Goal: Check status: Check status

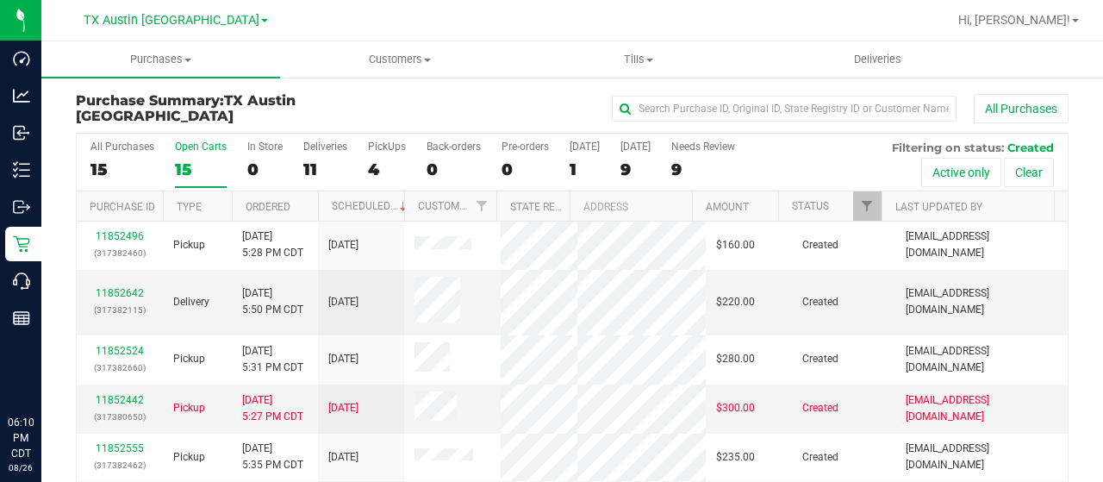
click at [450, 92] on div "Purchase Summary: TX Austin DC All Purchases All Purchases 15 Open Carts 15 In …" at bounding box center [572, 330] width 1062 height 508
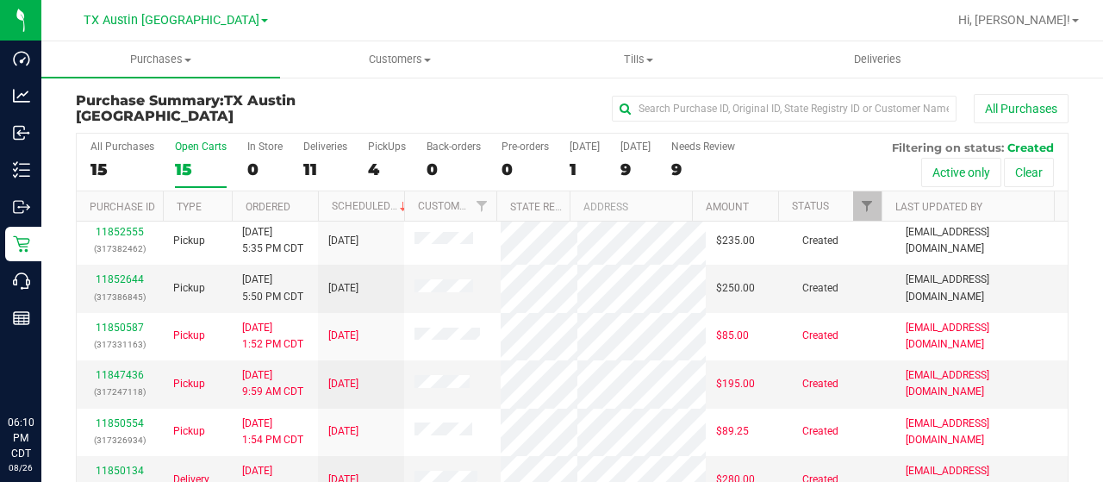
scroll to position [215, 0]
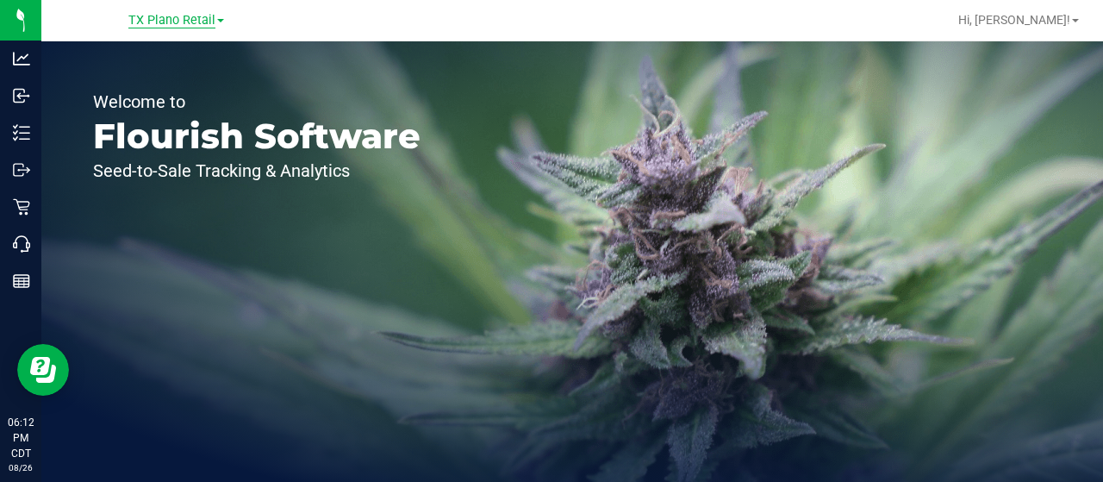
click at [195, 18] on span "TX Plano Retail" at bounding box center [171, 21] width 87 height 16
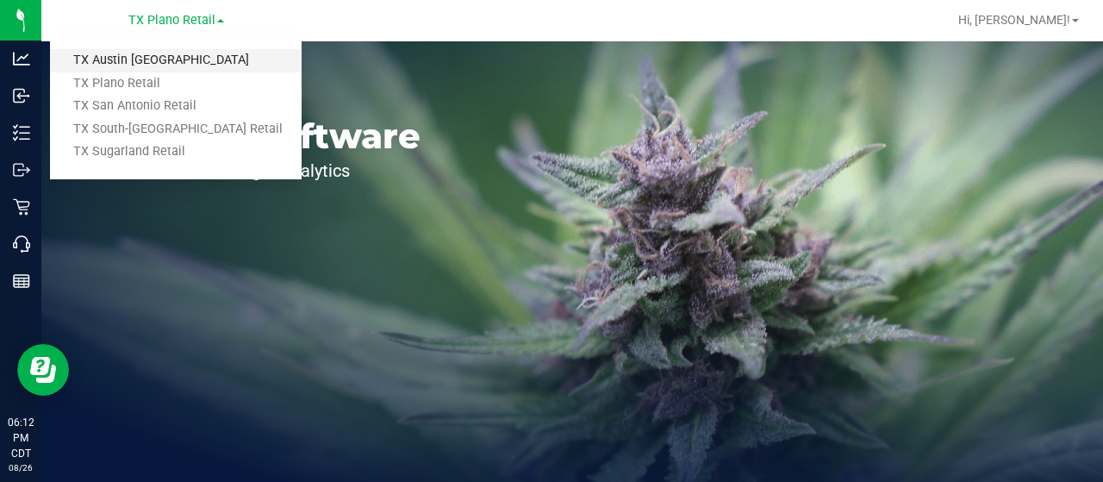
click at [140, 59] on link "TX Austin [GEOGRAPHIC_DATA]" at bounding box center [176, 60] width 252 height 23
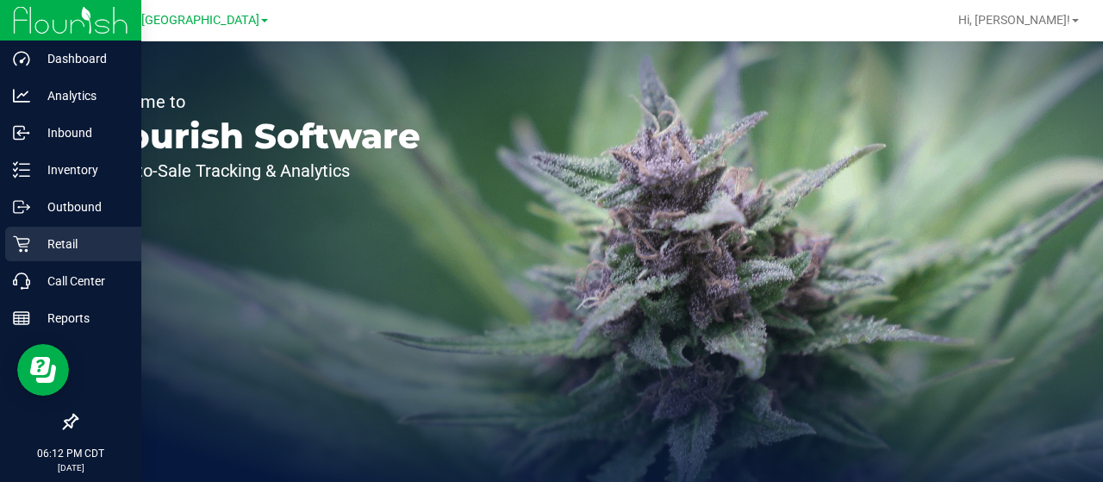
click at [37, 241] on p "Retail" at bounding box center [81, 244] width 103 height 21
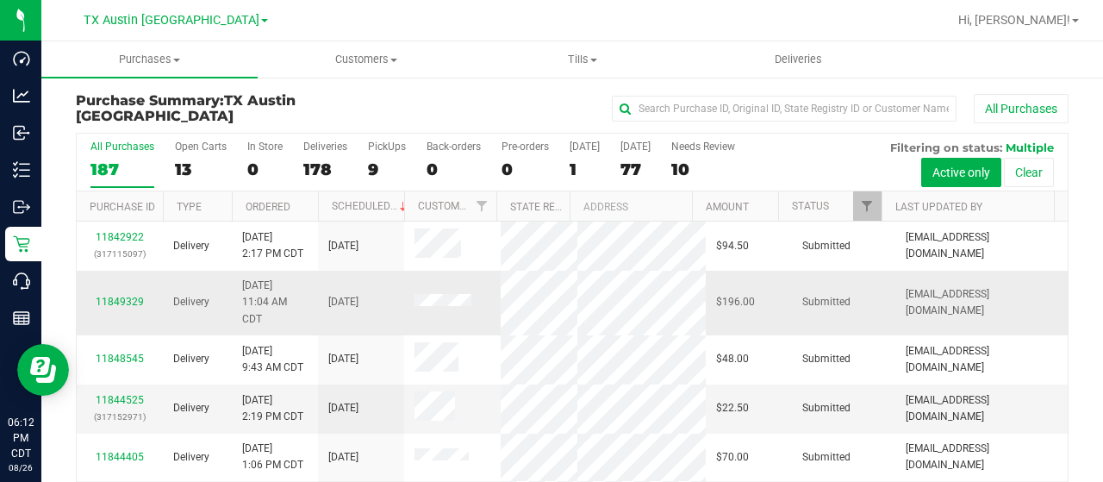
scroll to position [87, 0]
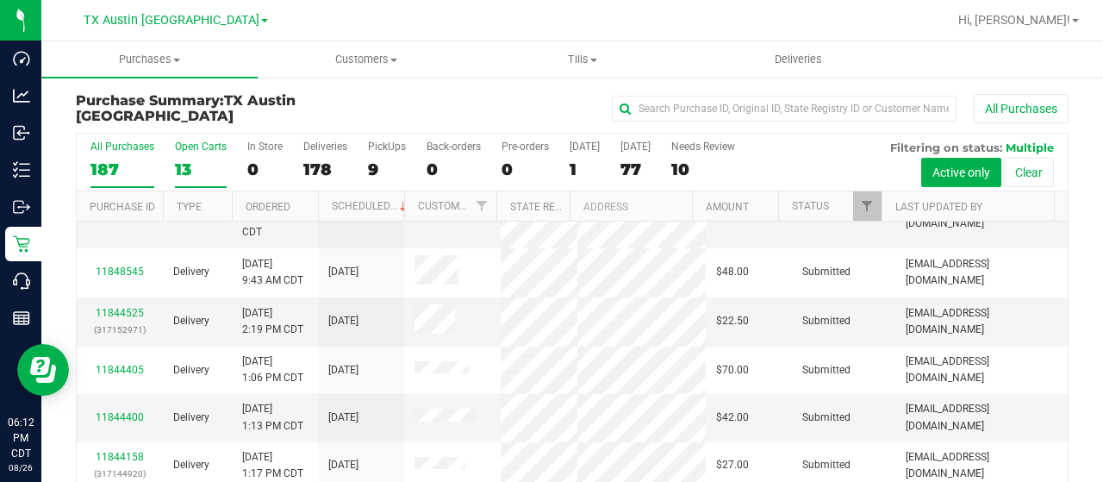
click at [183, 146] on div "Open Carts" at bounding box center [201, 146] width 52 height 12
click at [0, 0] on input "Open Carts 13" at bounding box center [0, 0] width 0 height 0
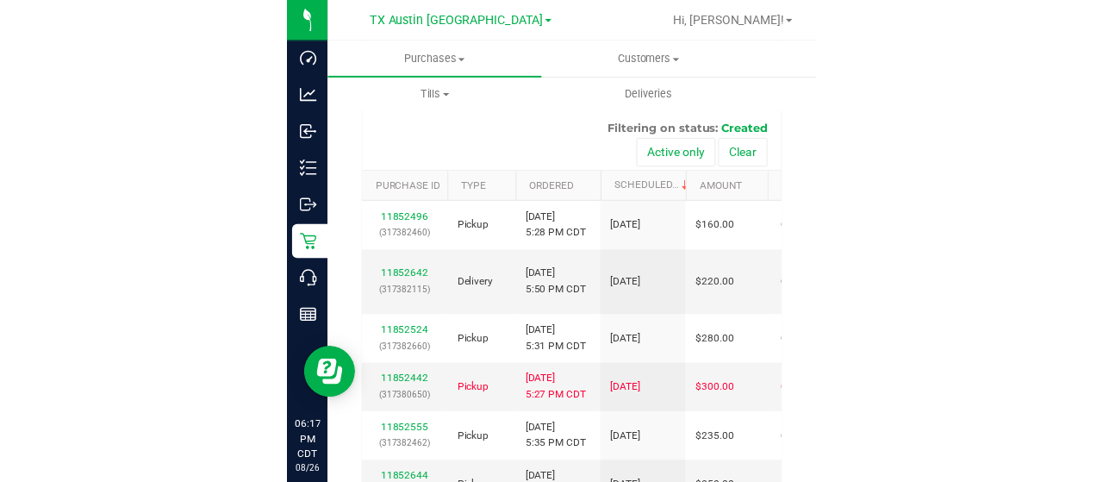
scroll to position [128, 0]
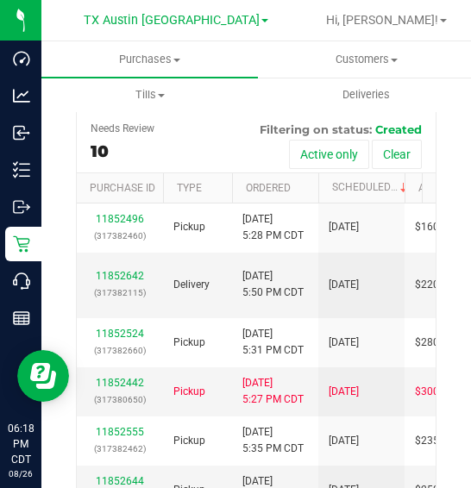
click at [240, 26] on div "[GEOGRAPHIC_DATA] [GEOGRAPHIC_DATA] [GEOGRAPHIC_DATA] [GEOGRAPHIC_DATA] [GEOGRA…" at bounding box center [176, 20] width 252 height 27
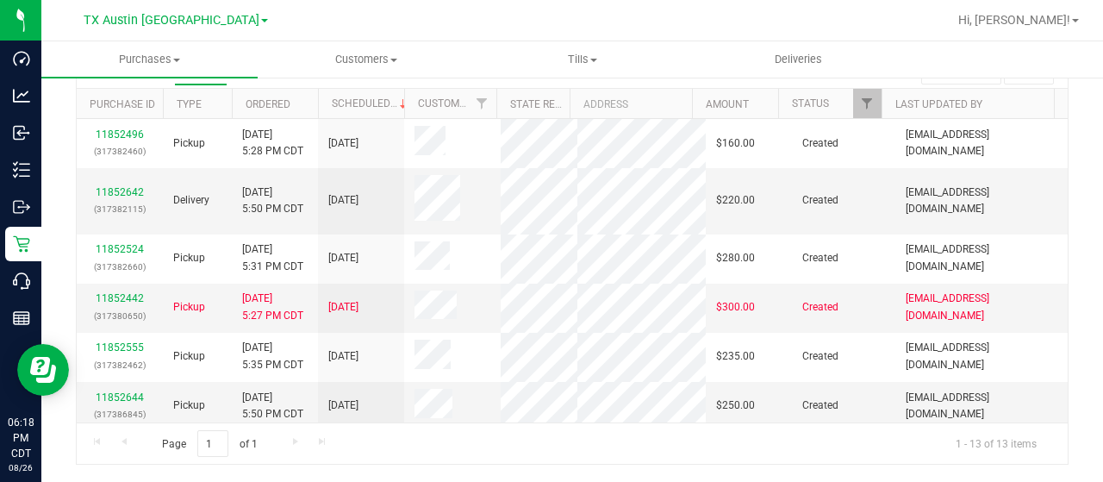
scroll to position [91, 0]
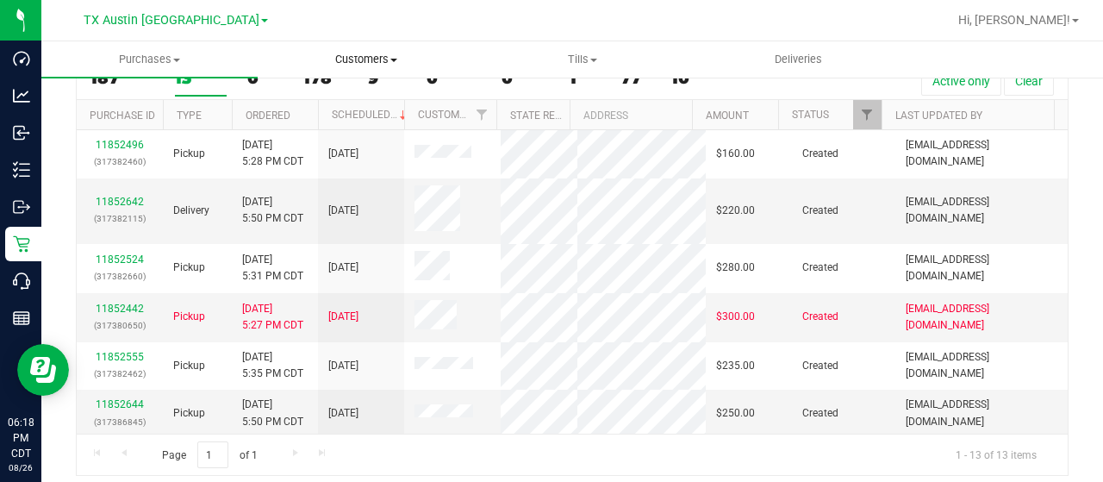
click at [359, 51] on uib-tab-heading "Customers All customers Add a new customer All physicians" at bounding box center [366, 59] width 215 height 34
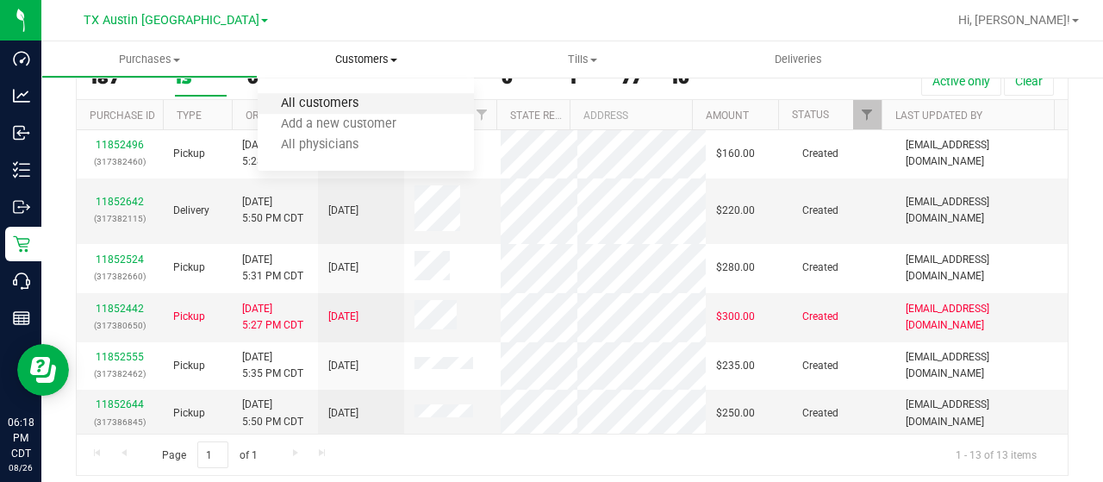
click at [355, 101] on span "All customers" at bounding box center [320, 104] width 124 height 15
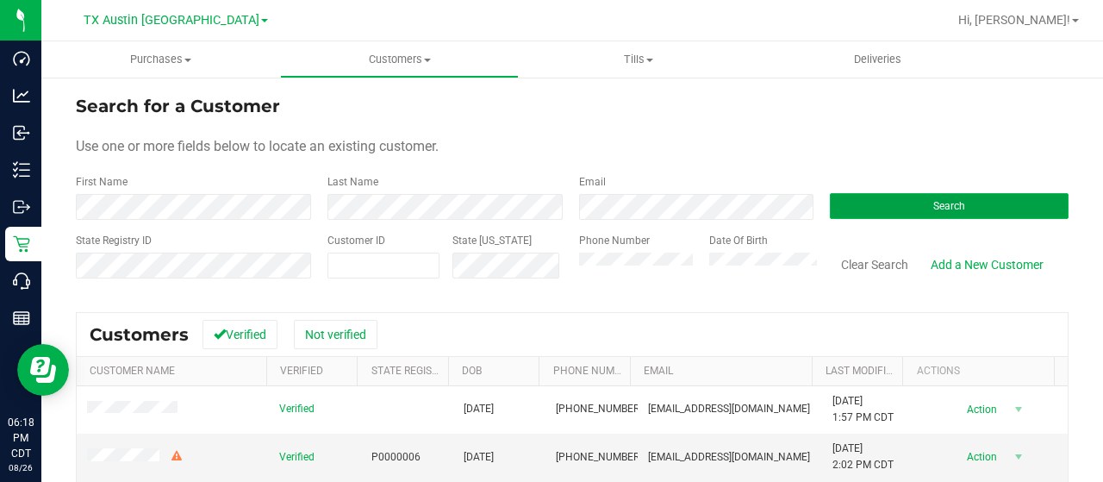
click at [854, 214] on button "Search" at bounding box center [949, 206] width 239 height 26
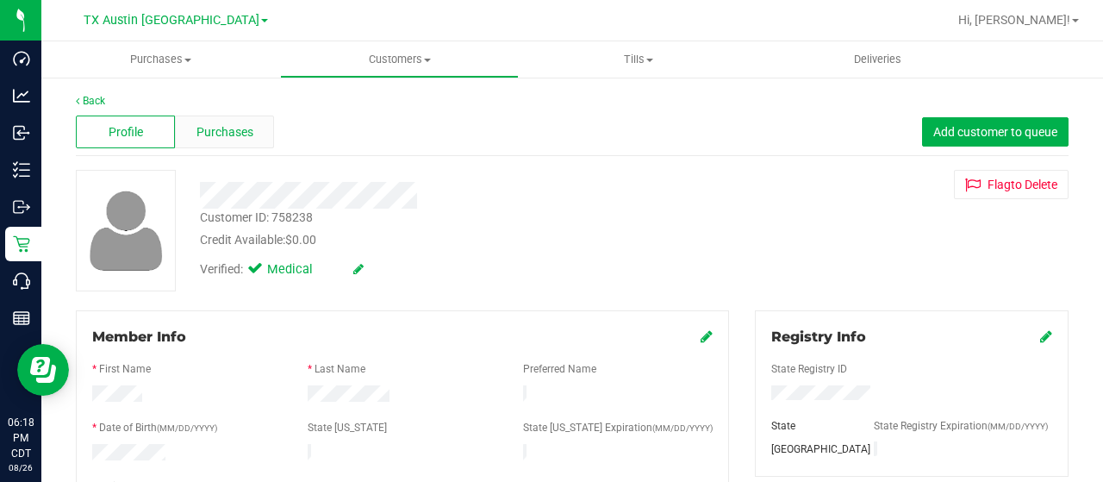
click at [222, 118] on div "Purchases" at bounding box center [224, 131] width 99 height 33
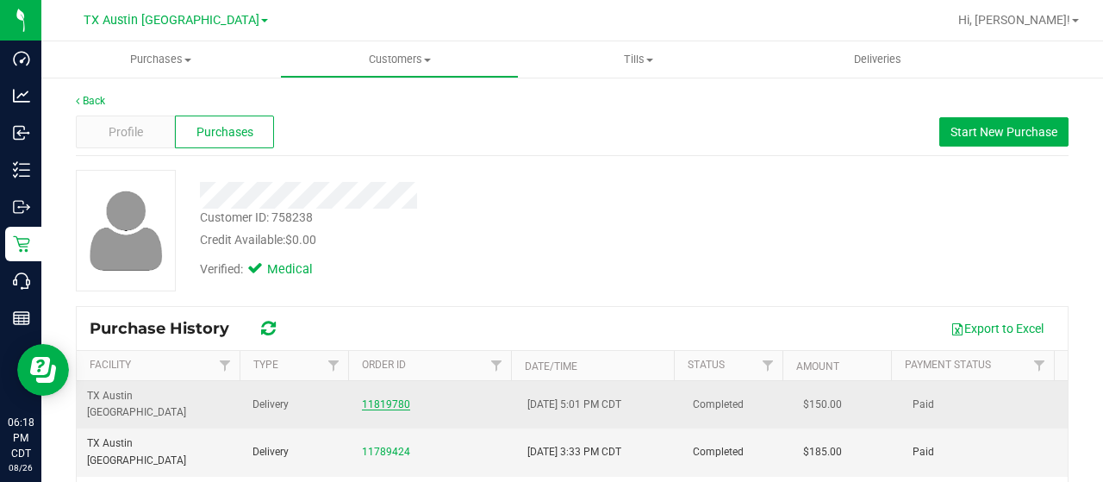
click at [371, 398] on link "11819780" at bounding box center [386, 404] width 48 height 12
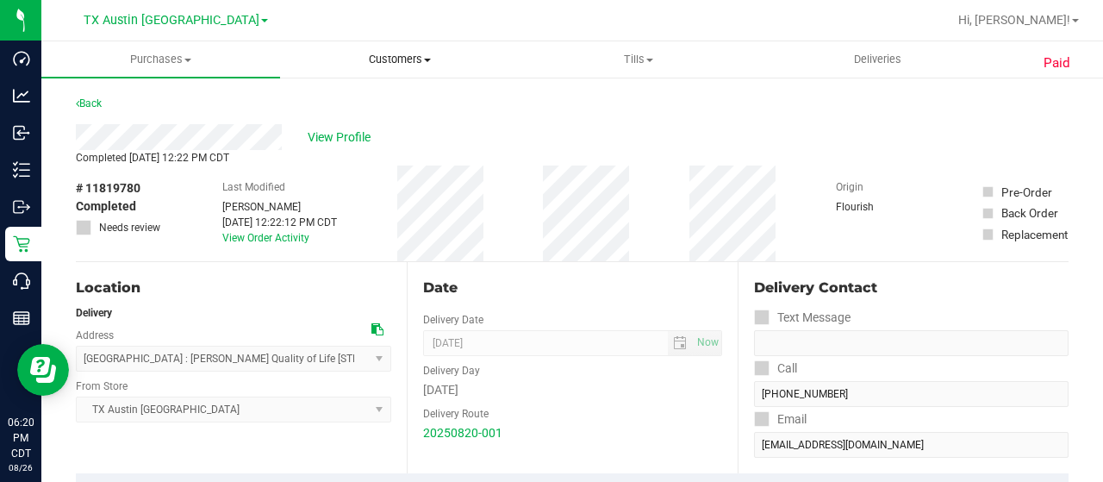
click at [395, 63] on span "Customers" at bounding box center [399, 60] width 237 height 16
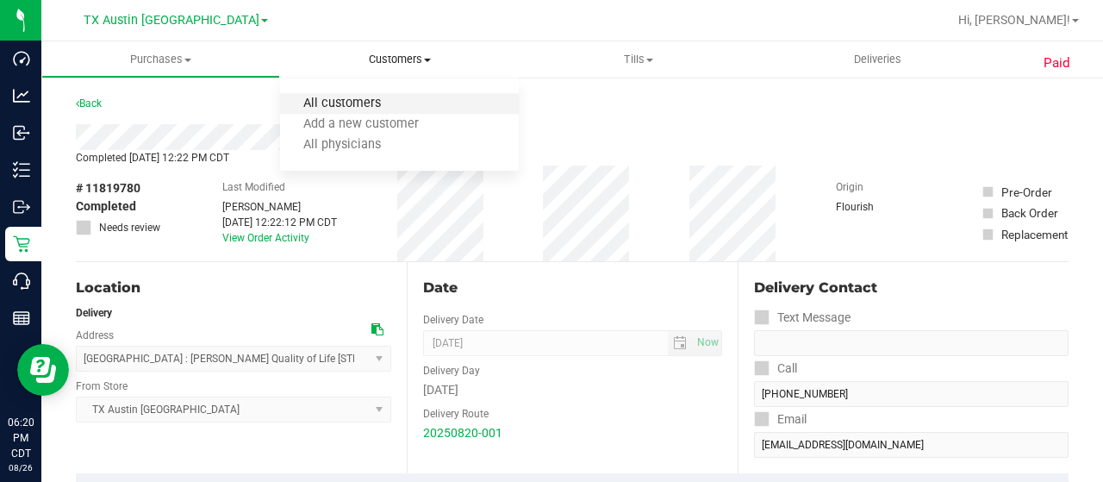
click at [363, 109] on span "All customers" at bounding box center [342, 104] width 124 height 15
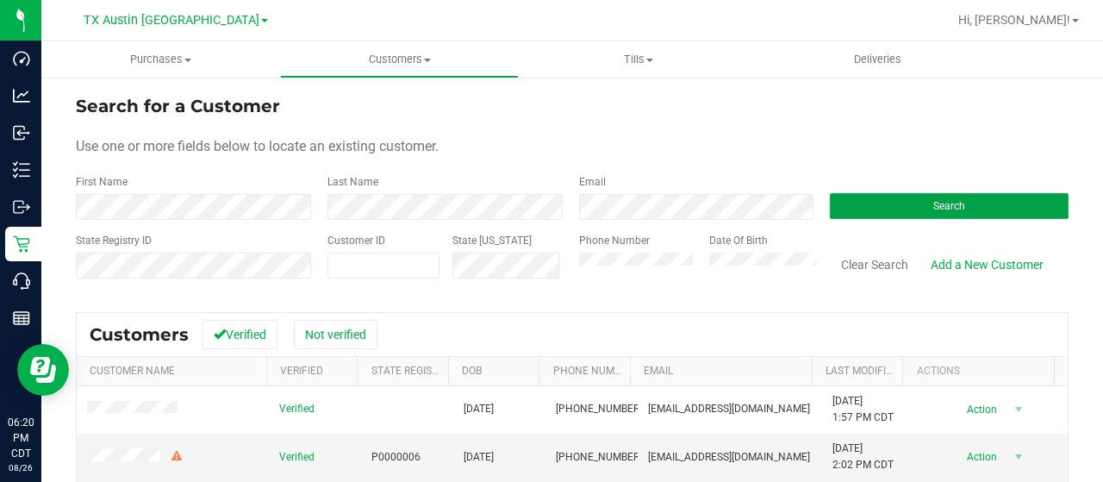
click at [876, 201] on button "Search" at bounding box center [949, 206] width 239 height 26
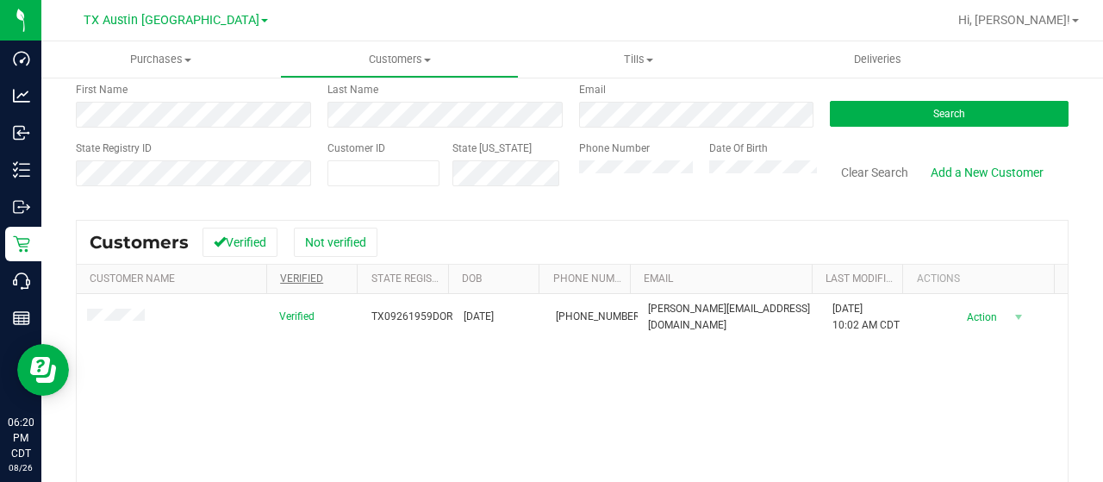
scroll to position [93, 0]
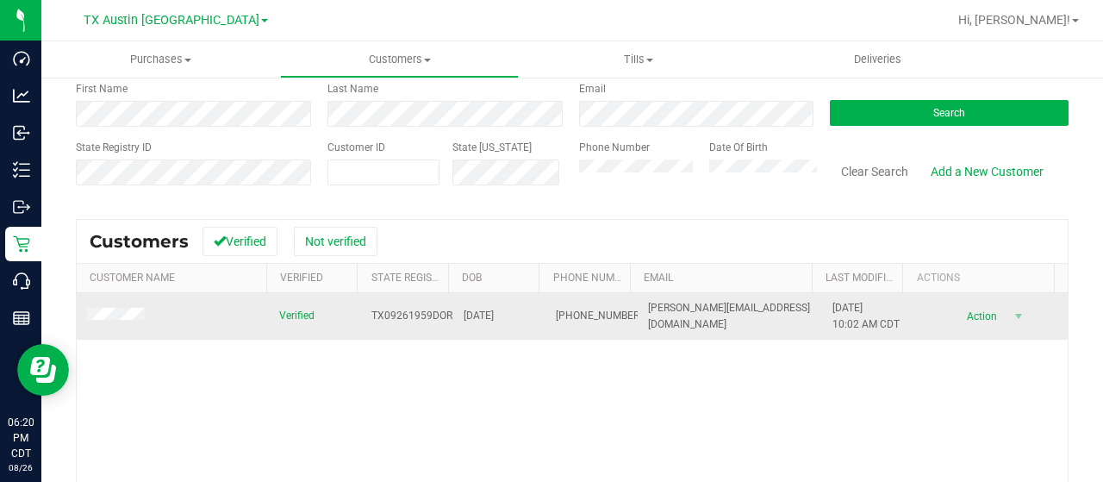
click at [134, 323] on span at bounding box center [118, 317] width 63 height 18
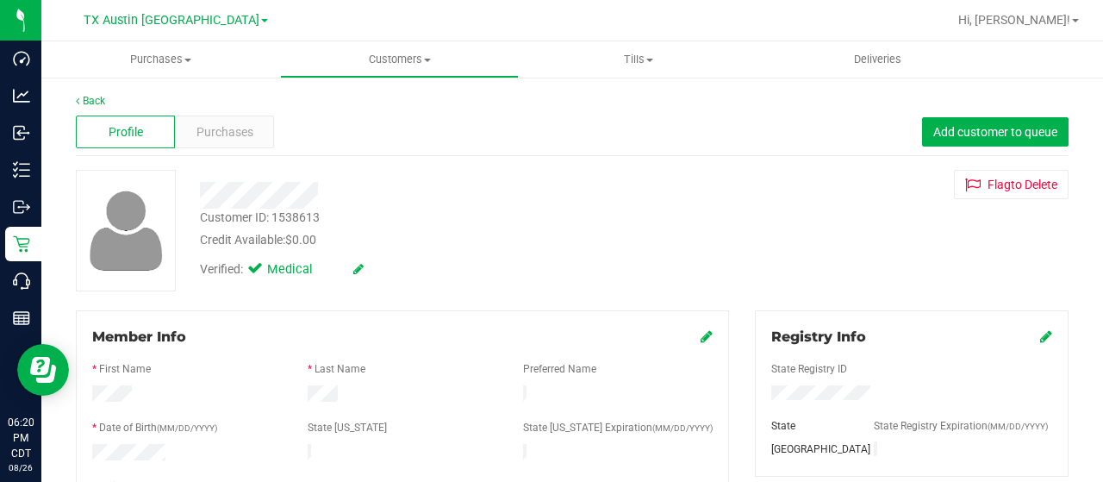
click at [238, 121] on div "Purchases" at bounding box center [224, 131] width 99 height 33
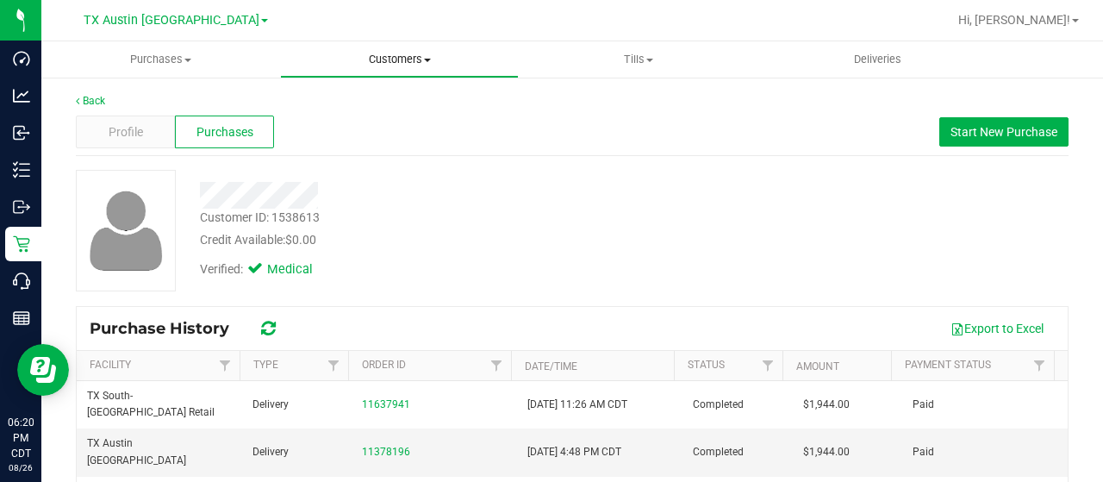
click at [405, 59] on span "Customers" at bounding box center [399, 60] width 237 height 16
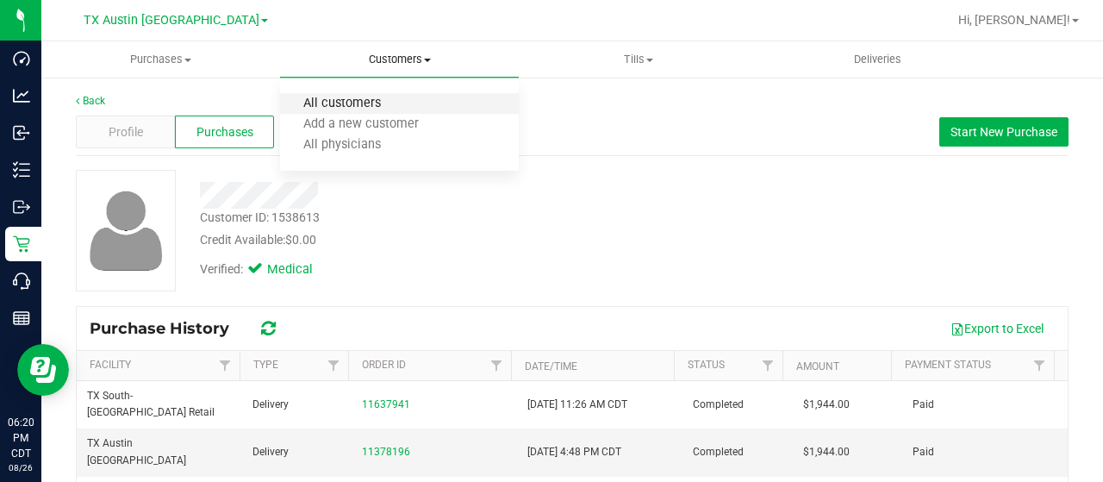
click at [371, 105] on span "All customers" at bounding box center [342, 104] width 124 height 15
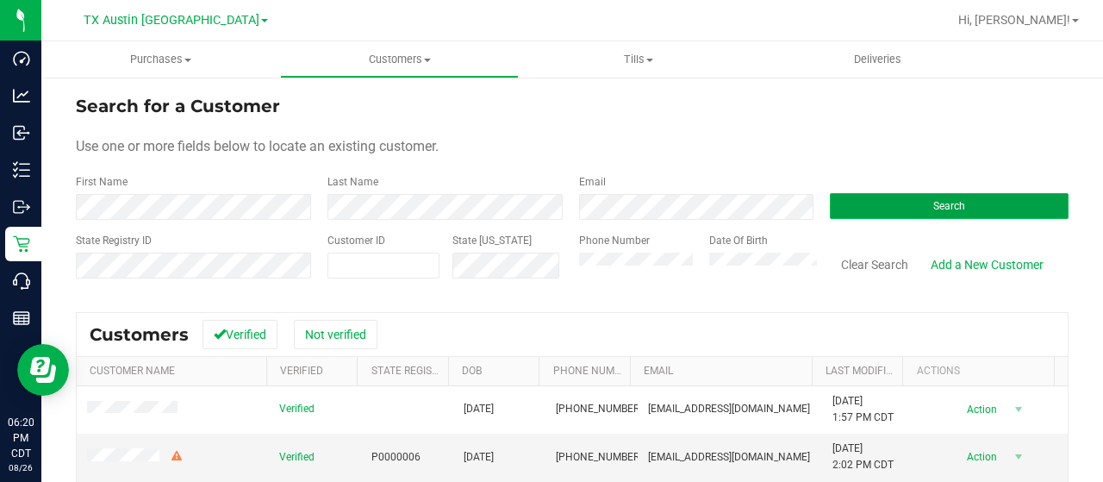
click at [864, 208] on button "Search" at bounding box center [949, 206] width 239 height 26
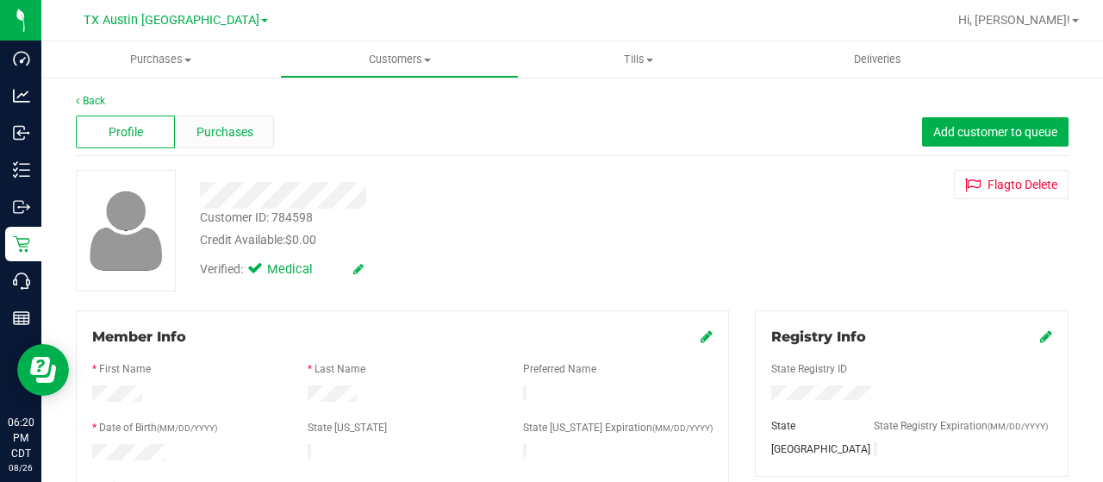
click at [248, 125] on span "Purchases" at bounding box center [225, 132] width 57 height 18
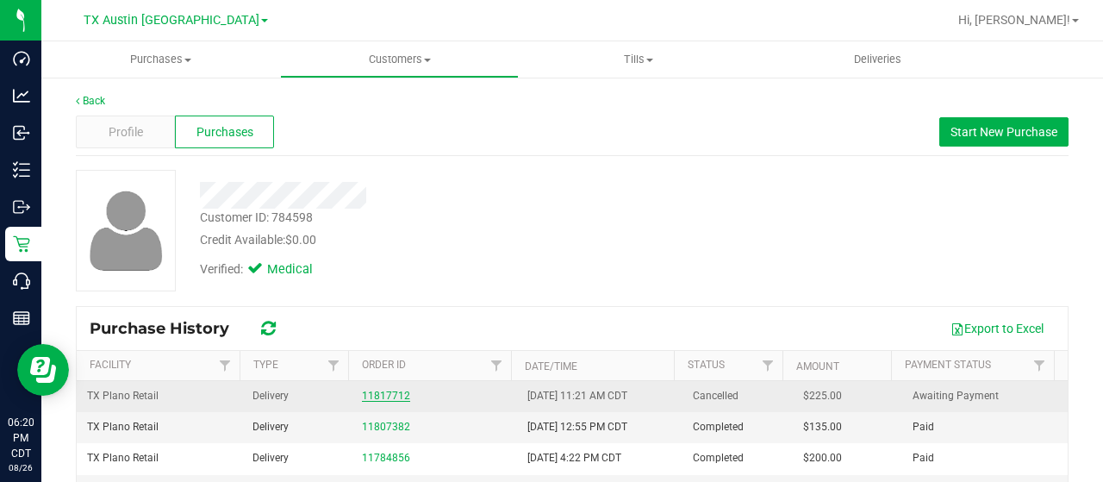
click at [369, 391] on link "11817712" at bounding box center [386, 396] width 48 height 12
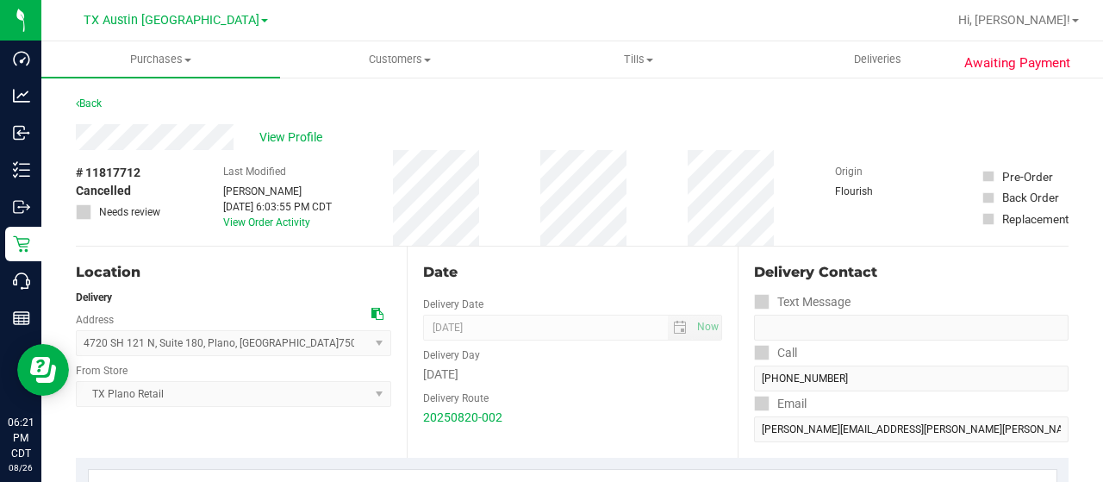
click at [76, 135] on div "View Profile" at bounding box center [572, 137] width 993 height 26
click at [400, 65] on span "Customers" at bounding box center [399, 60] width 237 height 16
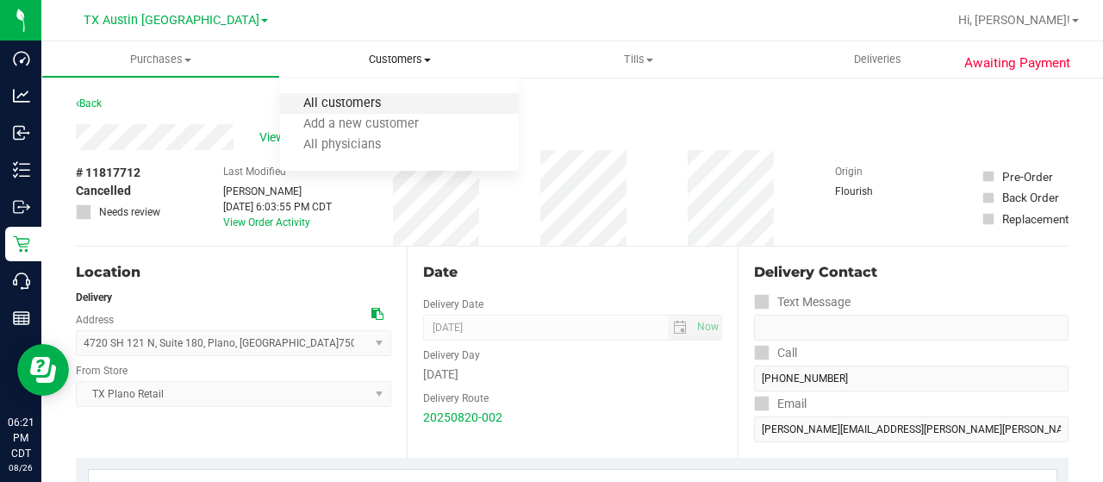
click at [353, 108] on span "All customers" at bounding box center [342, 104] width 124 height 15
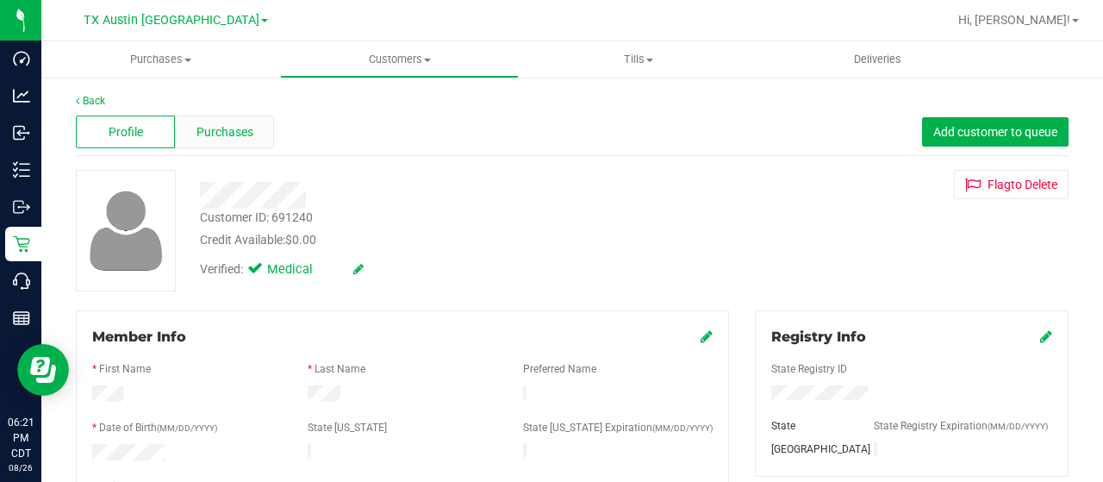
click at [217, 130] on span "Purchases" at bounding box center [225, 132] width 57 height 18
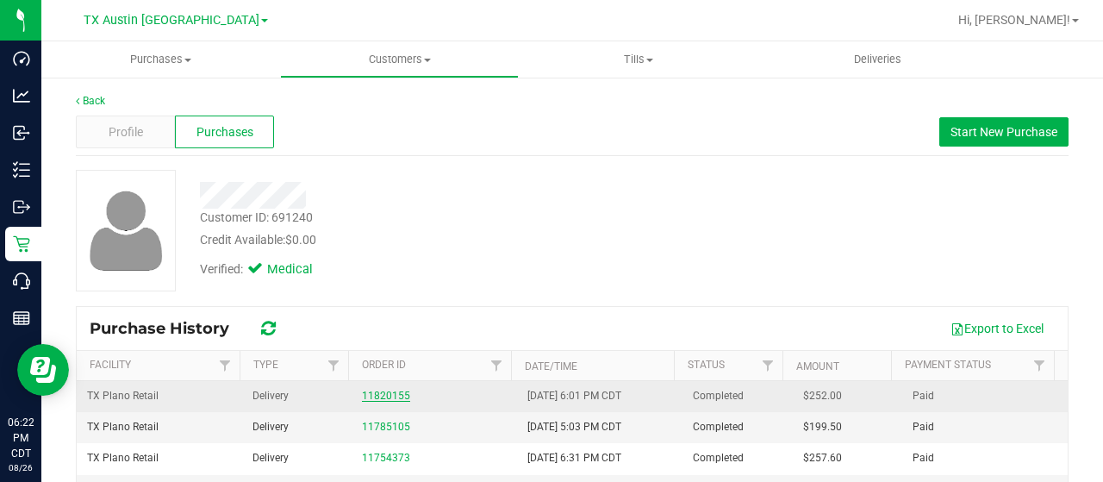
click at [388, 397] on link "11820155" at bounding box center [386, 396] width 48 height 12
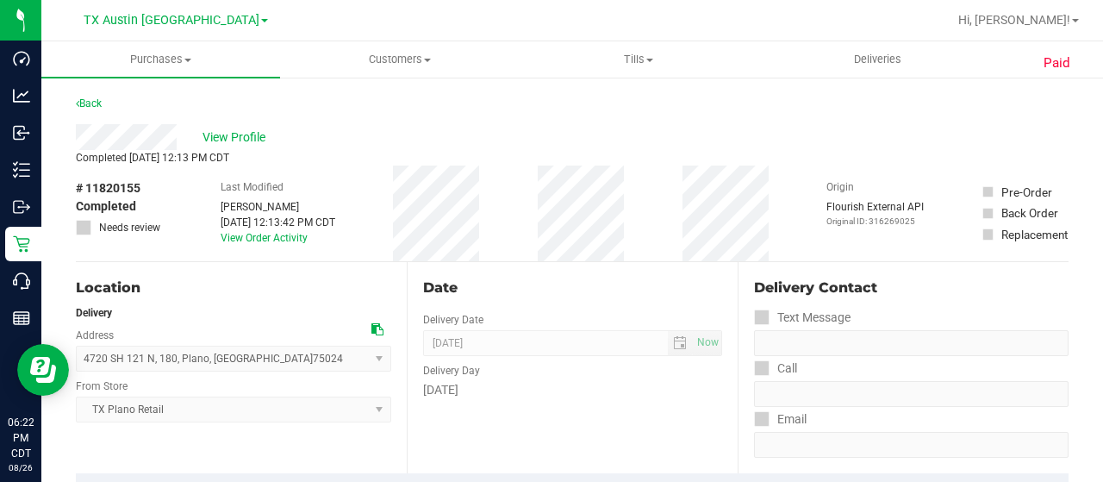
click at [78, 134] on div "View Profile" at bounding box center [572, 137] width 993 height 26
click at [384, 56] on span "Customers" at bounding box center [399, 60] width 237 height 16
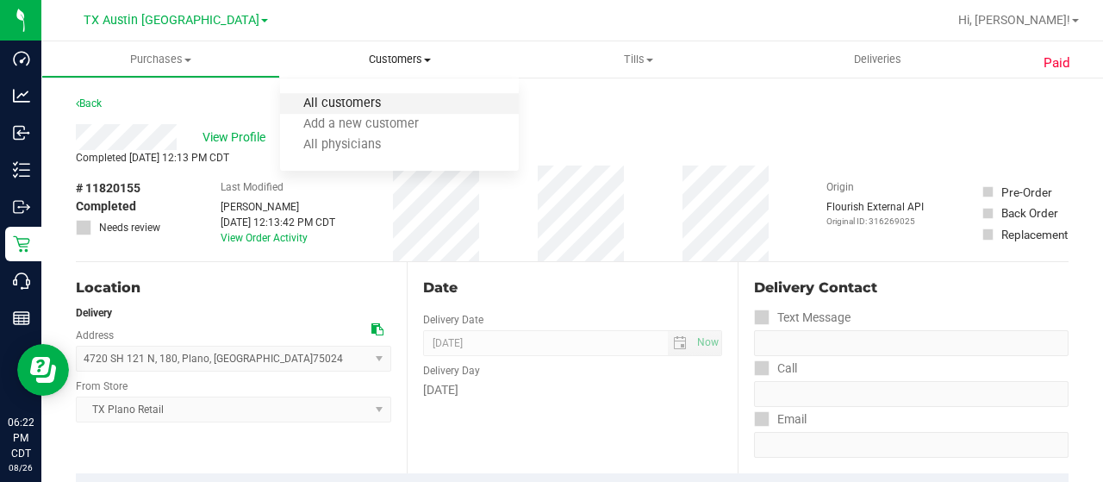
click at [356, 102] on span "All customers" at bounding box center [342, 104] width 124 height 15
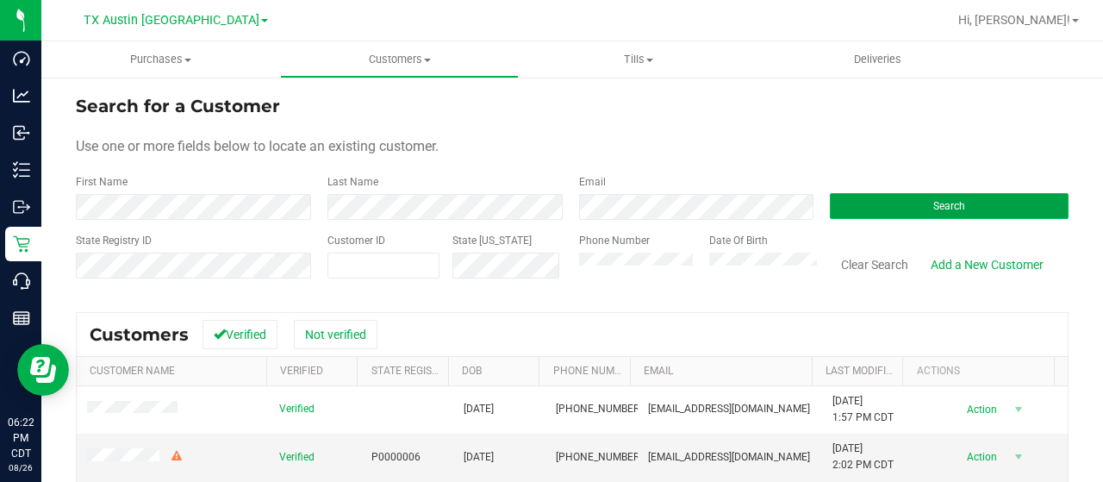
click at [876, 208] on button "Search" at bounding box center [949, 206] width 239 height 26
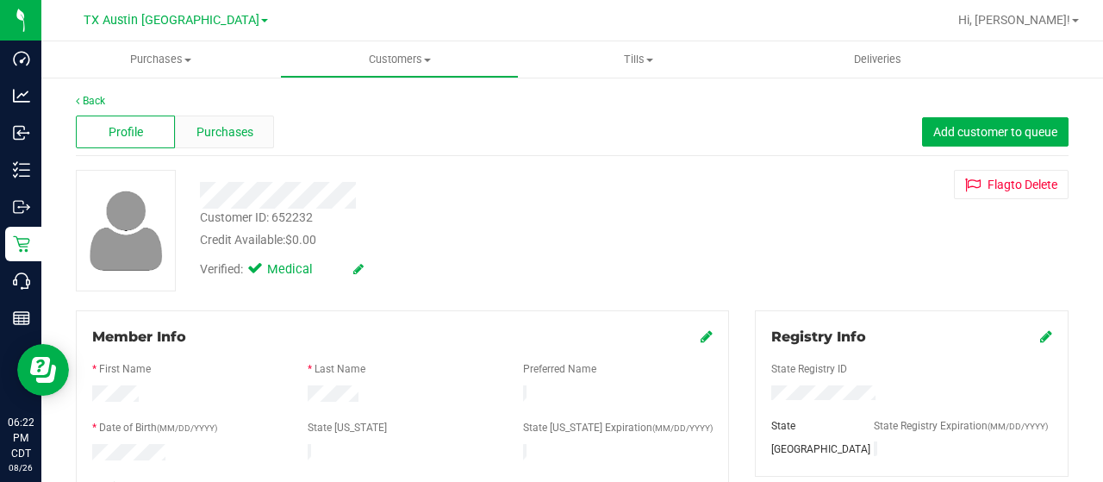
click at [221, 123] on span "Purchases" at bounding box center [225, 132] width 57 height 18
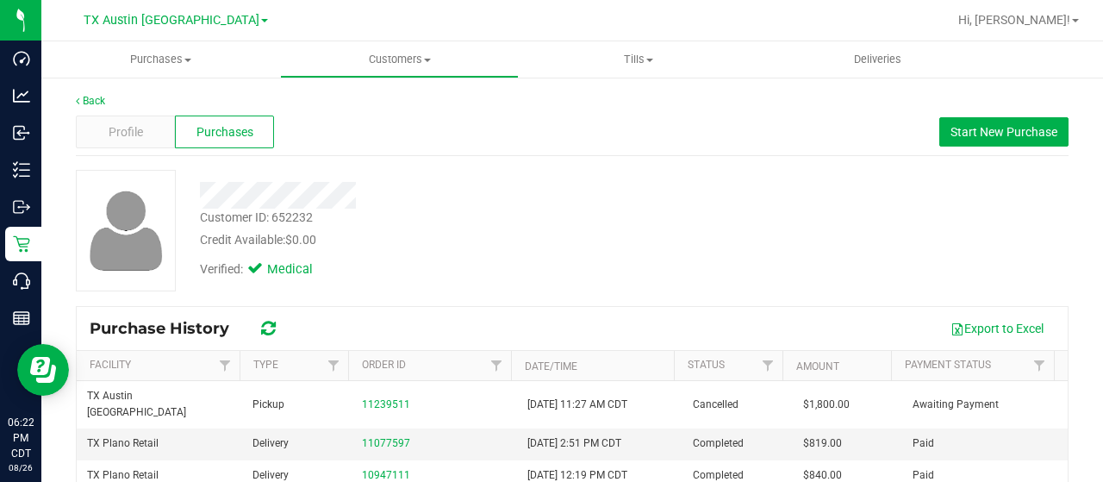
scroll to position [53, 0]
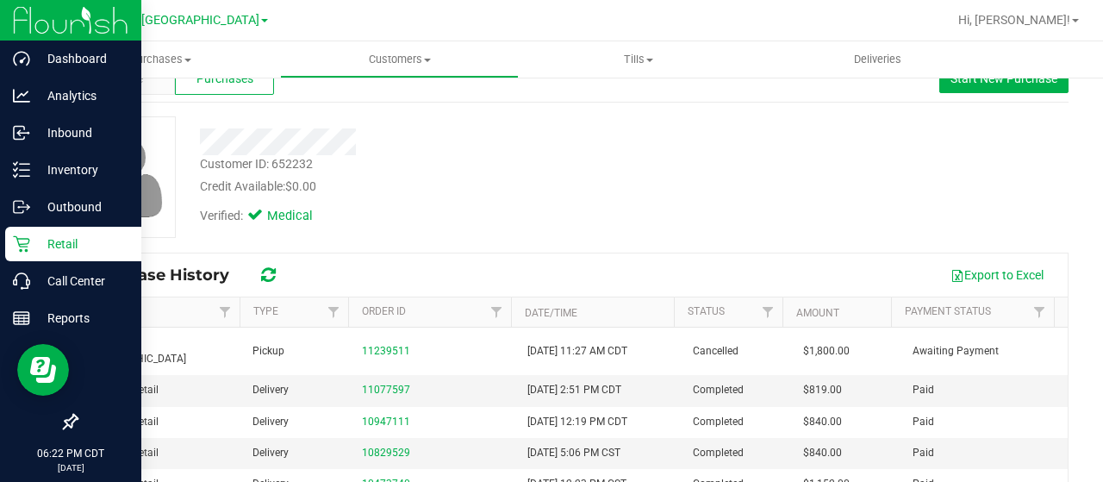
click at [36, 246] on p "Retail" at bounding box center [81, 244] width 103 height 21
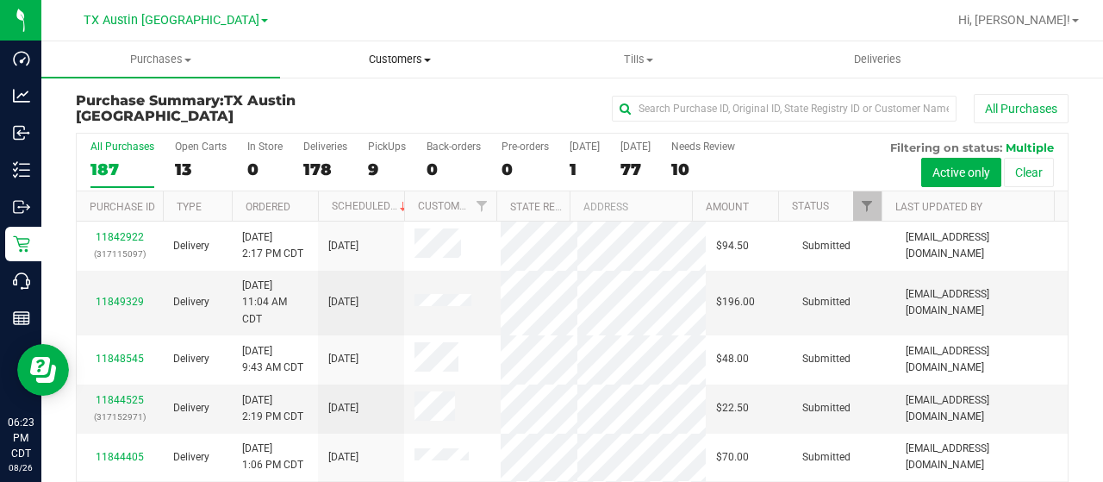
click at [398, 65] on span "Customers" at bounding box center [399, 60] width 237 height 16
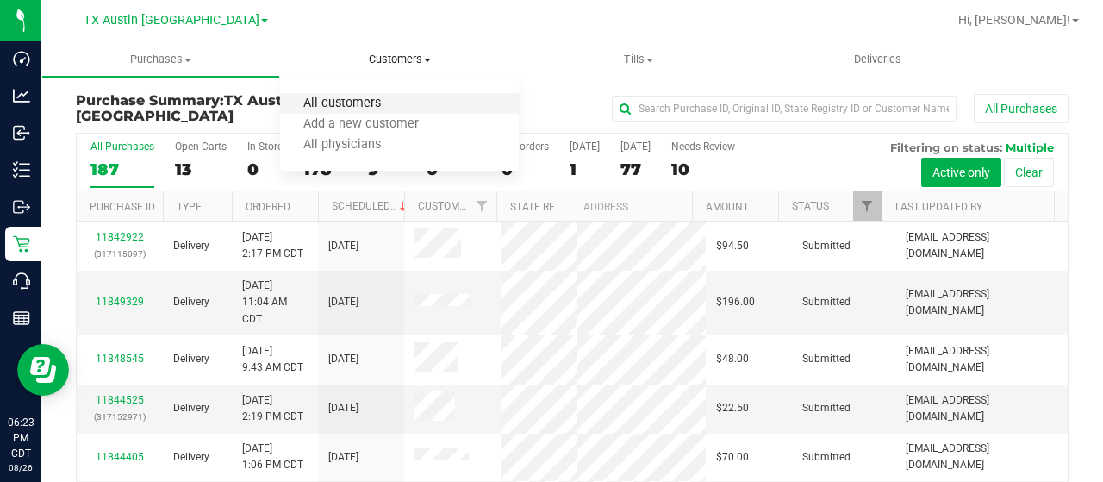
click at [359, 103] on span "All customers" at bounding box center [342, 104] width 124 height 15
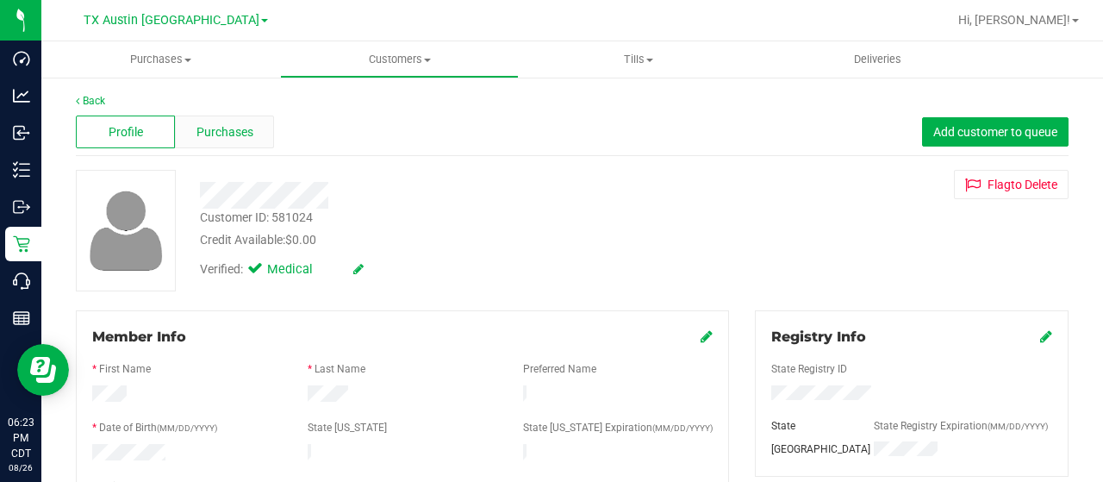
click at [233, 123] on span "Purchases" at bounding box center [225, 132] width 57 height 18
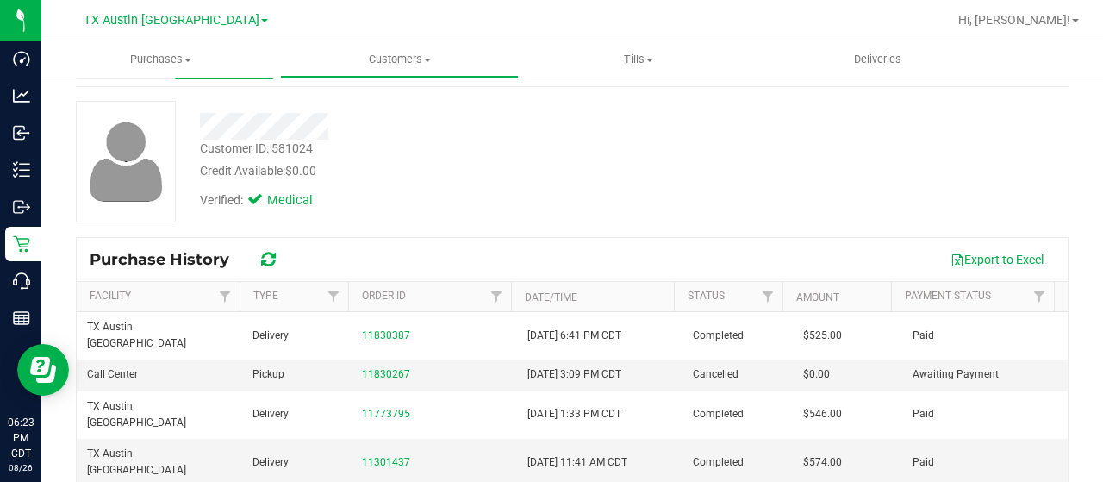
scroll to position [69, 0]
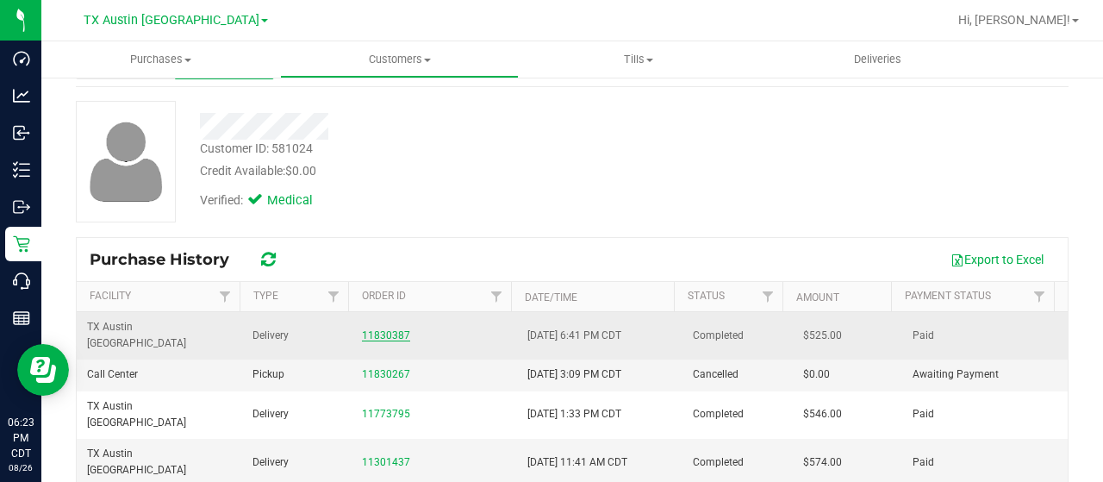
click at [394, 329] on link "11830387" at bounding box center [386, 335] width 48 height 12
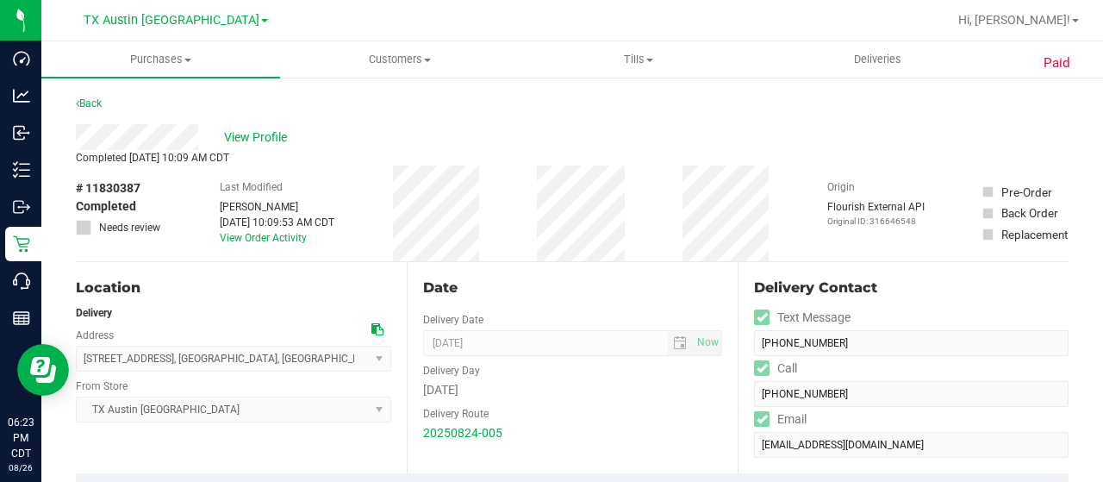
drag, startPoint x: 200, startPoint y: 138, endPoint x: 74, endPoint y: 140, distance: 125.8
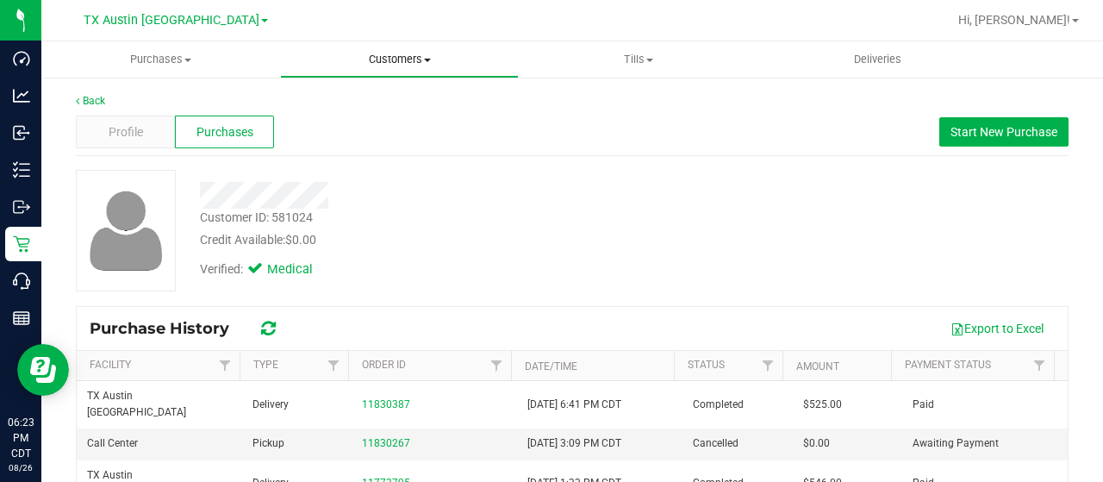
click at [383, 59] on span "Customers" at bounding box center [399, 60] width 237 height 16
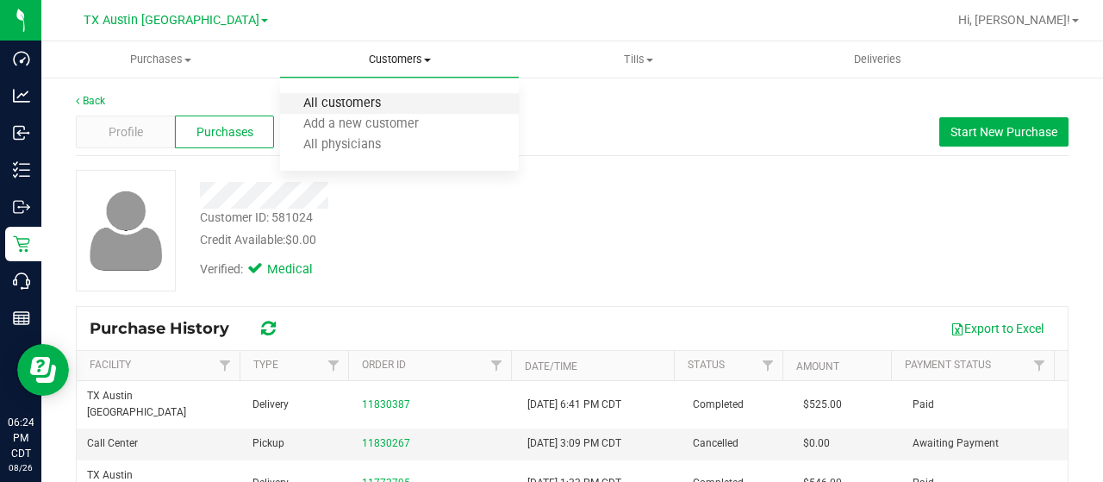
click at [359, 103] on span "All customers" at bounding box center [342, 104] width 124 height 15
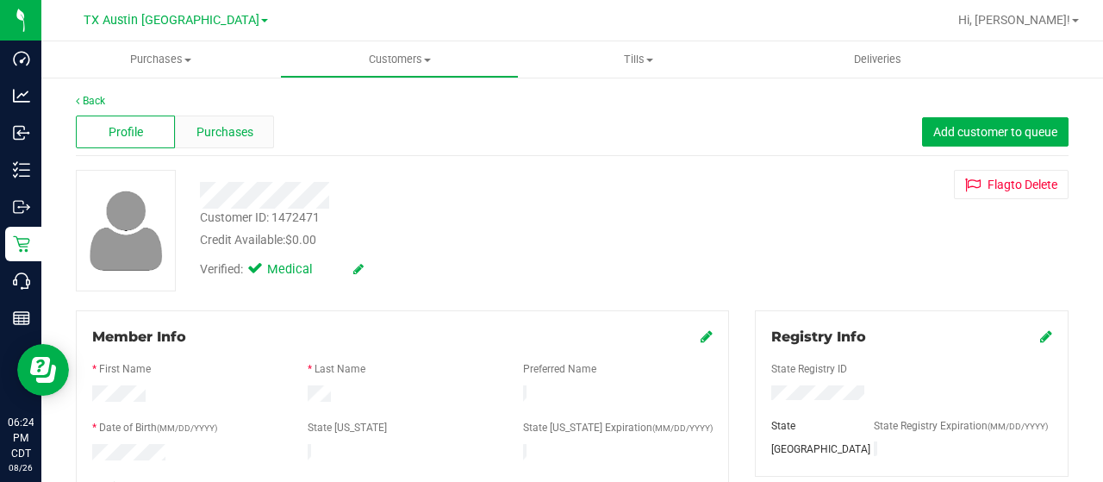
drag, startPoint x: 230, startPoint y: 113, endPoint x: 234, endPoint y: 125, distance: 12.8
click at [234, 125] on div "Profile Purchases Add customer to queue" at bounding box center [572, 132] width 993 height 47
click at [234, 125] on span "Purchases" at bounding box center [225, 132] width 57 height 18
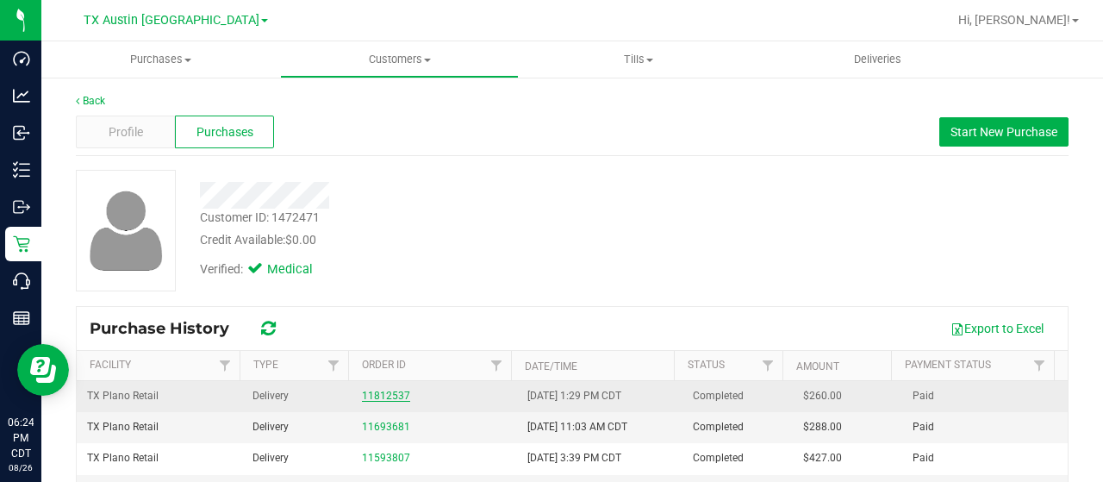
click at [400, 390] on link "11812537" at bounding box center [386, 396] width 48 height 12
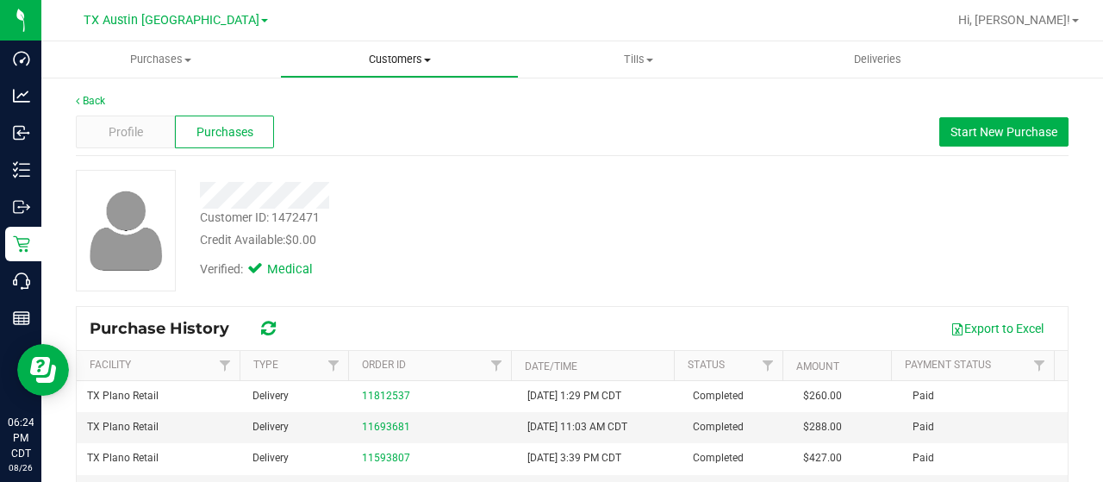
click at [396, 54] on span "Customers" at bounding box center [399, 60] width 237 height 16
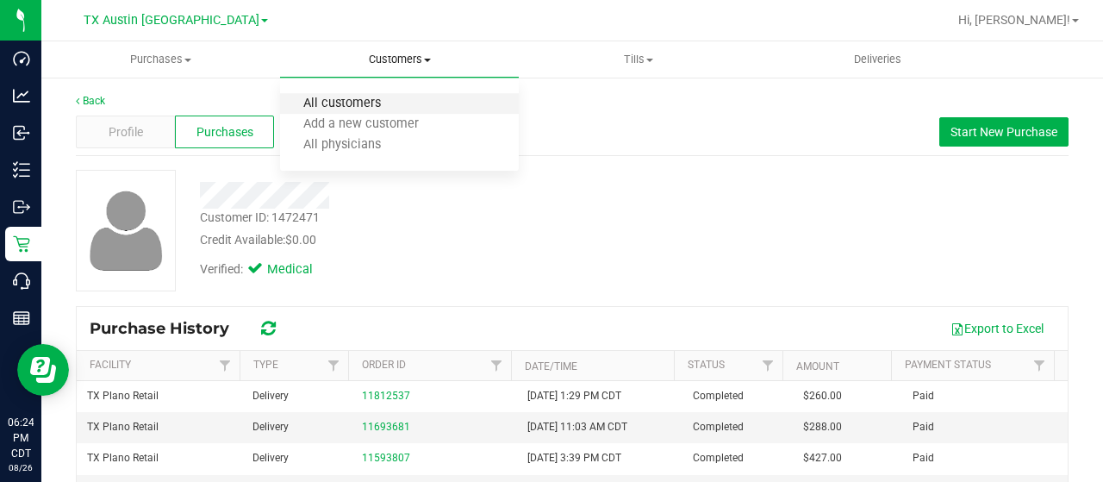
click at [349, 104] on span "All customers" at bounding box center [342, 104] width 124 height 15
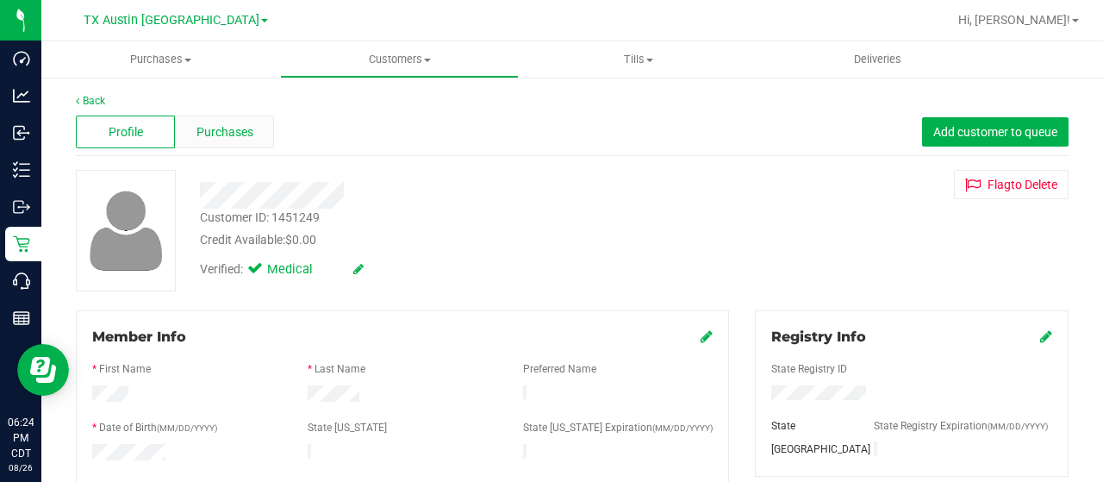
click at [248, 125] on span "Purchases" at bounding box center [225, 132] width 57 height 18
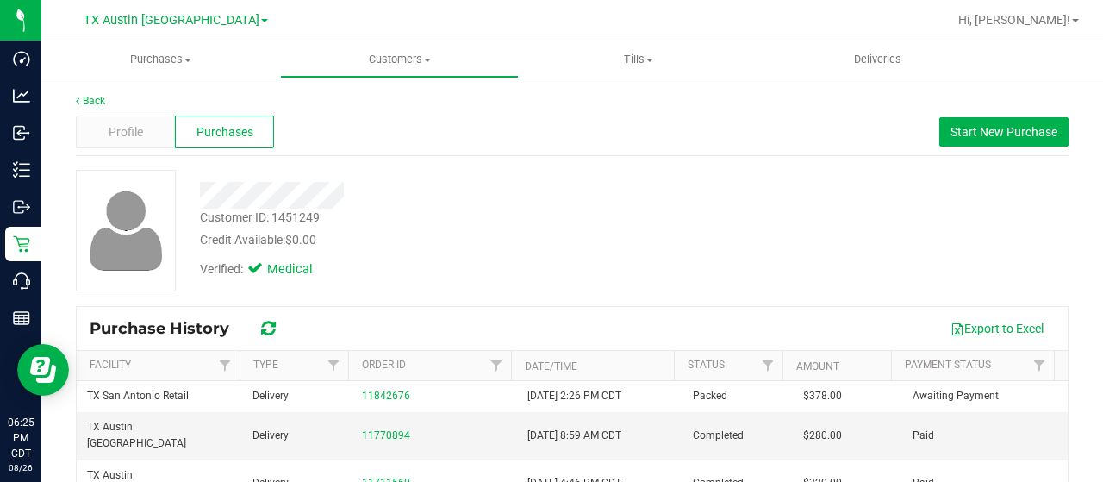
click at [195, 204] on div at bounding box center [441, 195] width 509 height 27
click at [386, 56] on span "Customers" at bounding box center [399, 60] width 237 height 16
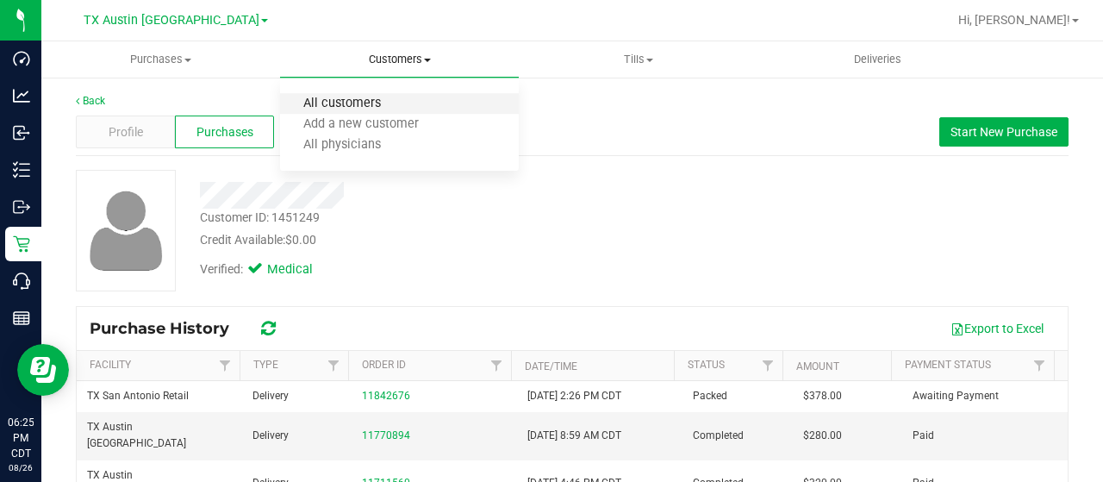
click at [340, 103] on span "All customers" at bounding box center [342, 104] width 124 height 15
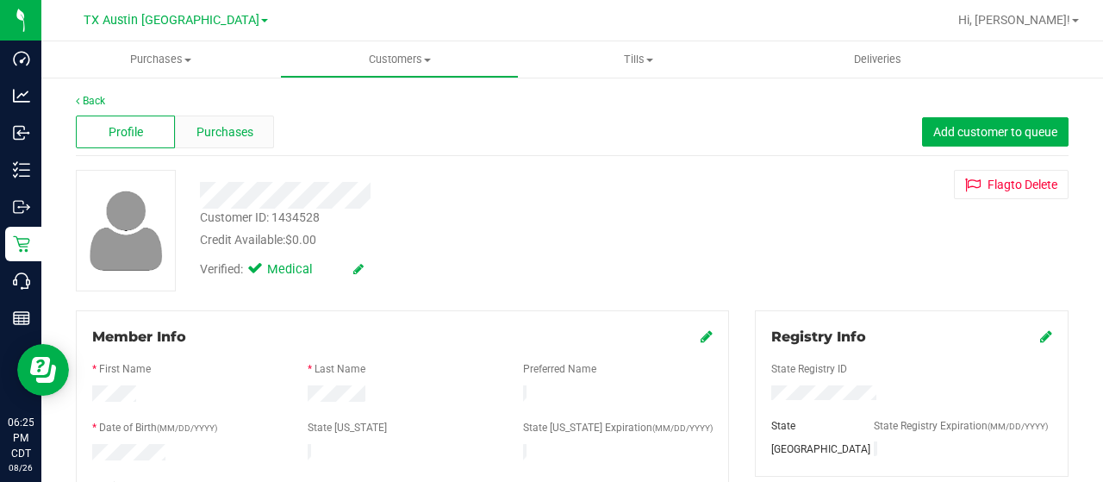
click at [220, 123] on span "Purchases" at bounding box center [225, 132] width 57 height 18
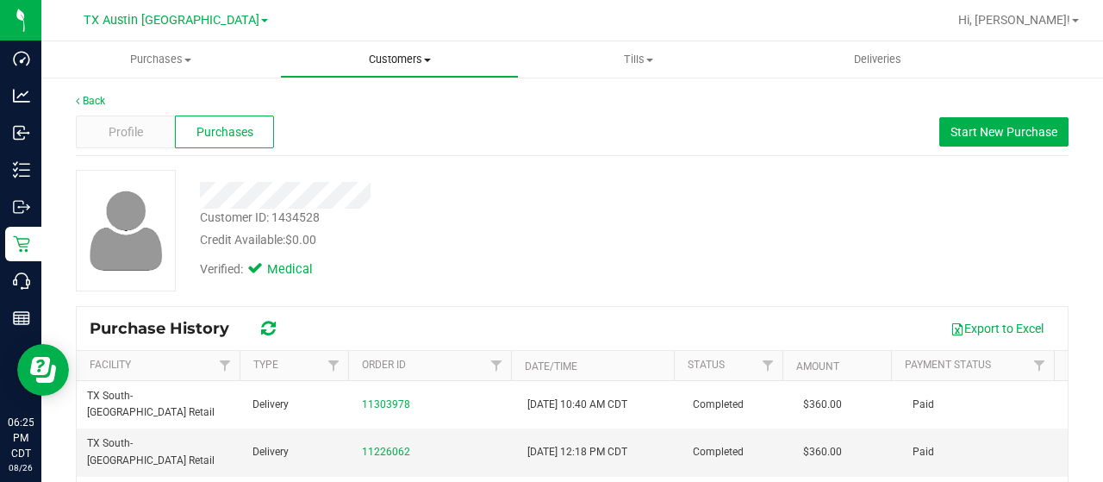
click at [405, 62] on span "Customers" at bounding box center [399, 60] width 237 height 16
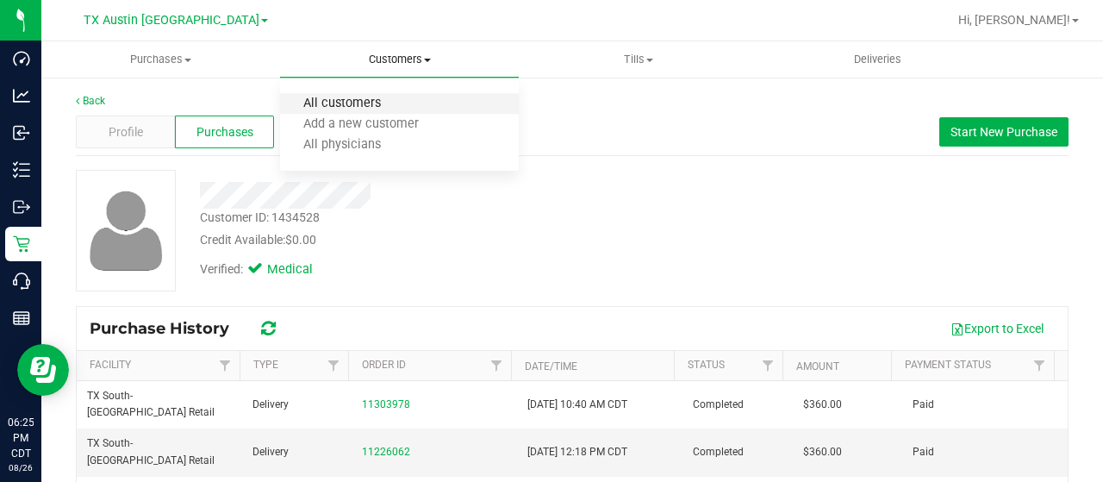
click at [360, 103] on span "All customers" at bounding box center [342, 104] width 124 height 15
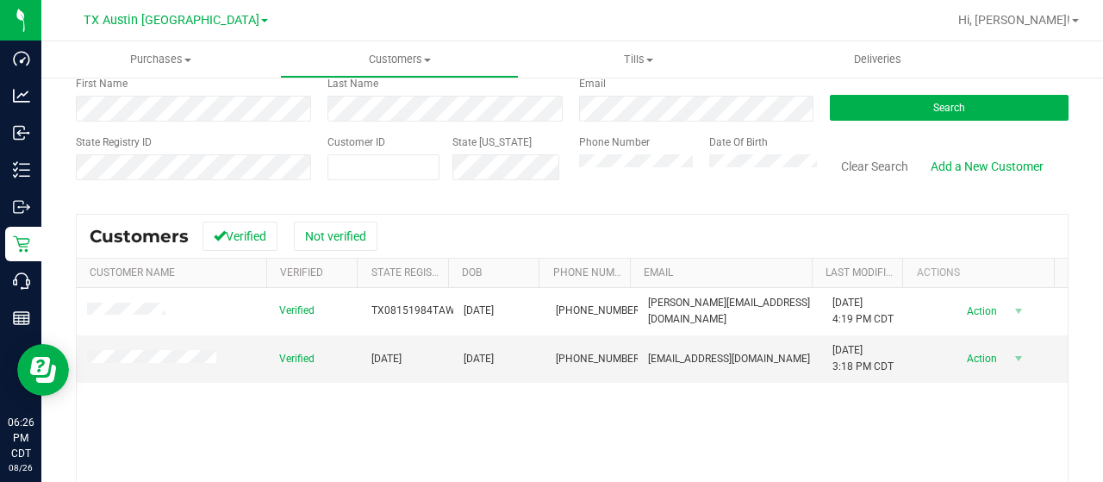
scroll to position [99, 0]
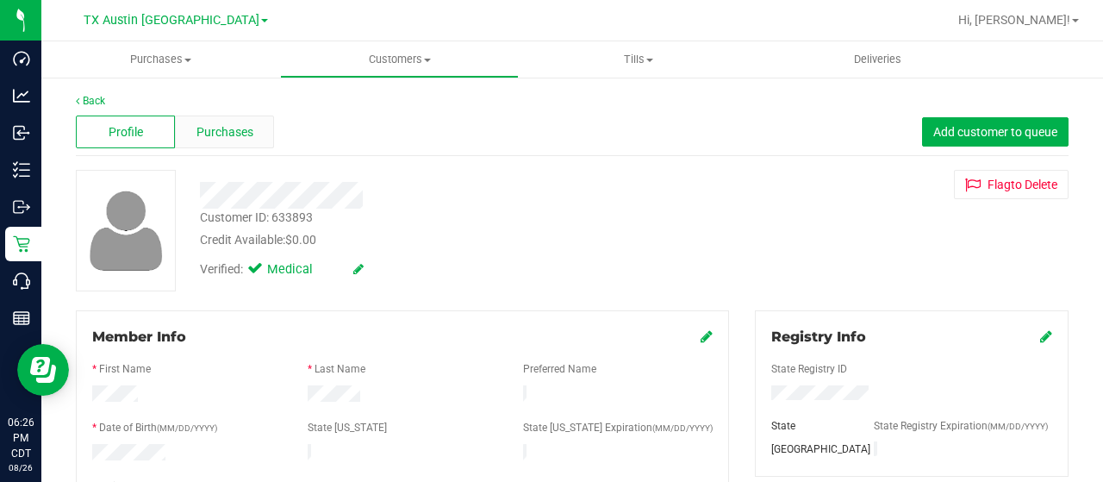
click at [224, 127] on span "Purchases" at bounding box center [225, 132] width 57 height 18
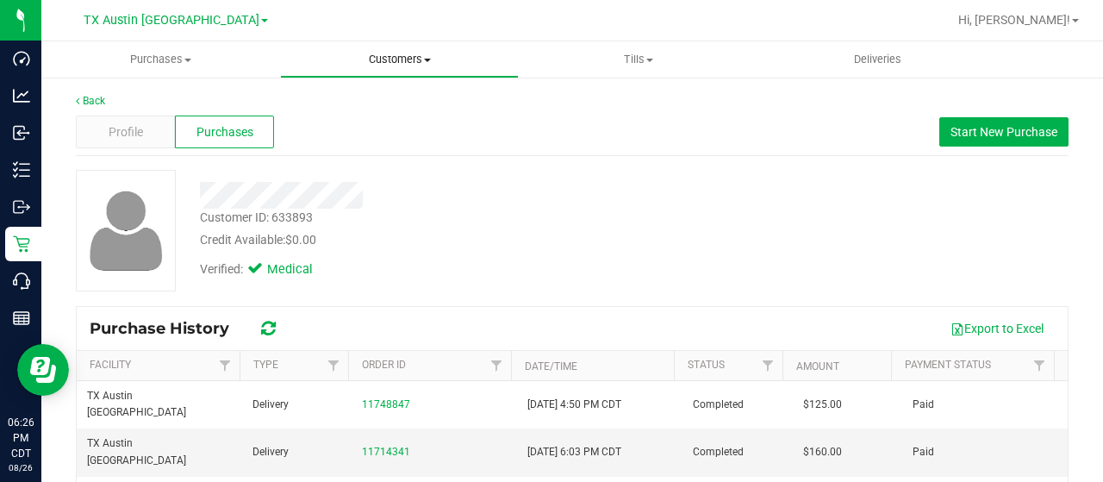
click at [396, 61] on span "Customers" at bounding box center [399, 60] width 237 height 16
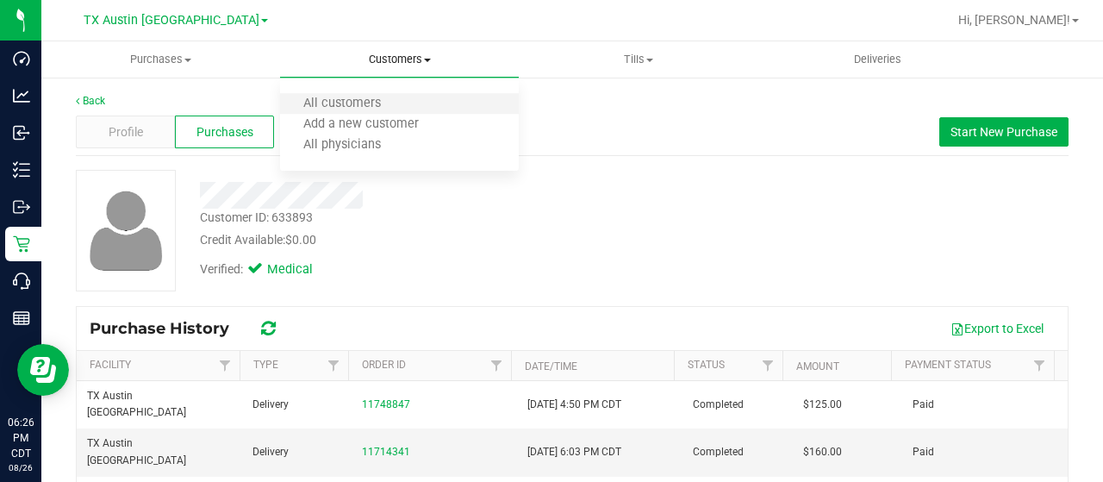
click at [345, 112] on li "All customers" at bounding box center [399, 104] width 239 height 21
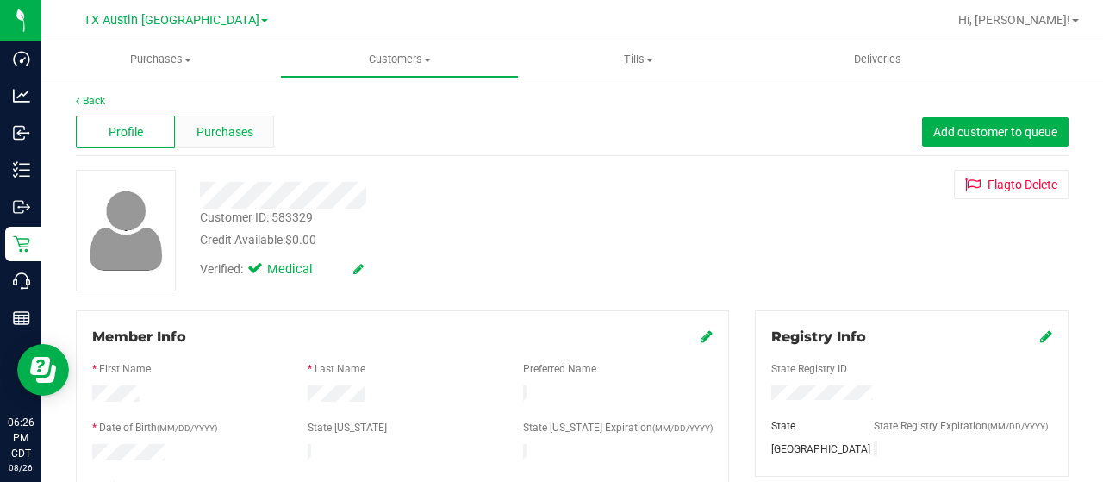
click at [209, 118] on div "Purchases" at bounding box center [224, 131] width 99 height 33
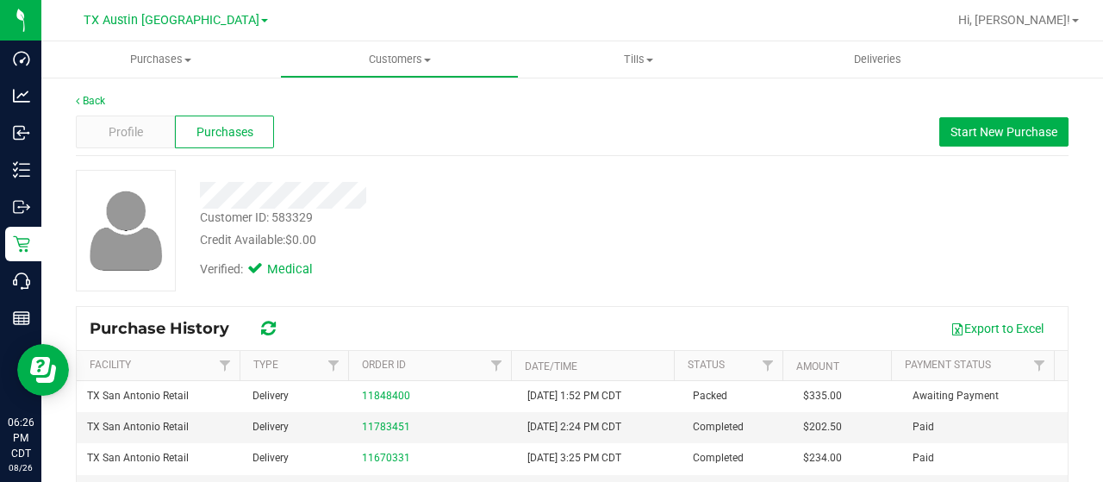
drag, startPoint x: 368, startPoint y: 193, endPoint x: 191, endPoint y: 192, distance: 176.7
click at [191, 192] on div at bounding box center [441, 195] width 509 height 27
click at [390, 59] on span "Customers" at bounding box center [399, 60] width 237 height 16
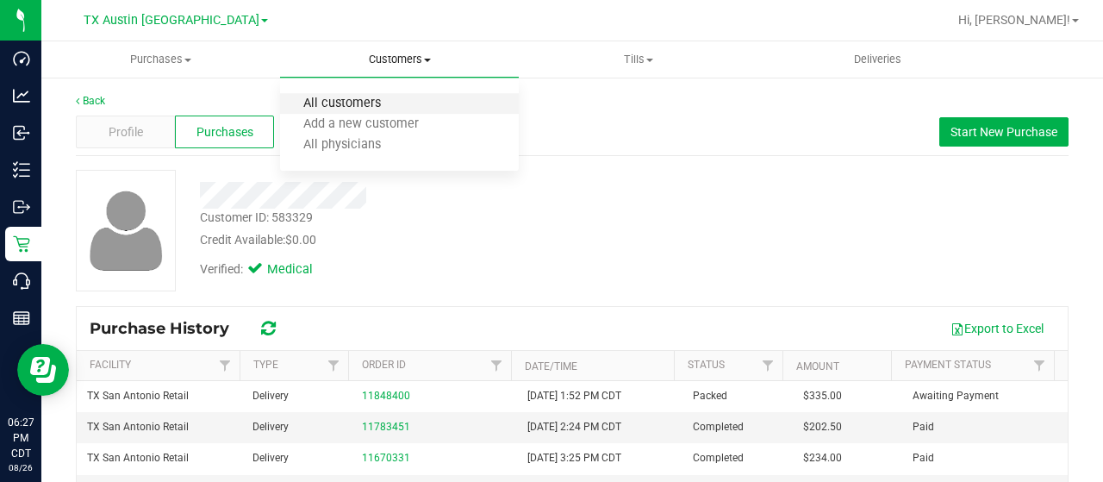
click at [376, 101] on span "All customers" at bounding box center [342, 104] width 124 height 15
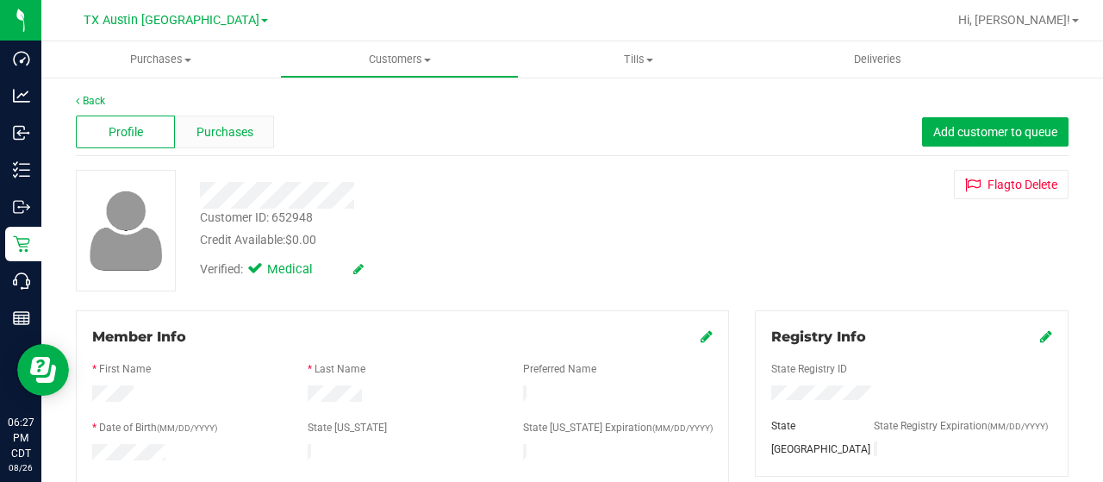
click at [222, 139] on span "Purchases" at bounding box center [225, 132] width 57 height 18
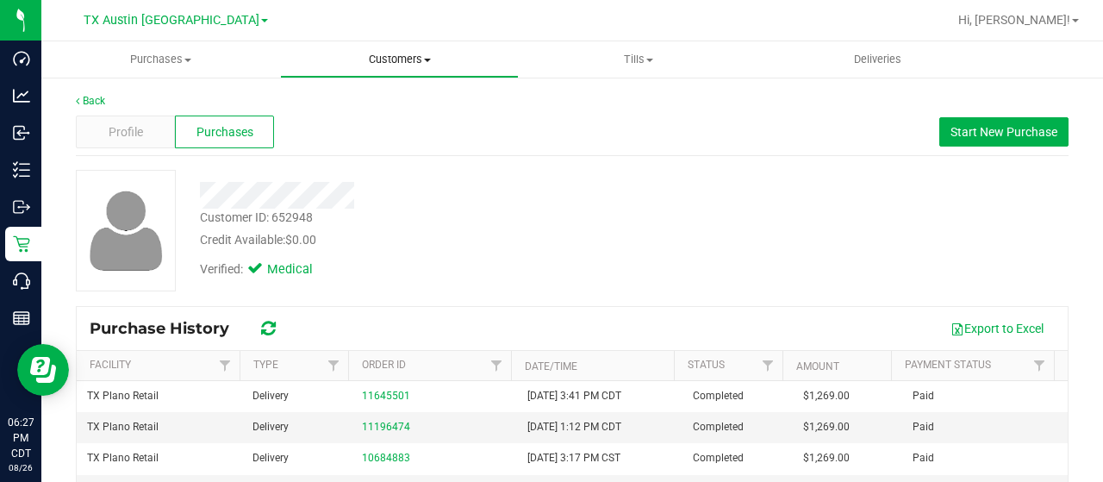
click at [410, 58] on span "Customers" at bounding box center [399, 60] width 237 height 16
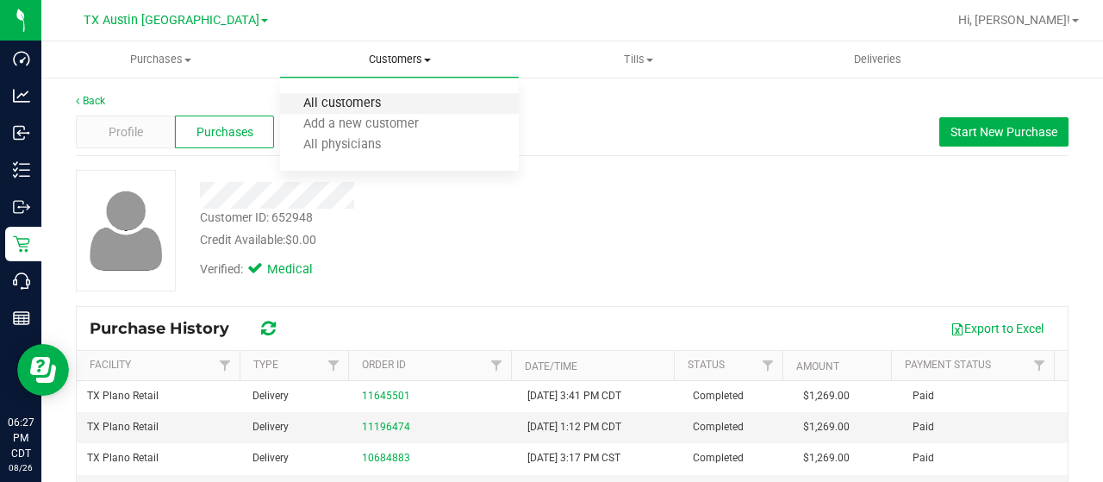
click at [374, 108] on span "All customers" at bounding box center [342, 104] width 124 height 15
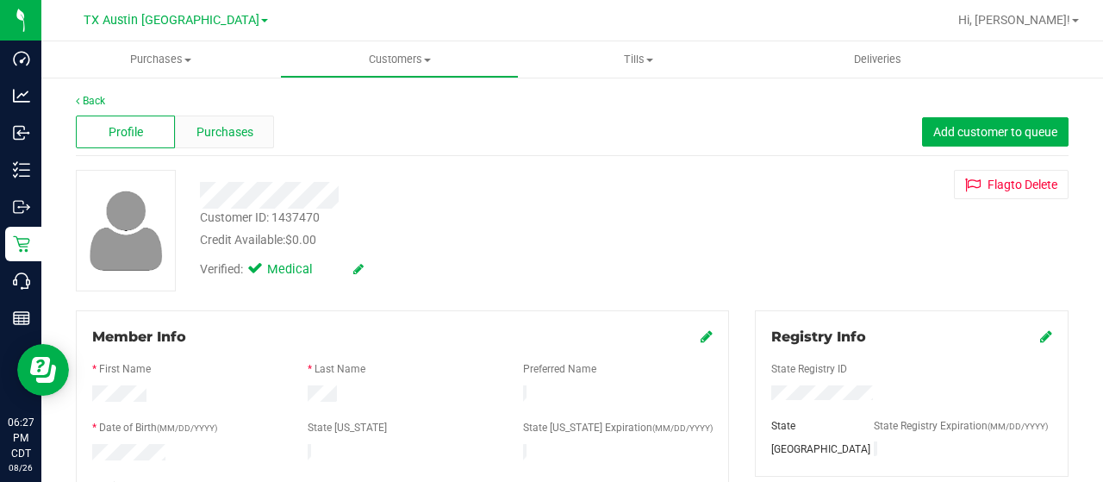
click at [215, 120] on div "Purchases" at bounding box center [224, 131] width 99 height 33
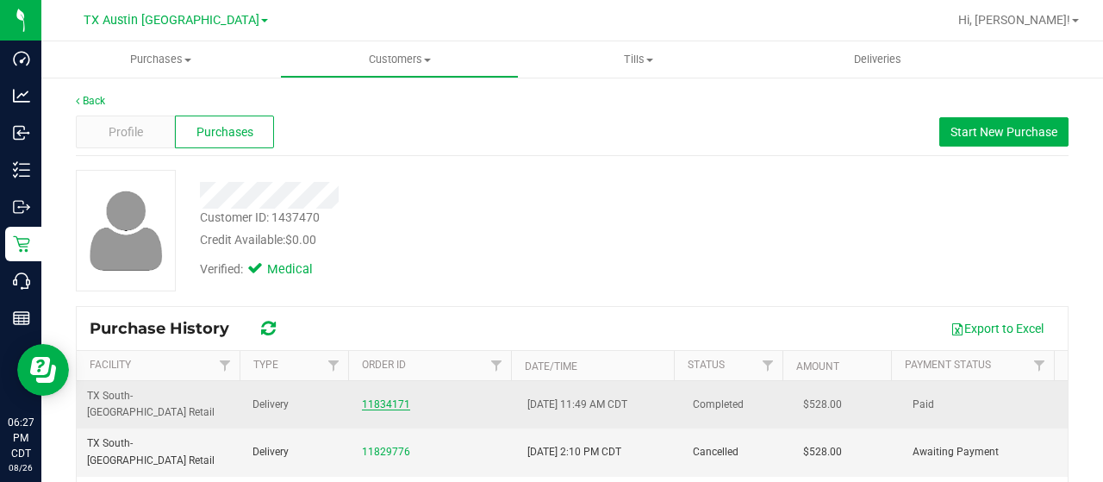
click at [378, 398] on link "11834171" at bounding box center [386, 404] width 48 height 12
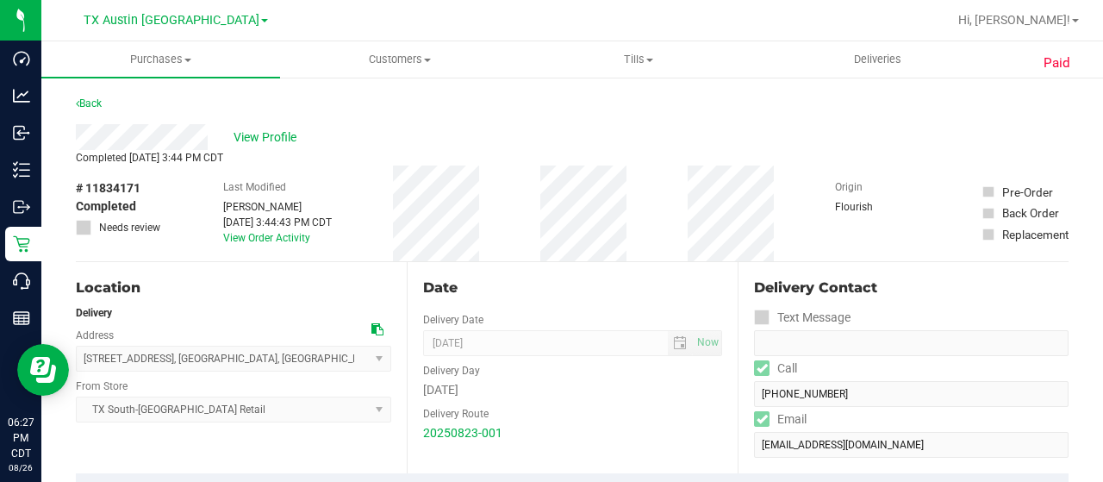
drag, startPoint x: 209, startPoint y: 142, endPoint x: 72, endPoint y: 135, distance: 138.1
click at [396, 61] on span "Customers" at bounding box center [399, 60] width 237 height 16
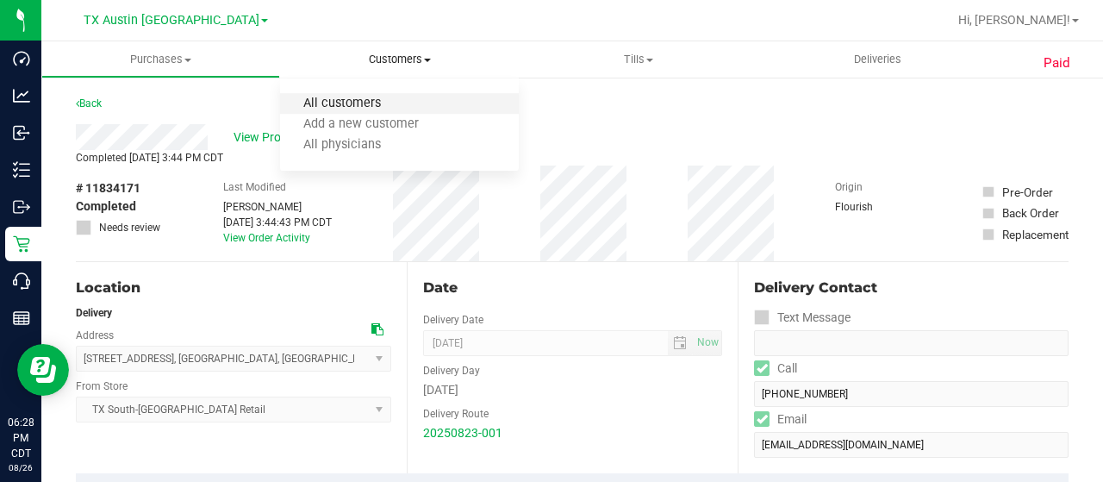
click at [355, 102] on span "All customers" at bounding box center [342, 104] width 124 height 15
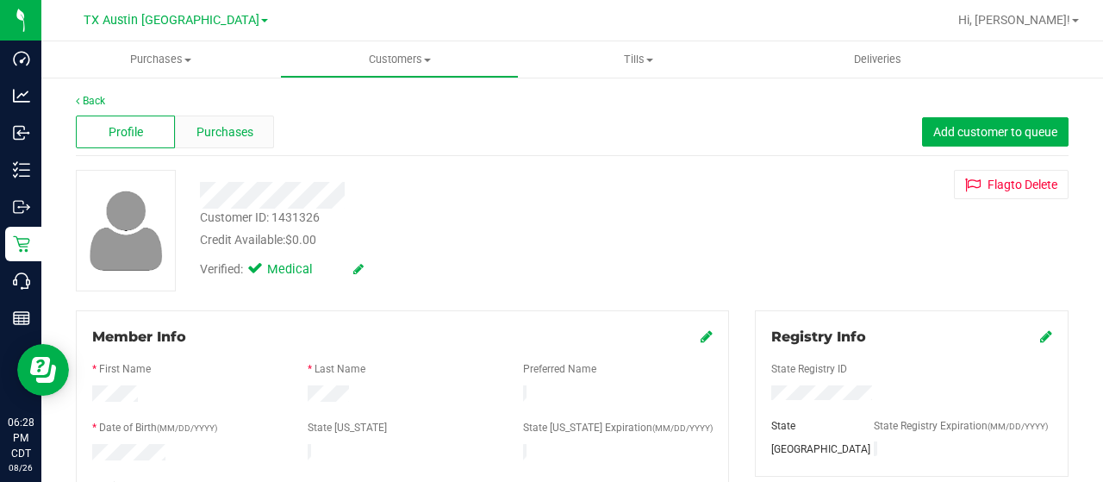
click at [216, 123] on span "Purchases" at bounding box center [225, 132] width 57 height 18
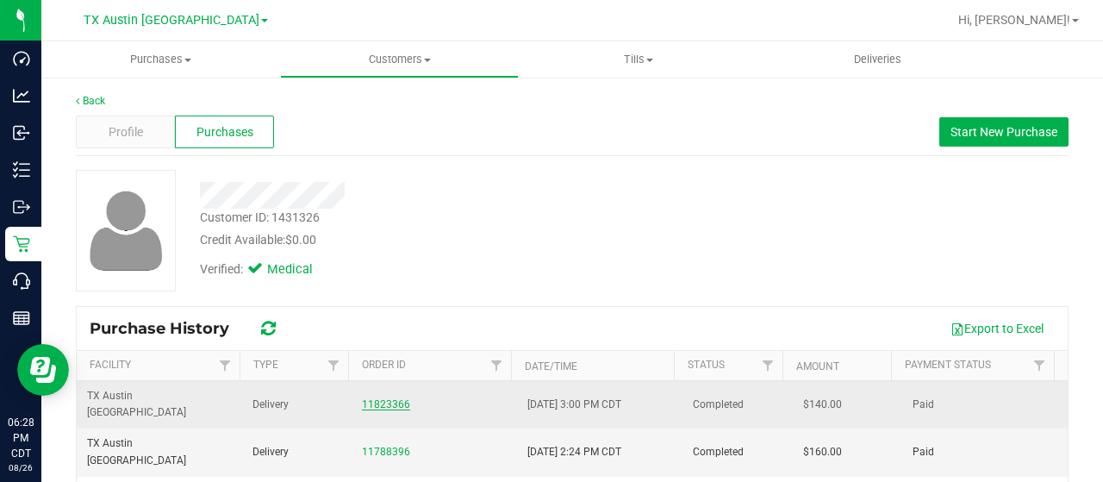
click at [391, 398] on link "11823366" at bounding box center [386, 404] width 48 height 12
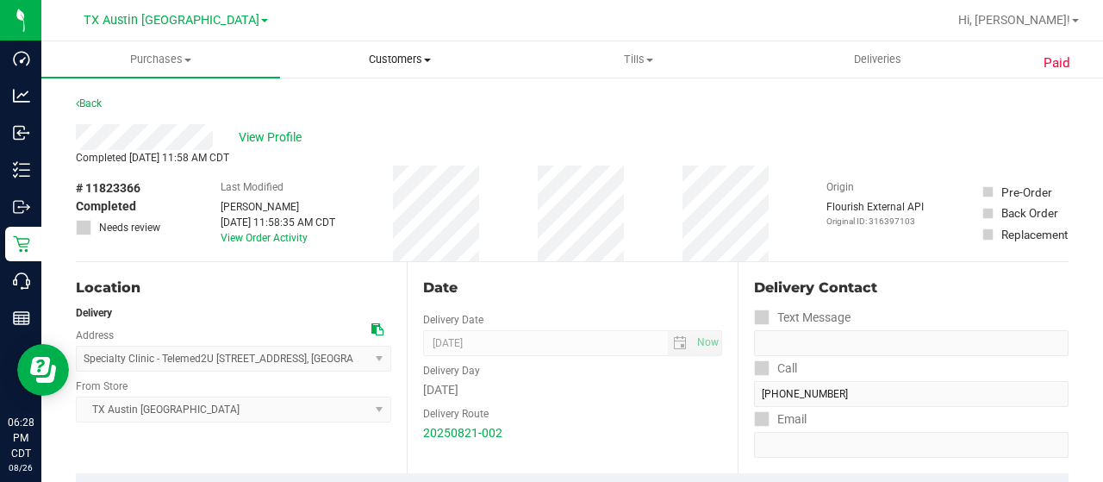
click at [404, 72] on uib-tab-heading "Customers All customers Add a new customer All physicians" at bounding box center [399, 59] width 237 height 34
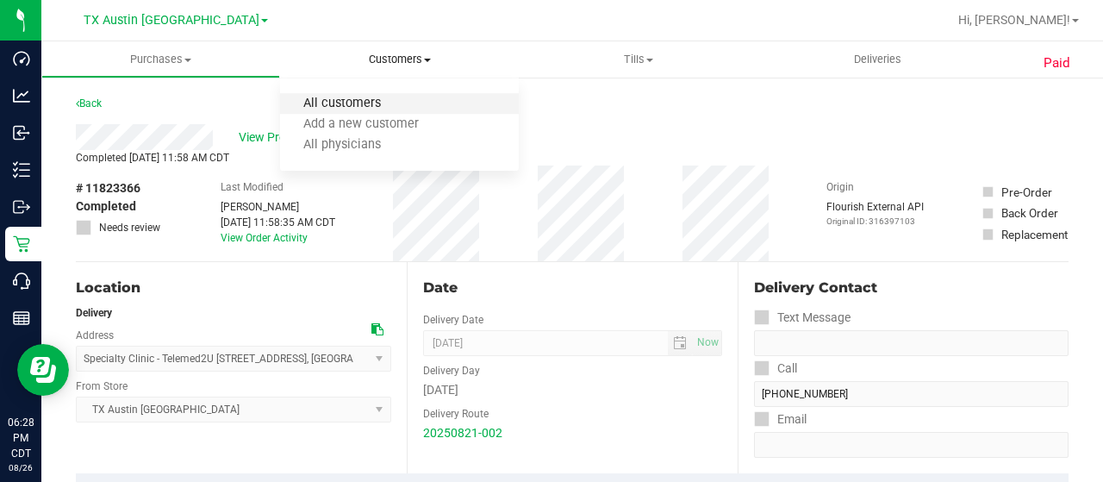
click at [371, 109] on span "All customers" at bounding box center [342, 104] width 124 height 15
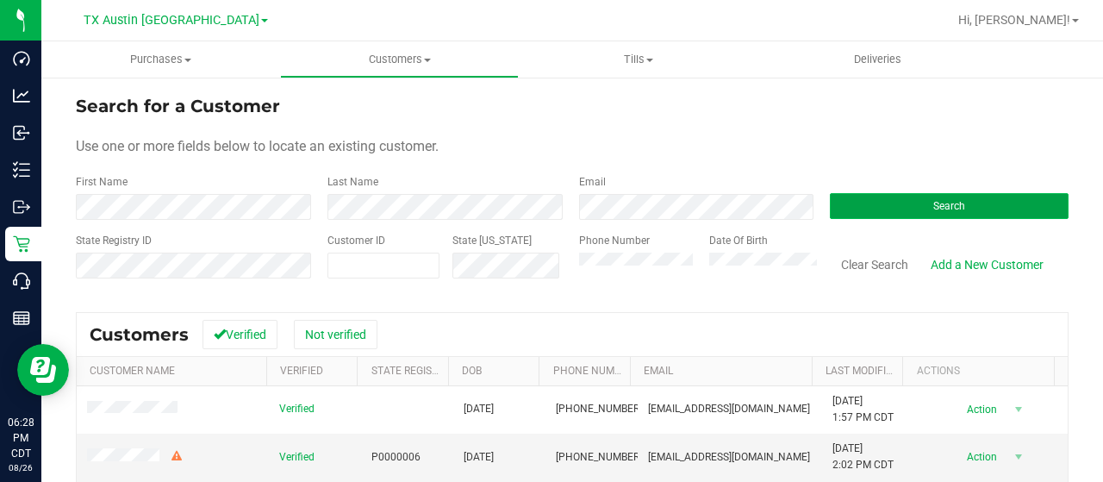
click at [884, 199] on button "Search" at bounding box center [949, 206] width 239 height 26
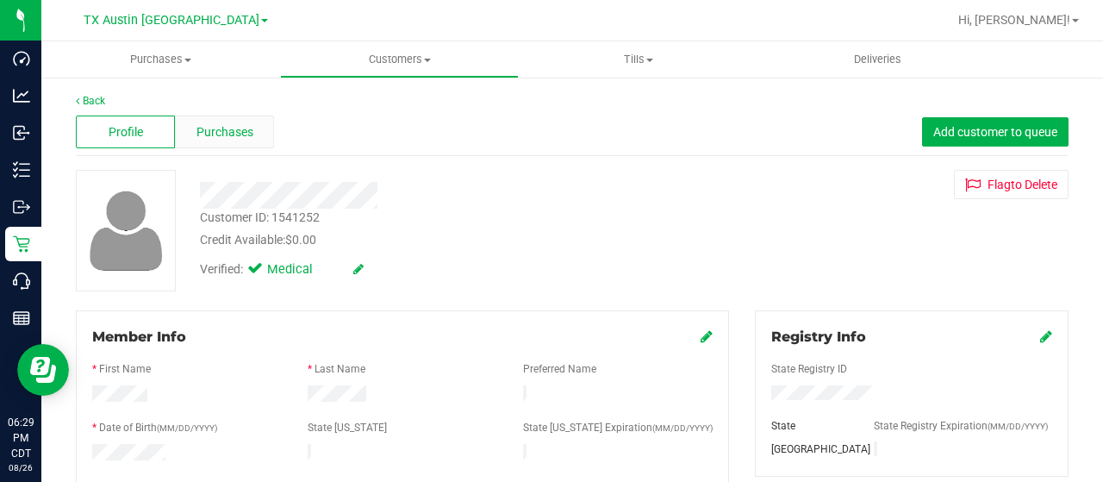
click at [228, 139] on span "Purchases" at bounding box center [225, 132] width 57 height 18
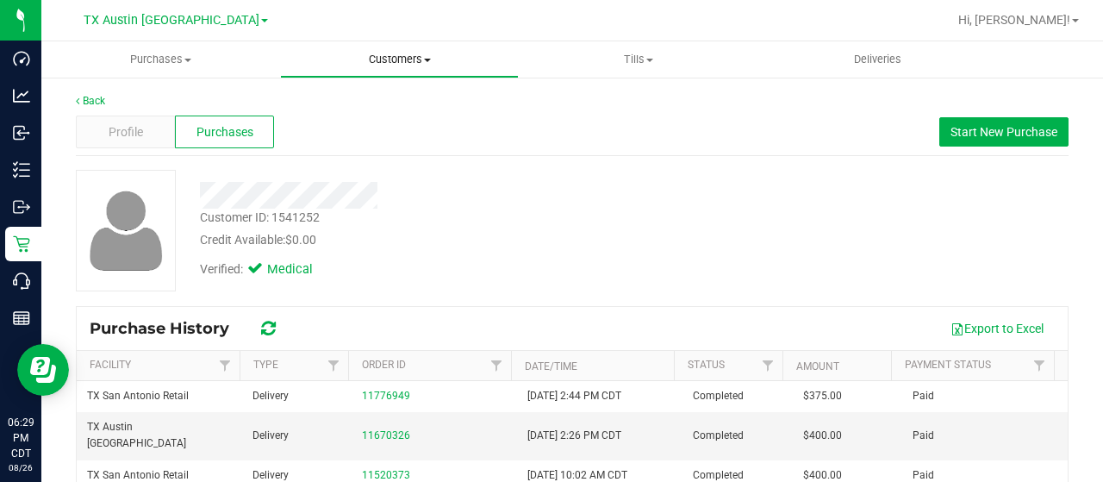
click at [387, 59] on span "Customers" at bounding box center [399, 60] width 237 height 16
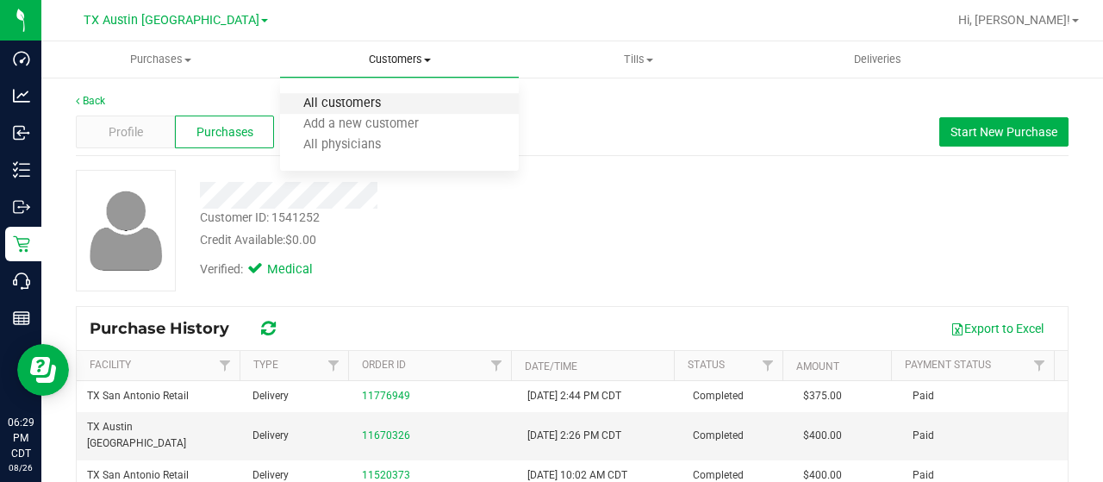
click at [362, 99] on span "All customers" at bounding box center [342, 104] width 124 height 15
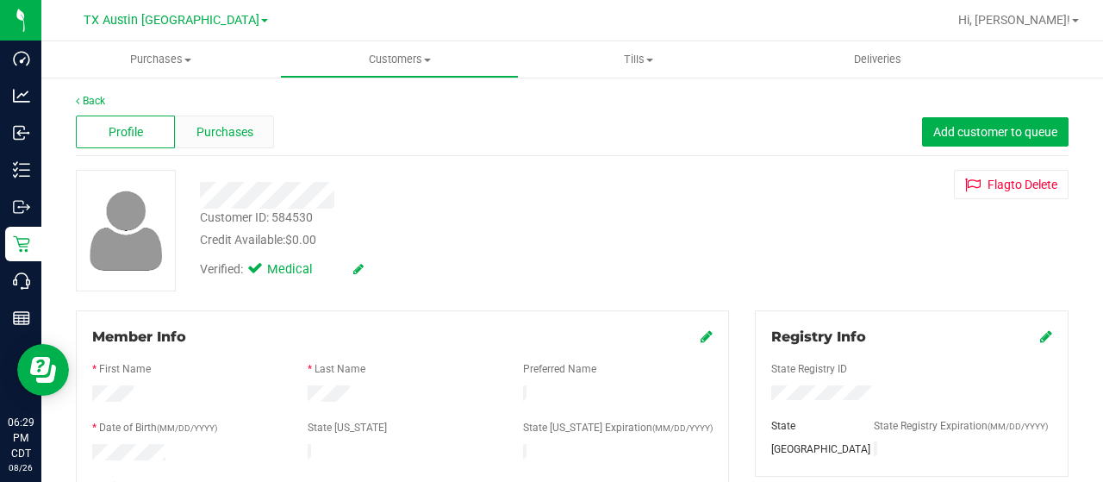
click at [225, 125] on span "Purchases" at bounding box center [225, 132] width 57 height 18
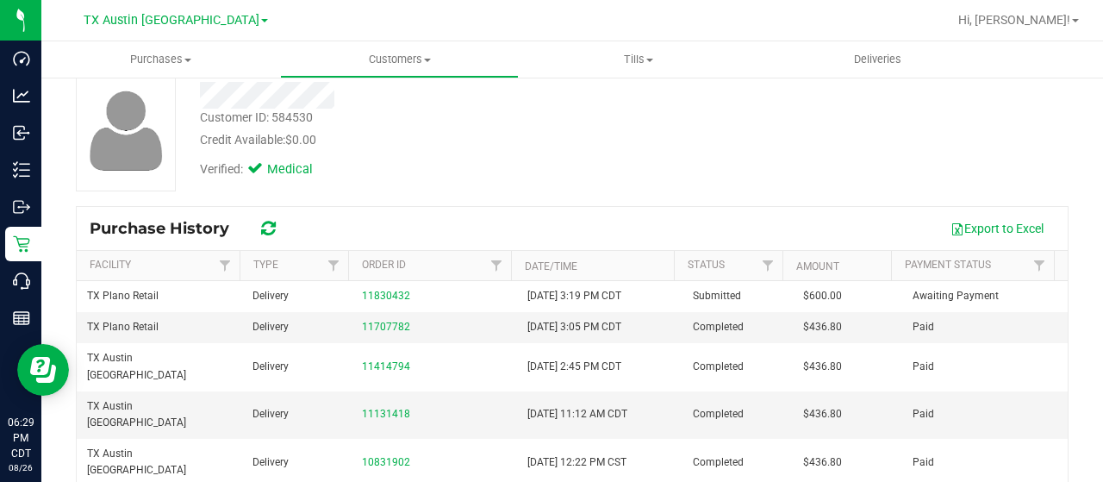
scroll to position [103, 0]
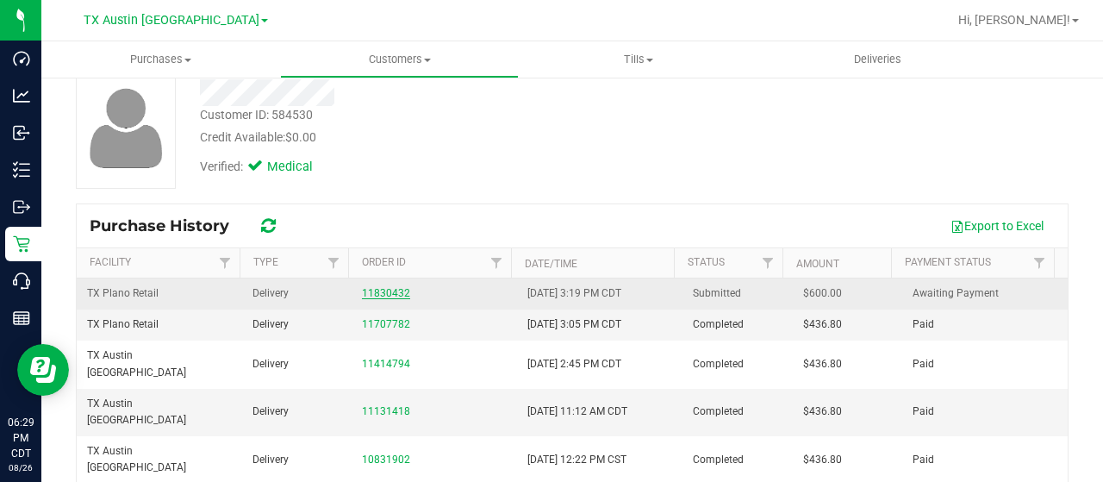
click at [384, 291] on link "11830432" at bounding box center [386, 293] width 48 height 12
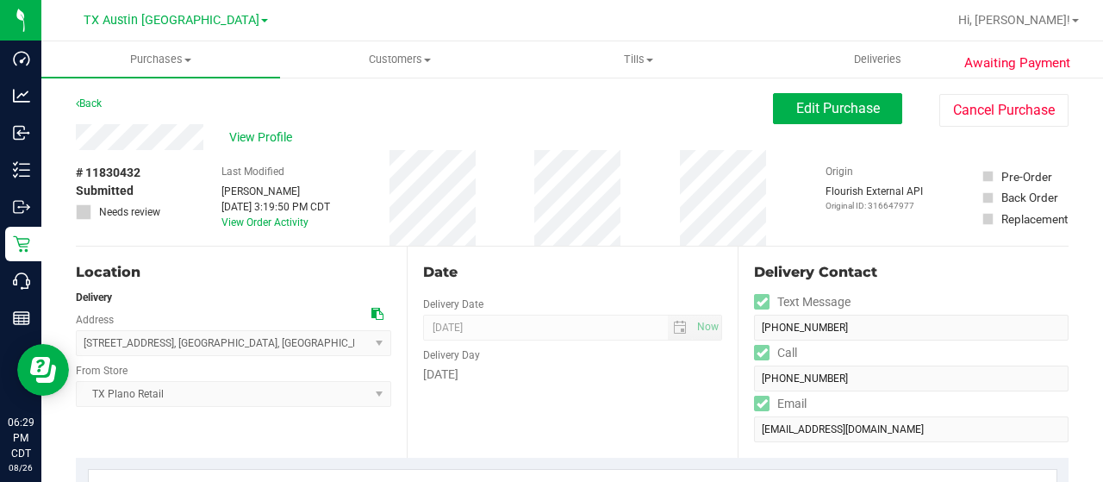
drag, startPoint x: 206, startPoint y: 135, endPoint x: 64, endPoint y: 130, distance: 142.3
click at [413, 60] on span "Customers" at bounding box center [399, 60] width 237 height 16
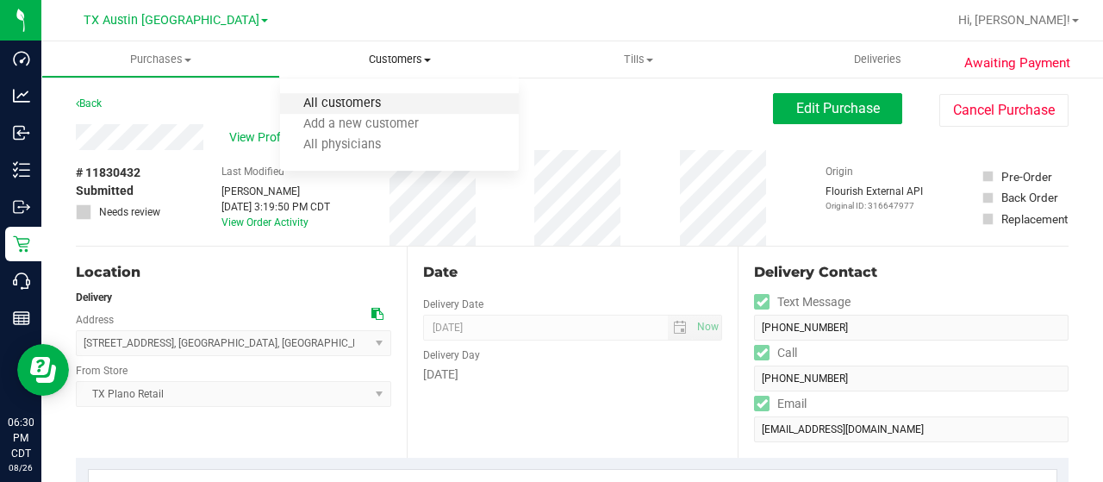
click at [381, 109] on span "All customers" at bounding box center [342, 104] width 124 height 15
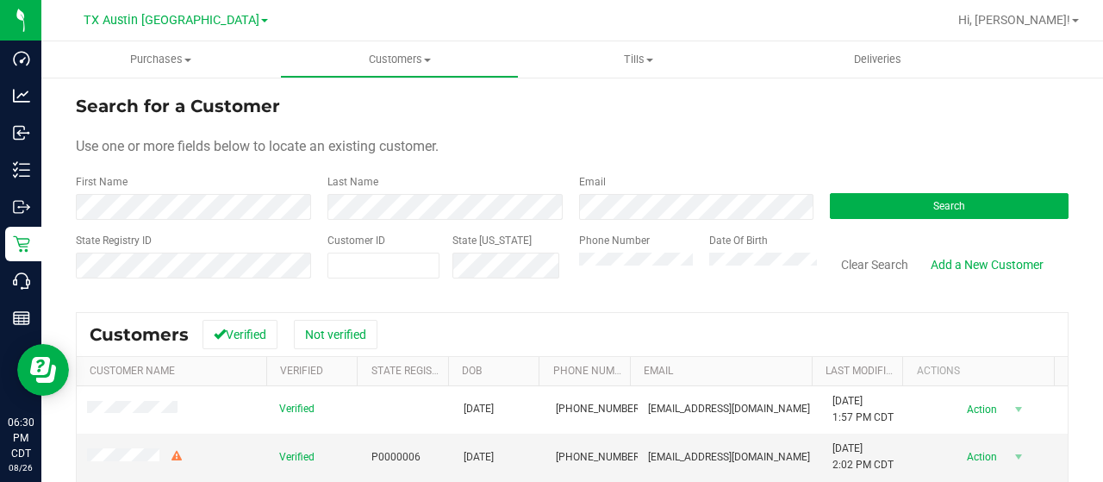
click at [596, 271] on div "Phone Number" at bounding box center [637, 263] width 117 height 61
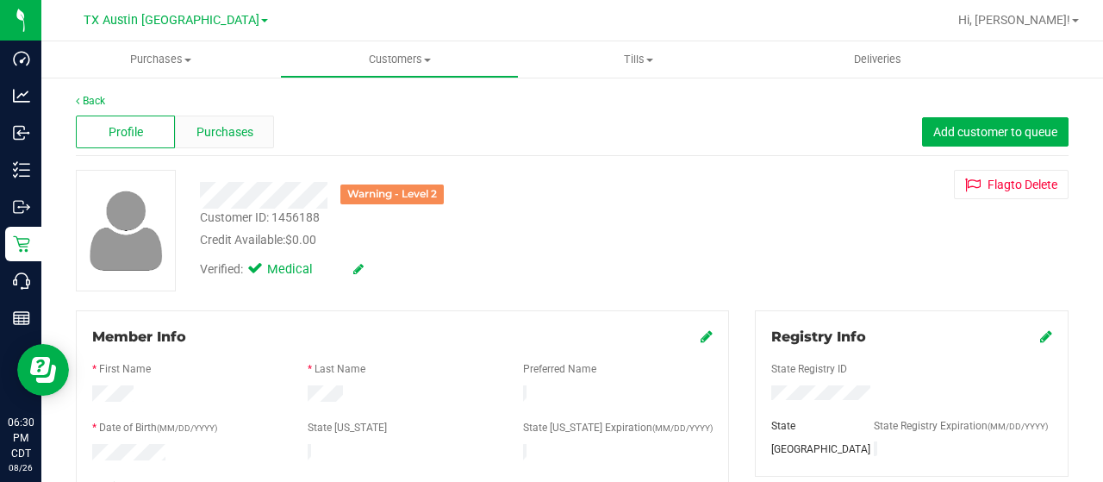
click at [215, 125] on span "Purchases" at bounding box center [225, 132] width 57 height 18
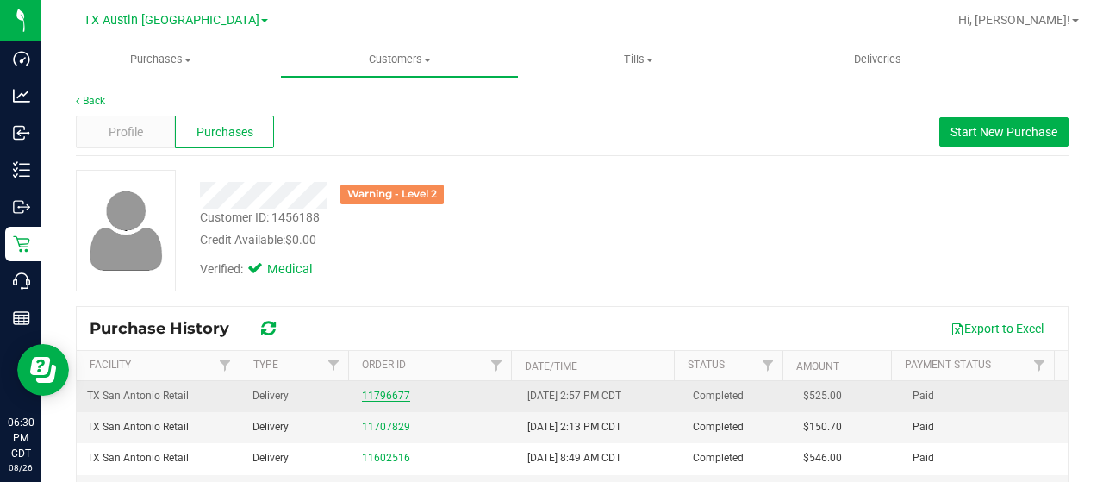
click at [381, 395] on link "11796677" at bounding box center [386, 396] width 48 height 12
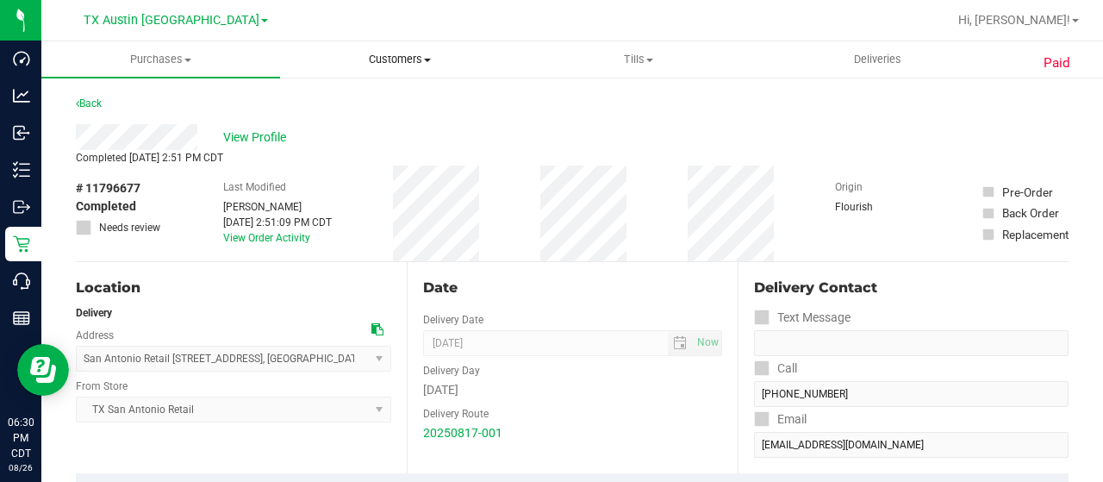
click at [392, 54] on span "Customers" at bounding box center [399, 60] width 237 height 16
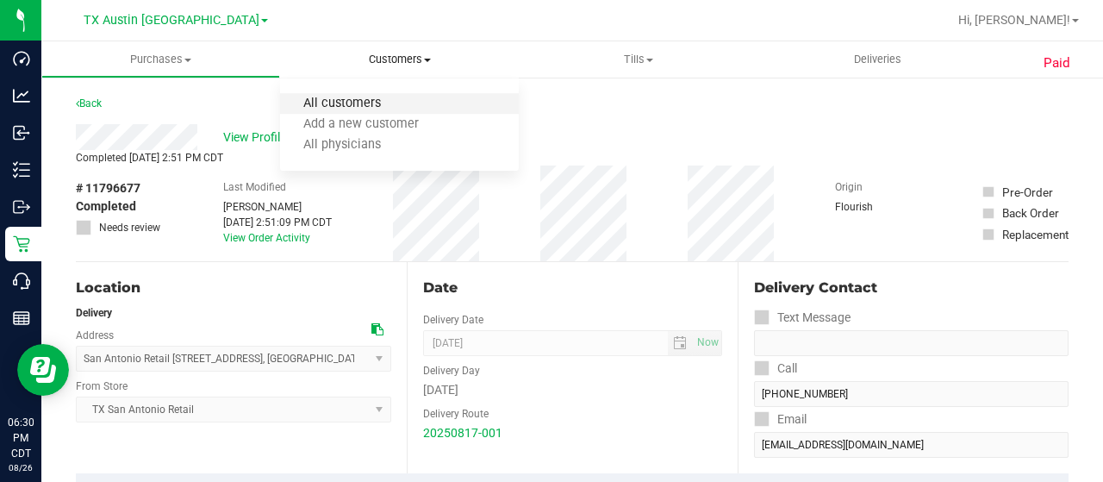
click at [386, 108] on span "All customers" at bounding box center [342, 104] width 124 height 15
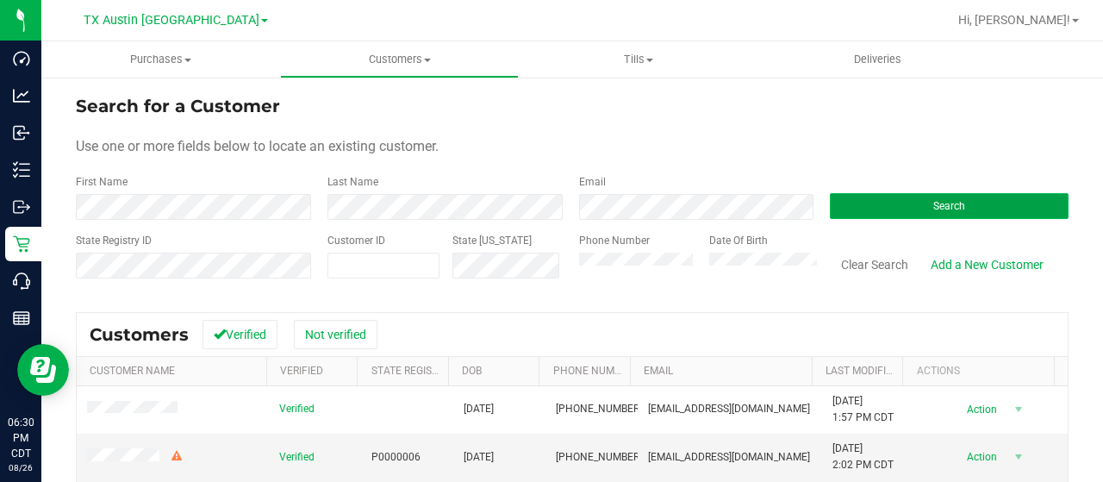
click at [862, 201] on button "Search" at bounding box center [949, 206] width 239 height 26
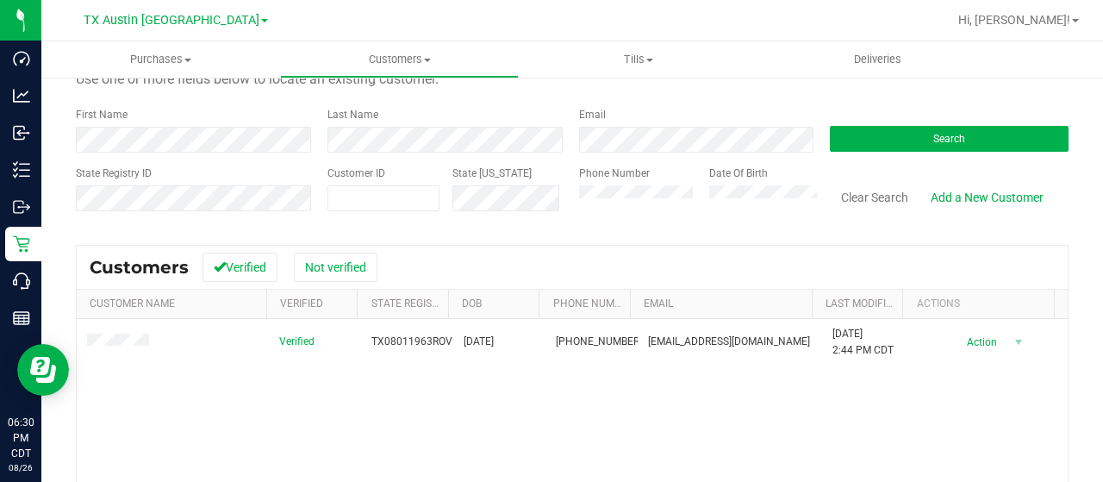
scroll to position [69, 0]
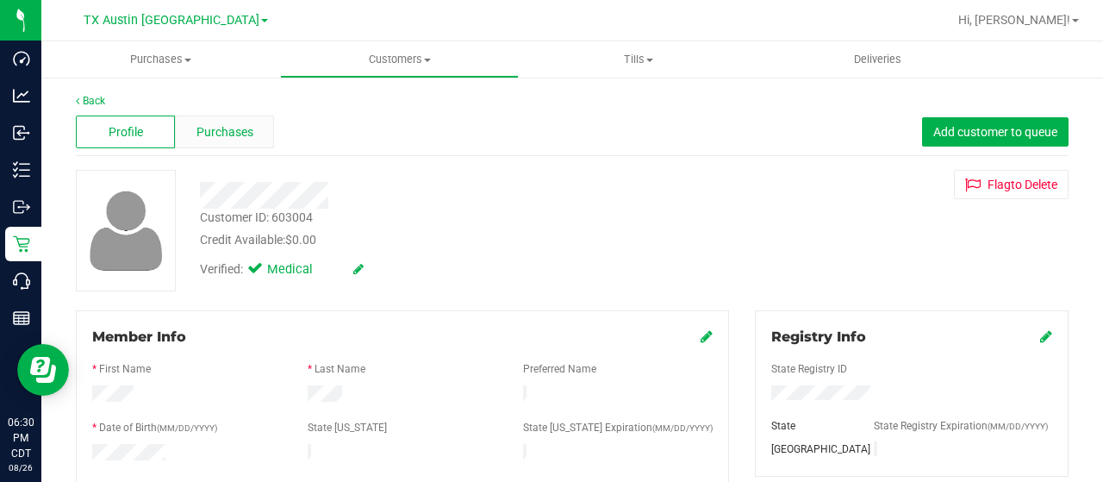
click at [233, 122] on div "Purchases" at bounding box center [224, 131] width 99 height 33
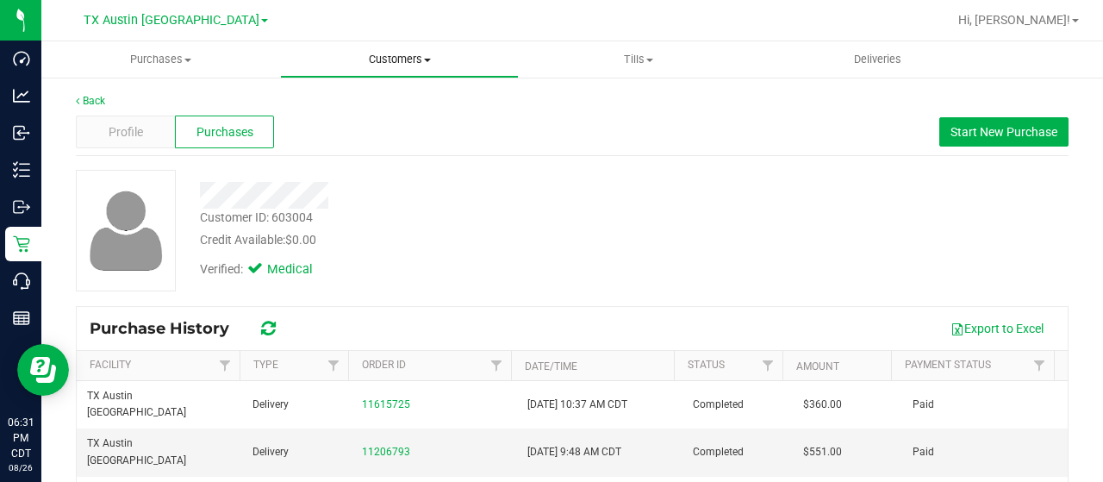
click at [400, 57] on span "Customers" at bounding box center [399, 60] width 237 height 16
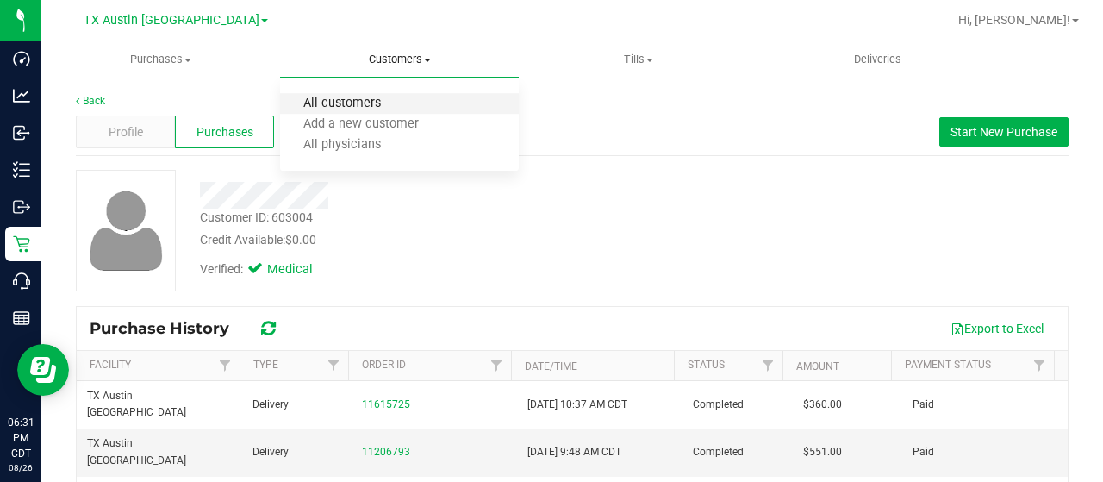
click at [372, 100] on span "All customers" at bounding box center [342, 104] width 124 height 15
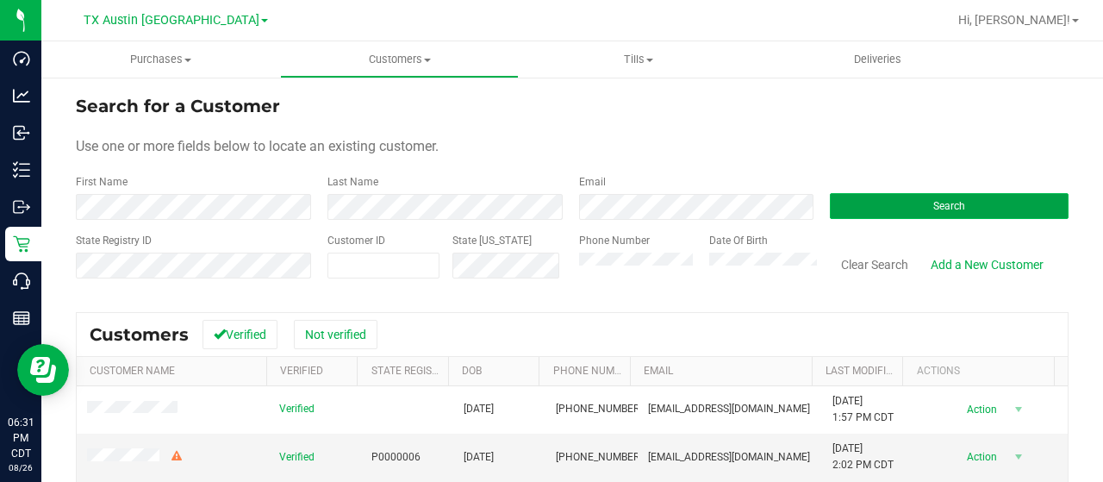
click at [910, 197] on button "Search" at bounding box center [949, 206] width 239 height 26
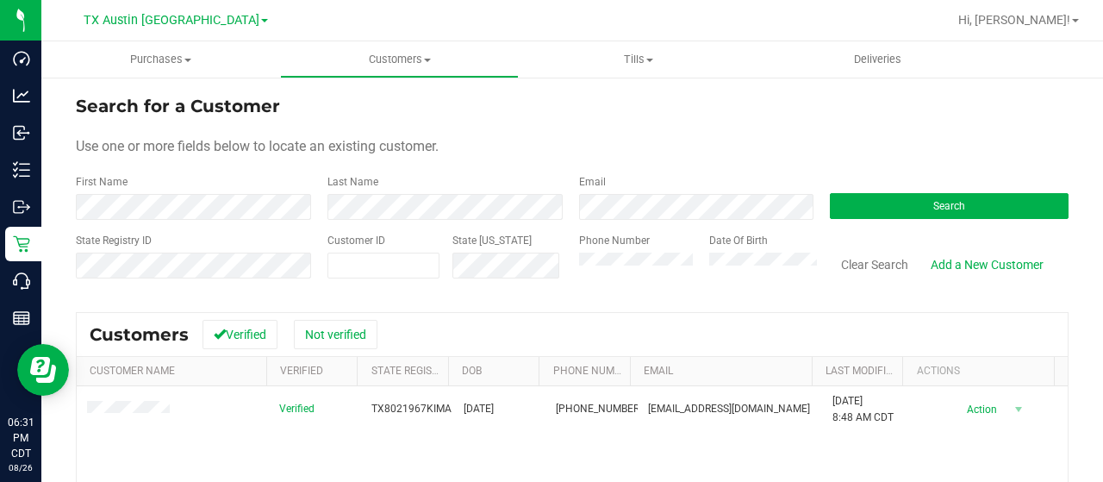
scroll to position [28, 0]
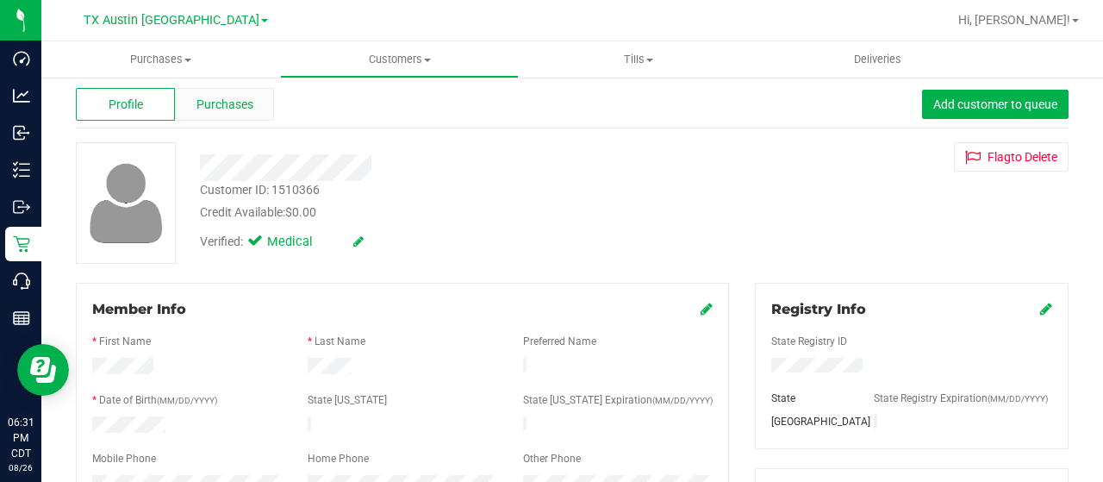
click at [230, 105] on span "Purchases" at bounding box center [225, 105] width 57 height 18
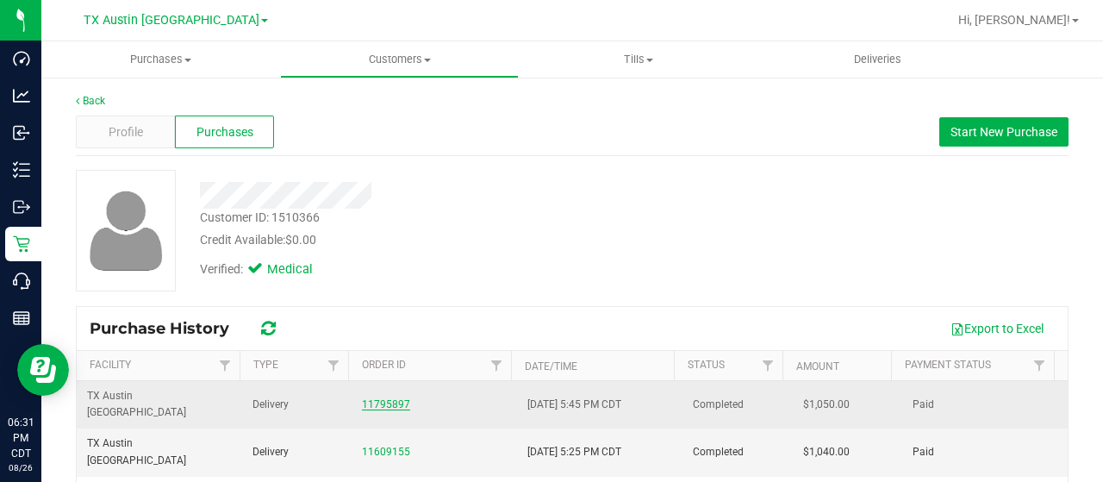
click at [377, 398] on link "11795897" at bounding box center [386, 404] width 48 height 12
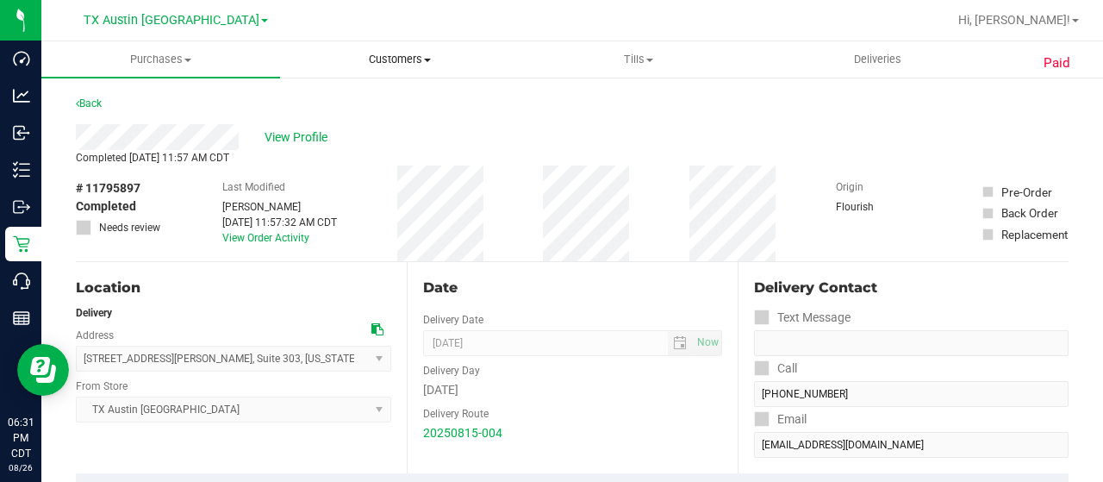
click at [374, 55] on span "Customers" at bounding box center [399, 60] width 237 height 16
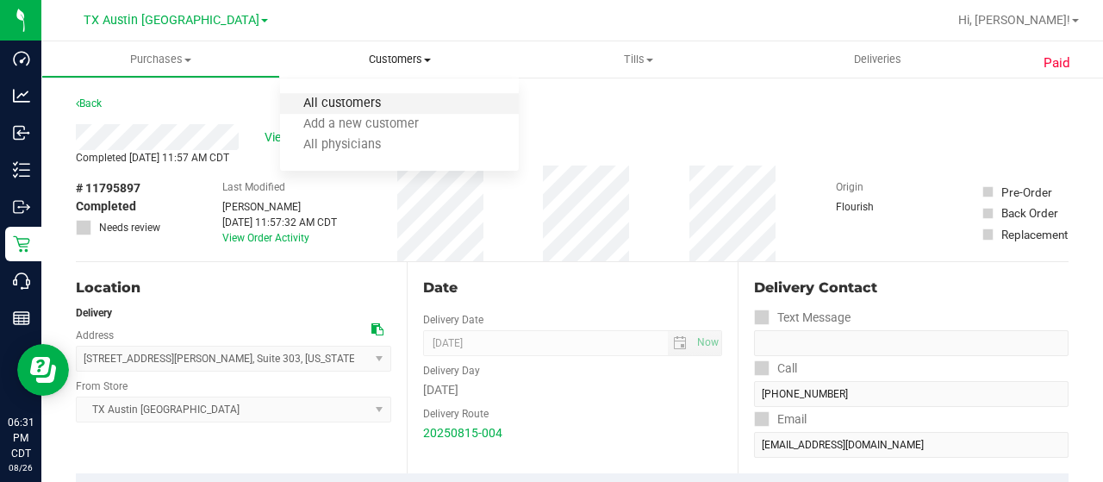
click at [352, 103] on span "All customers" at bounding box center [342, 104] width 124 height 15
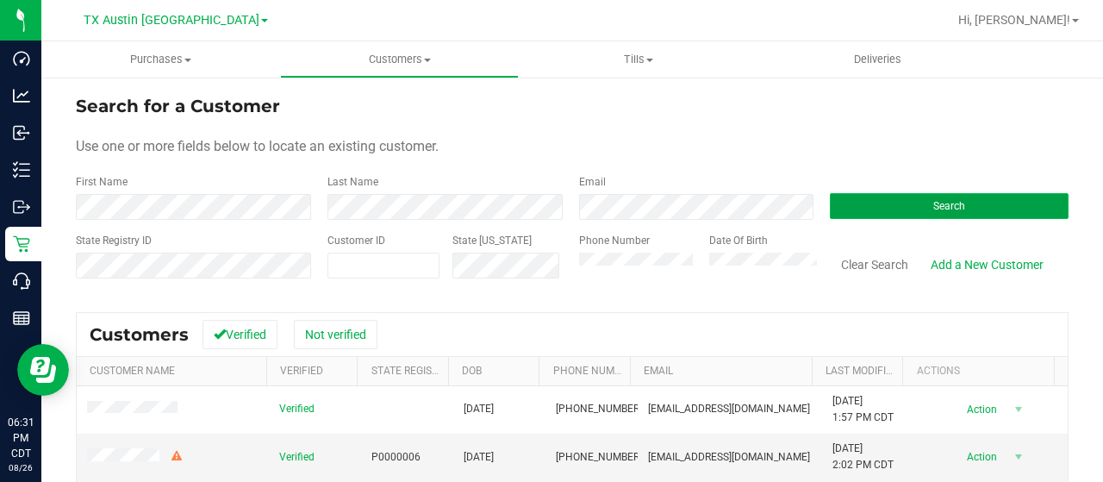
click at [853, 203] on button "Search" at bounding box center [949, 206] width 239 height 26
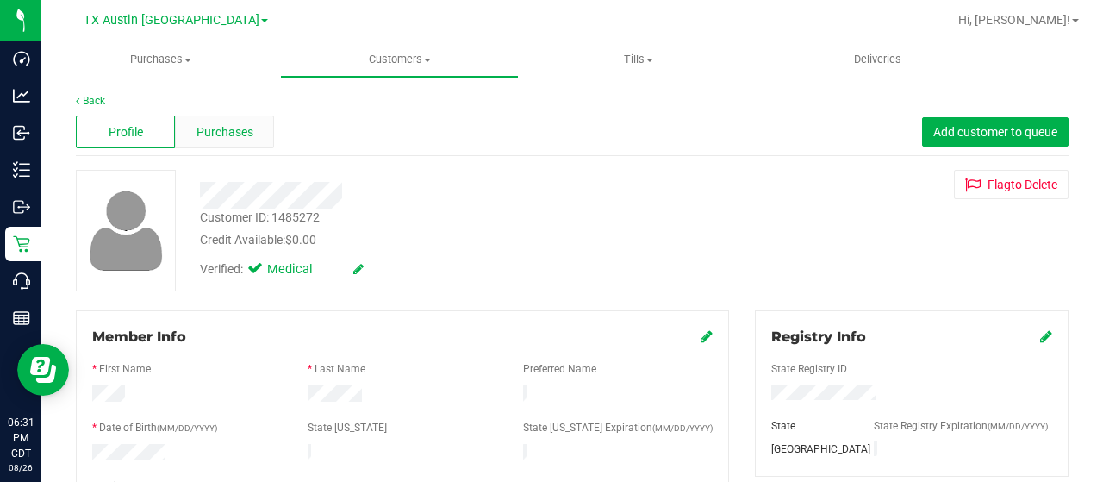
click at [240, 123] on span "Purchases" at bounding box center [225, 132] width 57 height 18
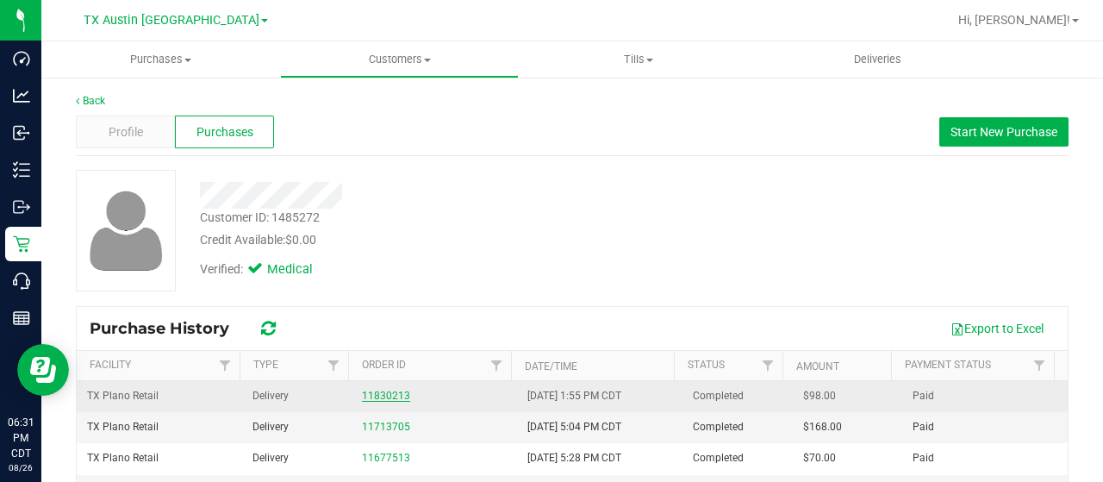
click at [392, 394] on link "11830213" at bounding box center [386, 396] width 48 height 12
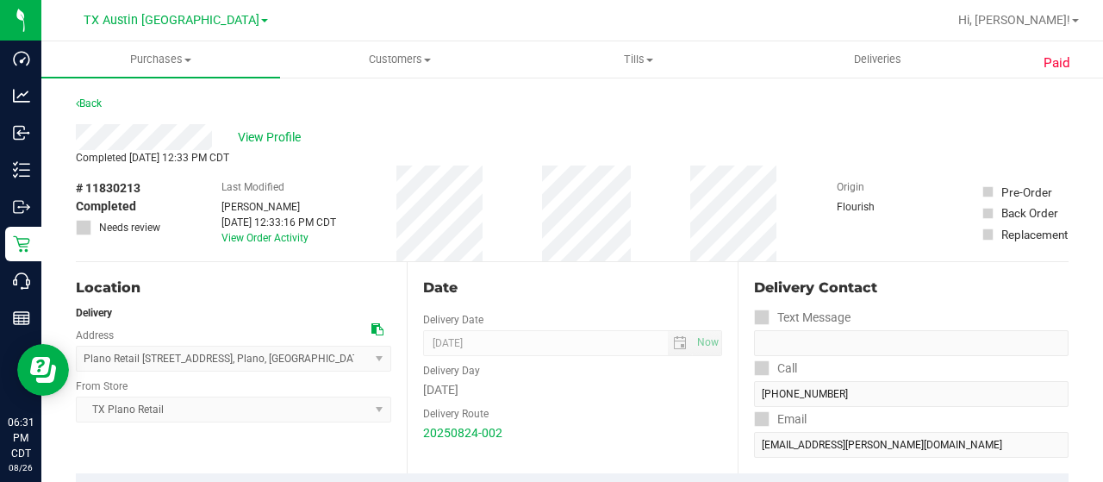
click at [78, 130] on div "View Profile" at bounding box center [572, 137] width 993 height 26
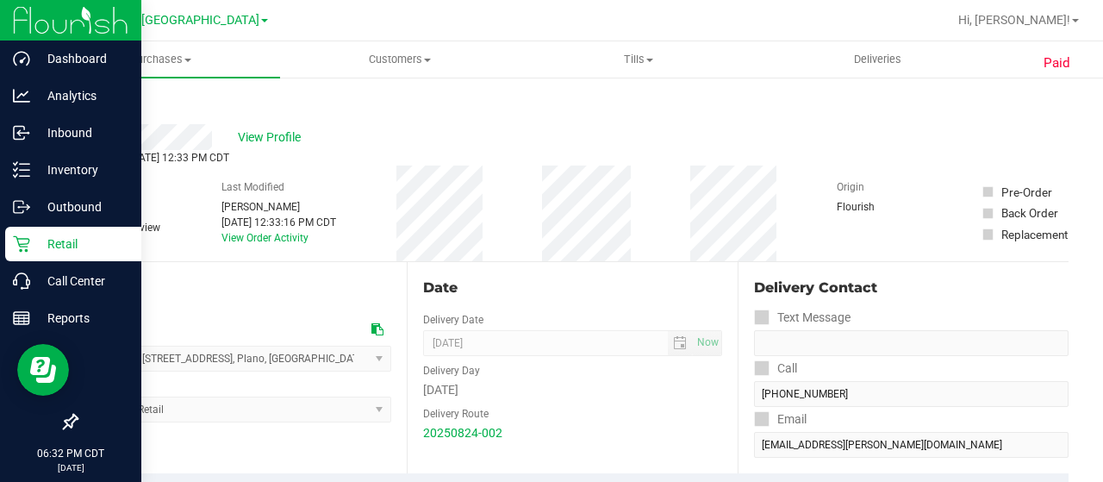
click at [17, 235] on icon at bounding box center [21, 243] width 17 height 17
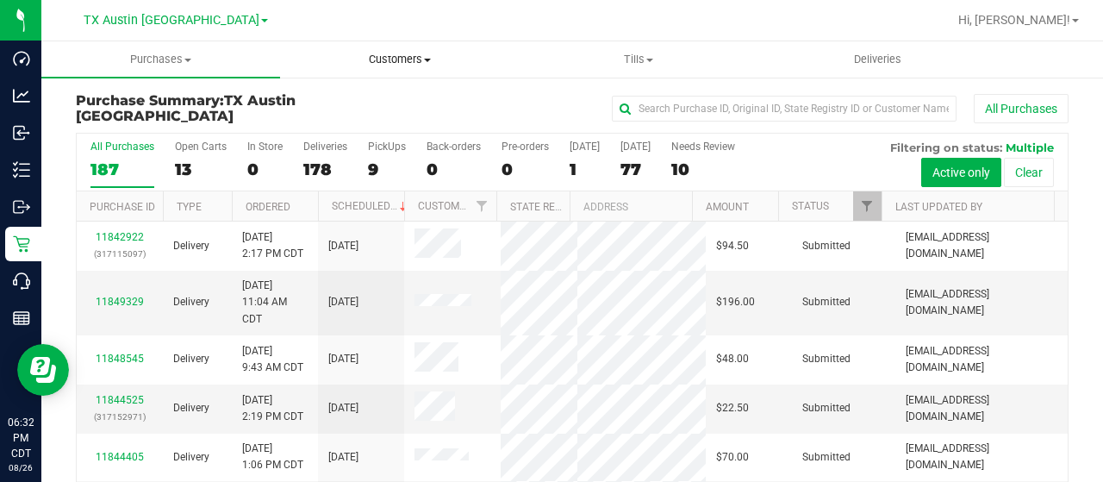
click at [393, 49] on uib-tab-heading "Customers All customers Add a new customer All physicians" at bounding box center [399, 59] width 237 height 34
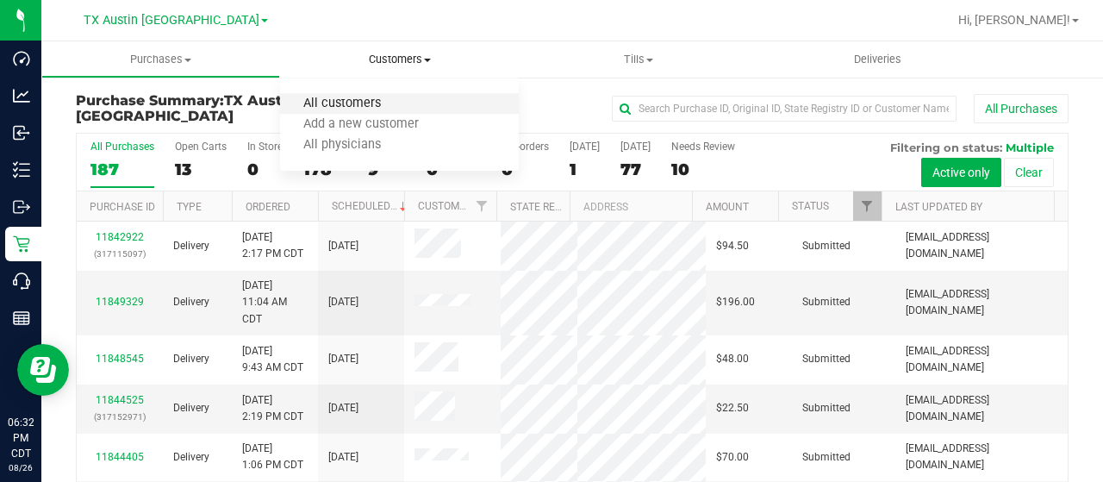
click at [377, 97] on span "All customers" at bounding box center [342, 104] width 124 height 15
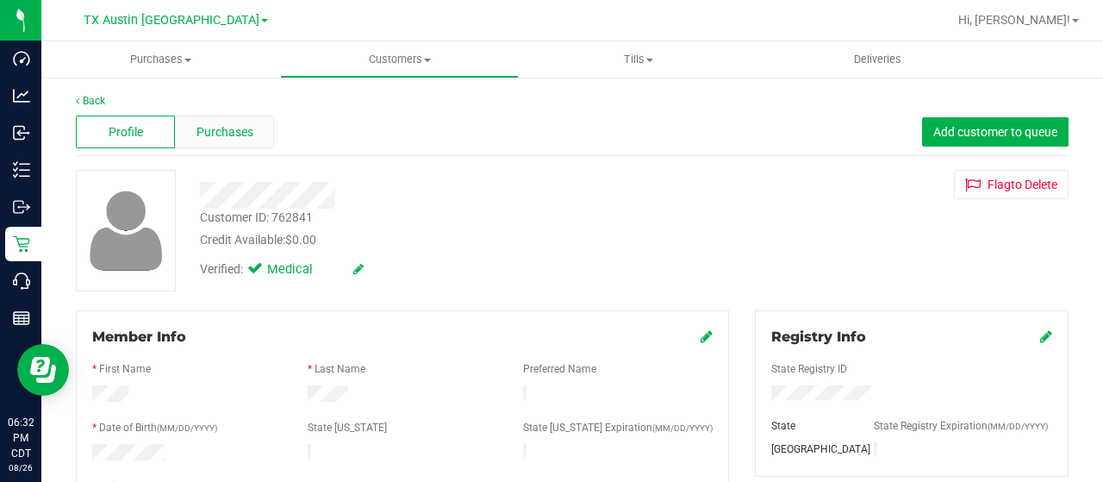
click at [246, 128] on span "Purchases" at bounding box center [225, 132] width 57 height 18
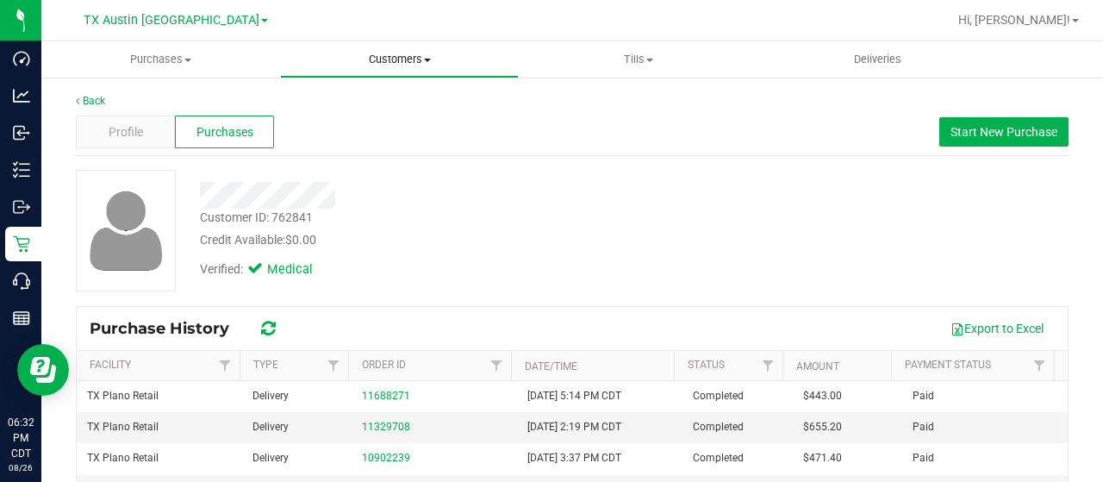
click at [396, 68] on uib-tab-heading "Customers All customers Add a new customer All physicians" at bounding box center [399, 59] width 237 height 34
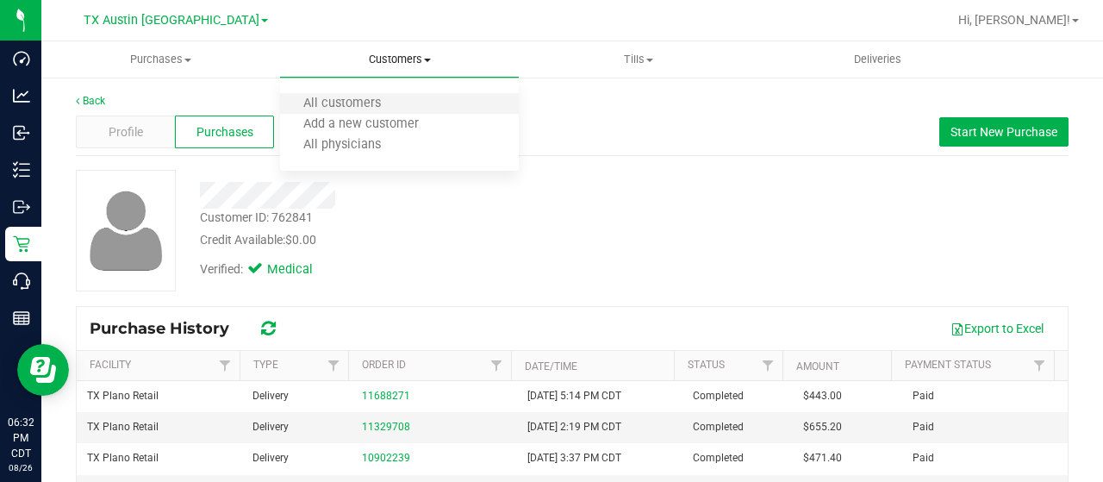
click at [409, 104] on li "All customers" at bounding box center [399, 104] width 239 height 21
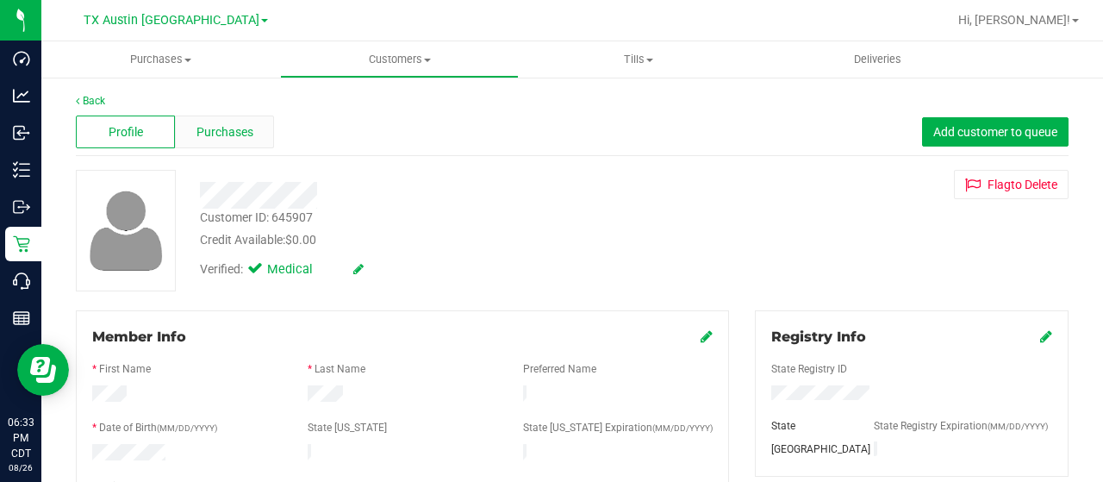
click at [216, 137] on span "Purchases" at bounding box center [225, 132] width 57 height 18
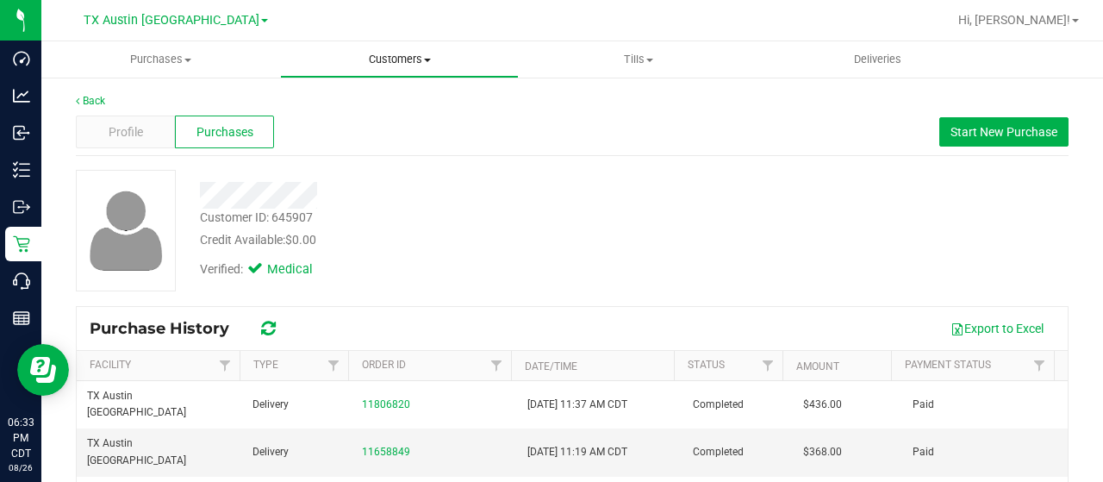
click at [404, 66] on span "Customers" at bounding box center [399, 60] width 237 height 16
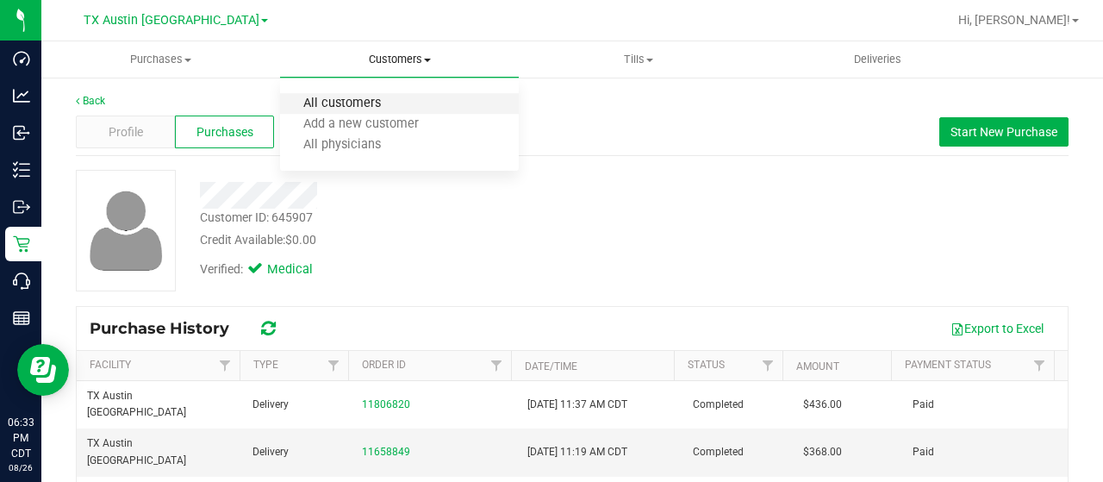
click at [377, 101] on span "All customers" at bounding box center [342, 104] width 124 height 15
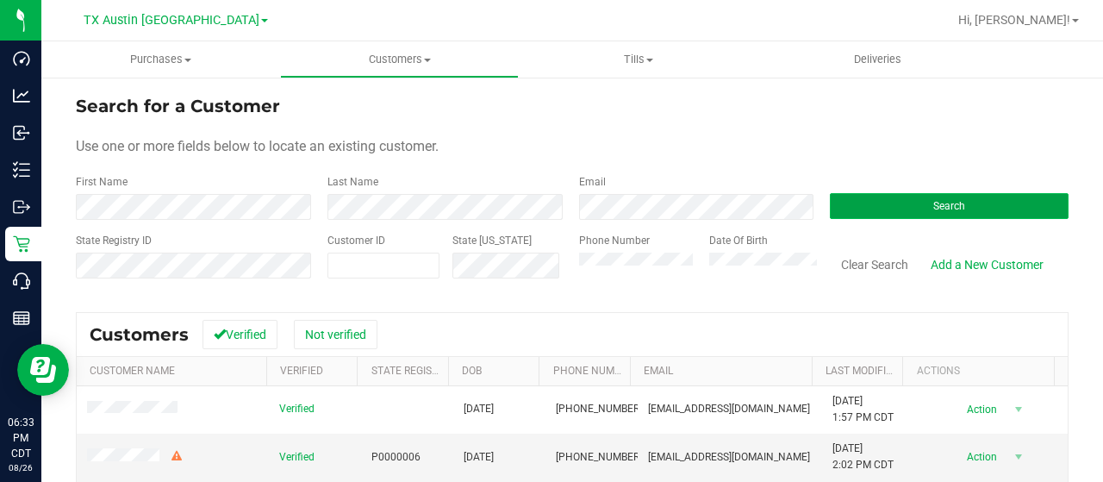
click at [861, 205] on button "Search" at bounding box center [949, 206] width 239 height 26
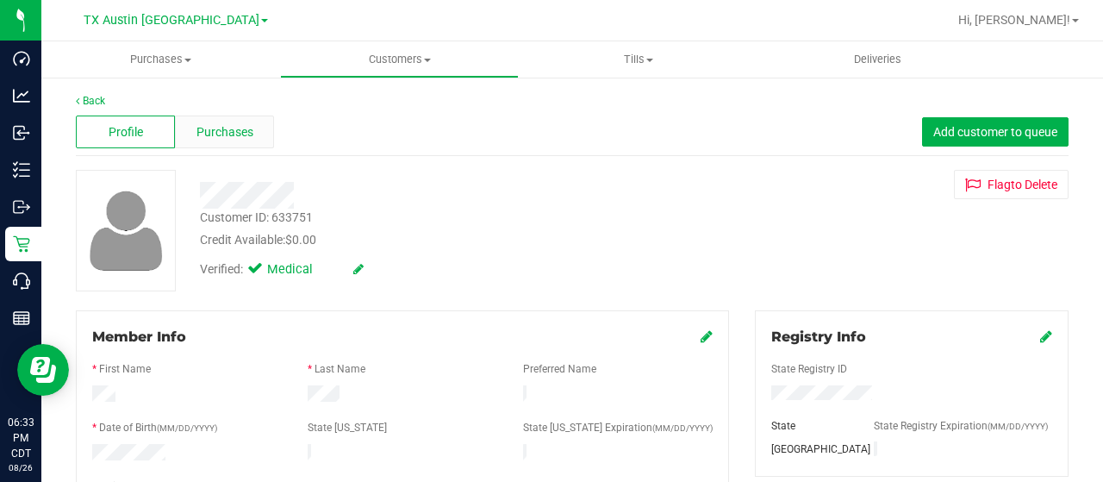
click at [231, 129] on span "Purchases" at bounding box center [225, 132] width 57 height 18
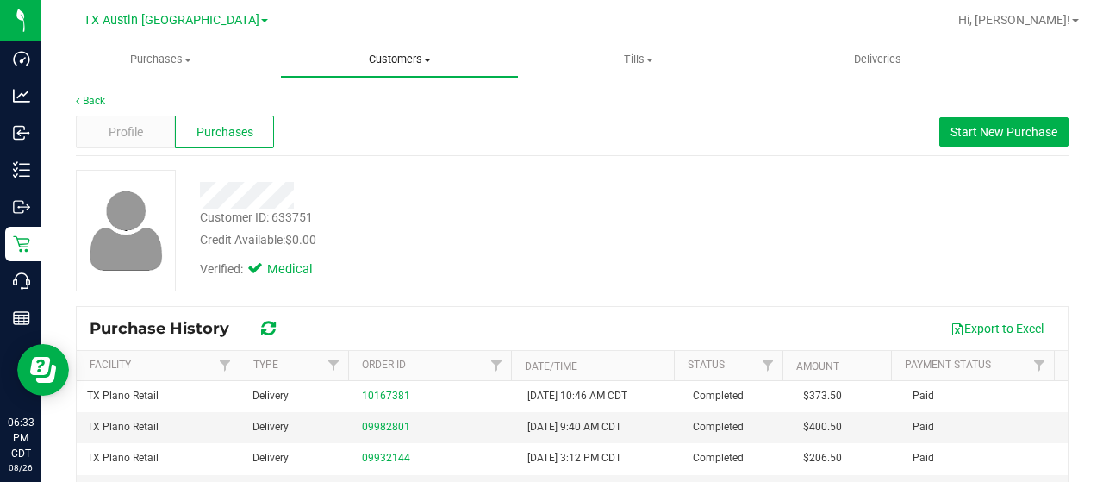
click at [374, 63] on span "Customers" at bounding box center [399, 60] width 237 height 16
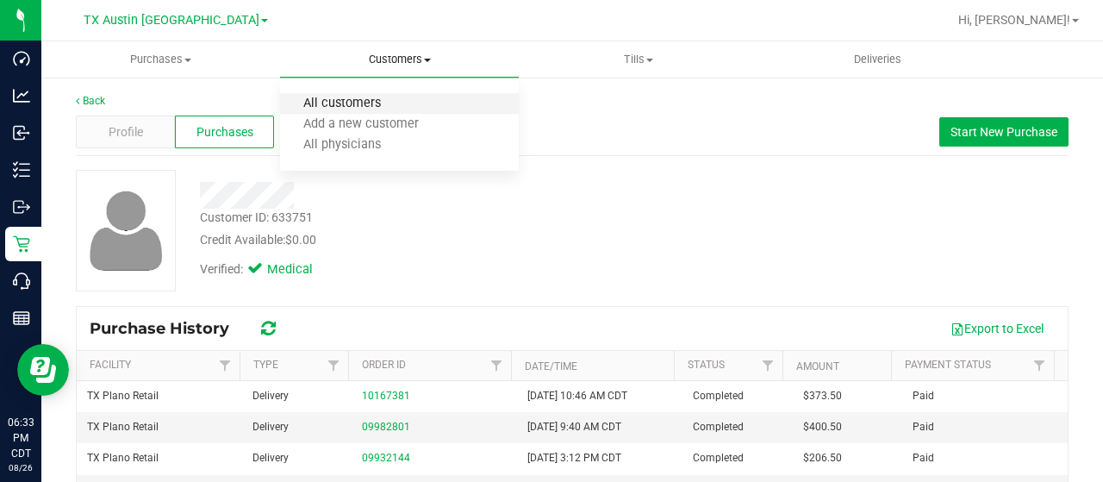
click at [344, 109] on span "All customers" at bounding box center [342, 104] width 124 height 15
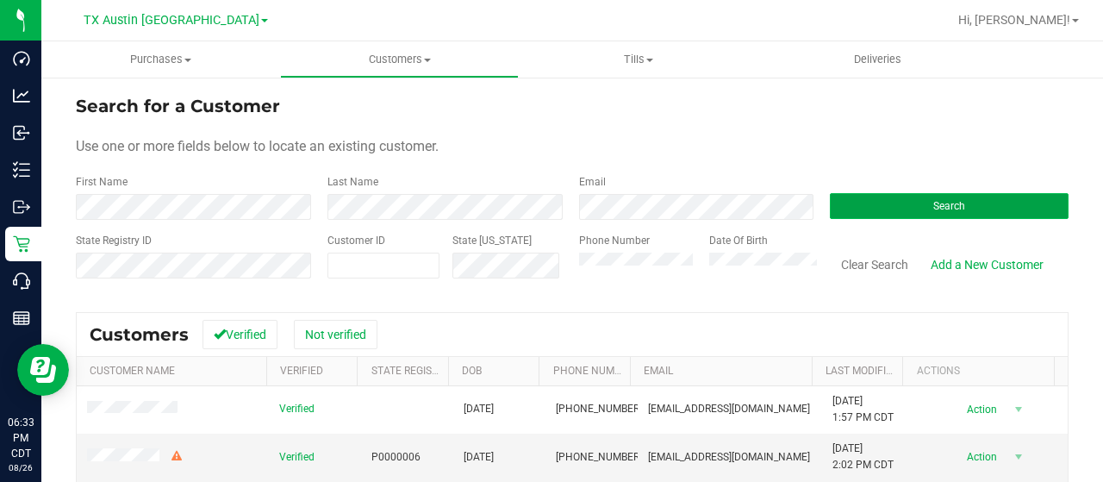
click at [870, 209] on button "Search" at bounding box center [949, 206] width 239 height 26
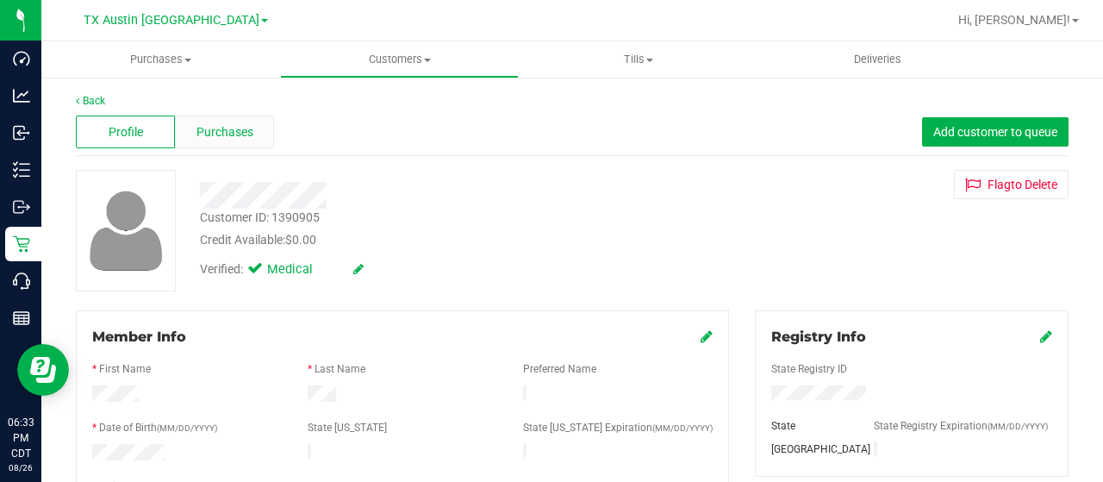
click at [226, 132] on span "Purchases" at bounding box center [225, 132] width 57 height 18
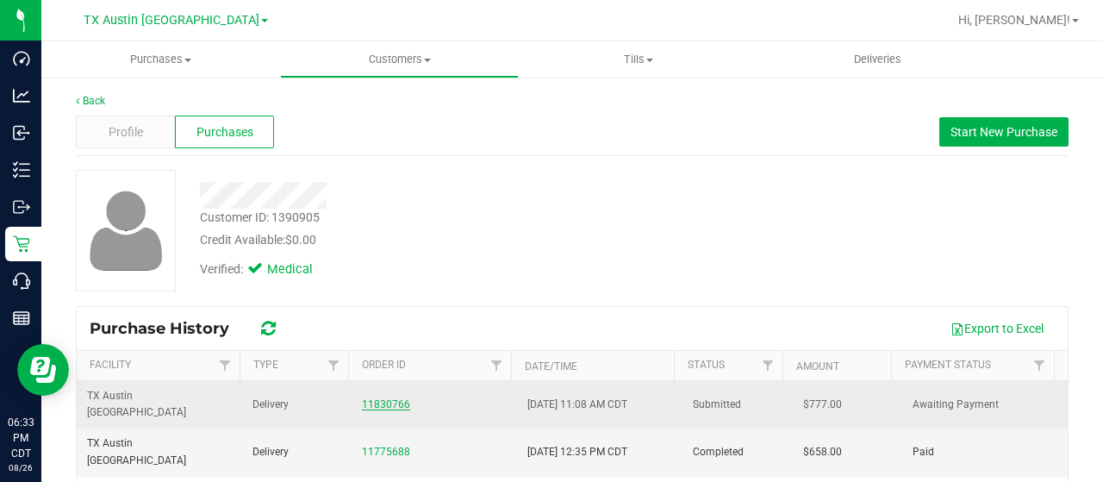
click at [373, 398] on link "11830766" at bounding box center [386, 404] width 48 height 12
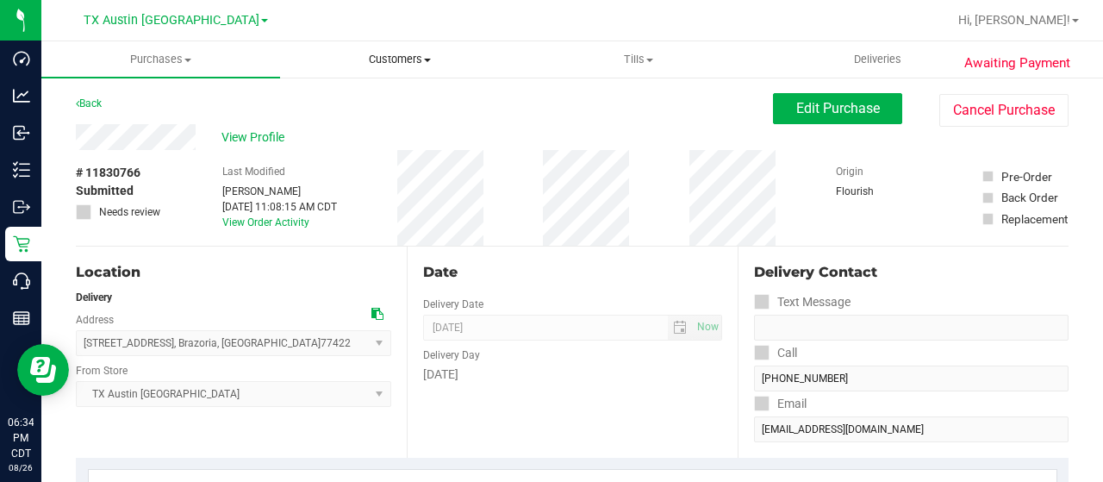
click at [386, 64] on span "Customers" at bounding box center [399, 60] width 237 height 16
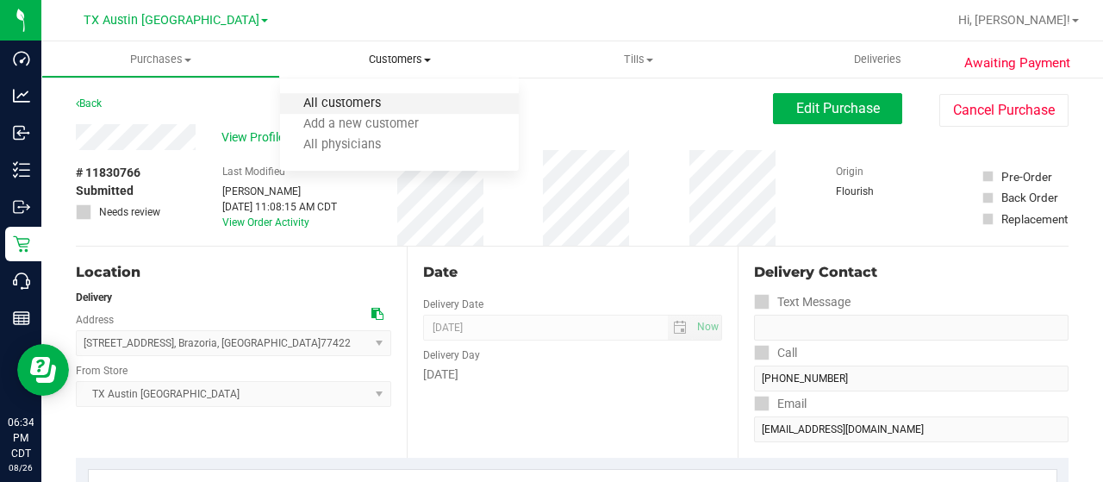
click at [371, 99] on span "All customers" at bounding box center [342, 104] width 124 height 15
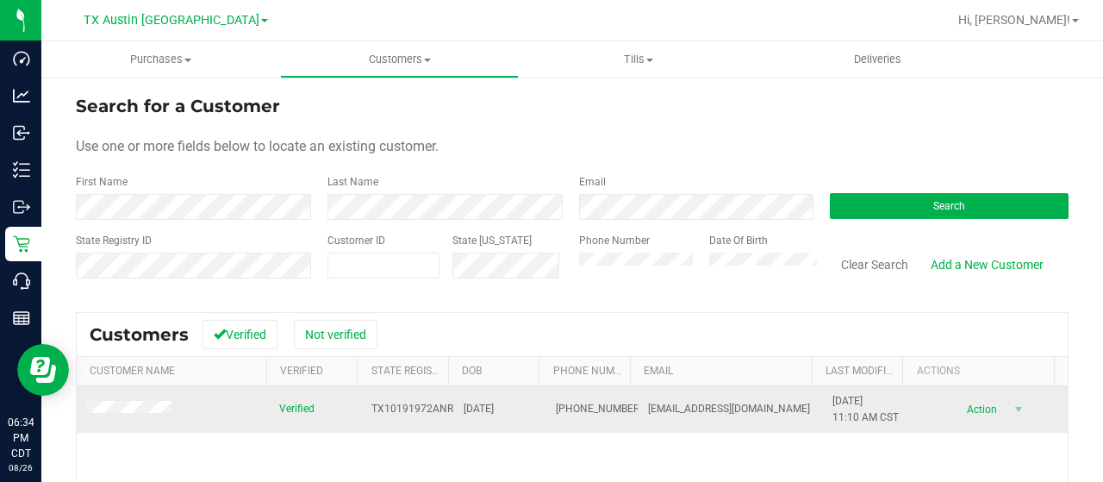
click at [150, 401] on span at bounding box center [132, 410] width 90 height 18
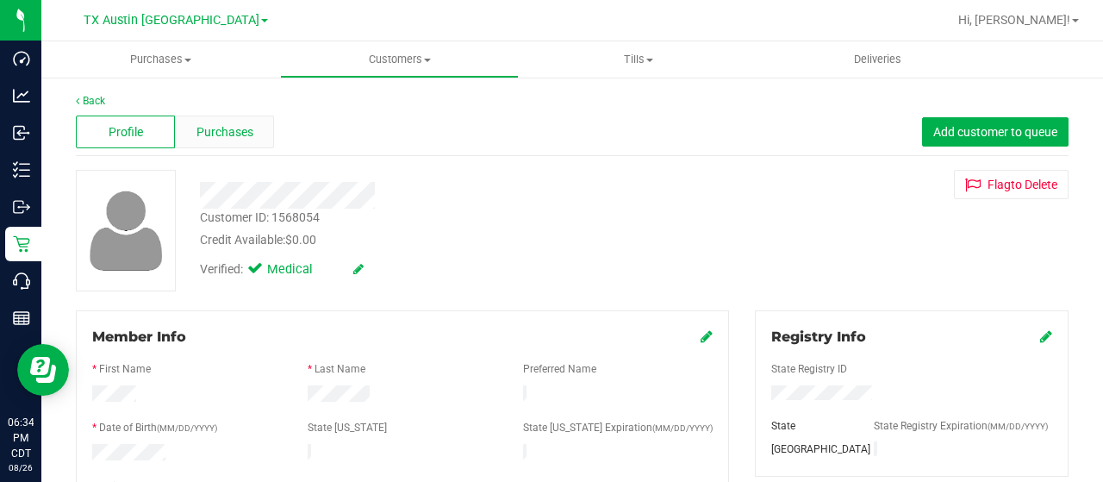
click at [250, 140] on span "Purchases" at bounding box center [225, 132] width 57 height 18
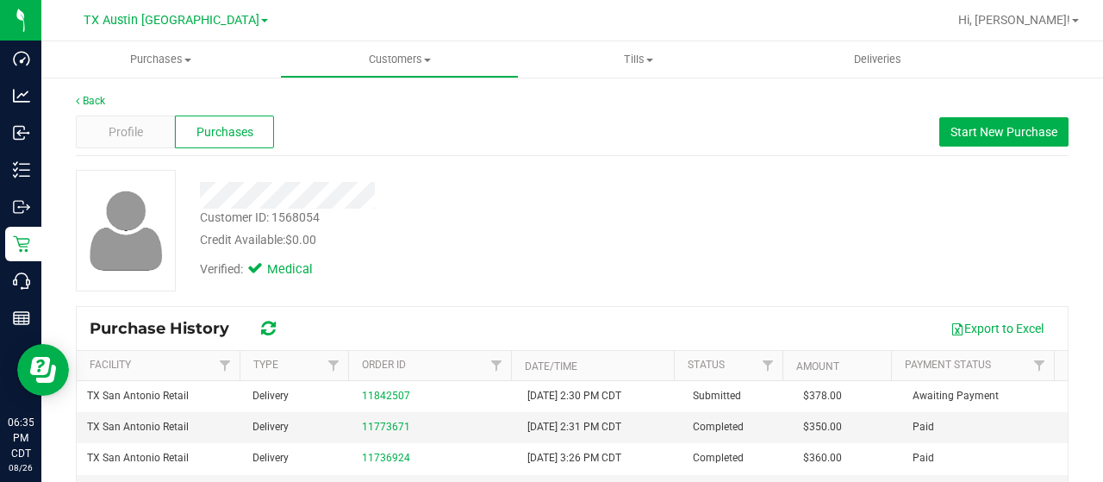
click at [200, 207] on div at bounding box center [441, 195] width 509 height 27
click at [398, 60] on span "Customers" at bounding box center [399, 60] width 237 height 16
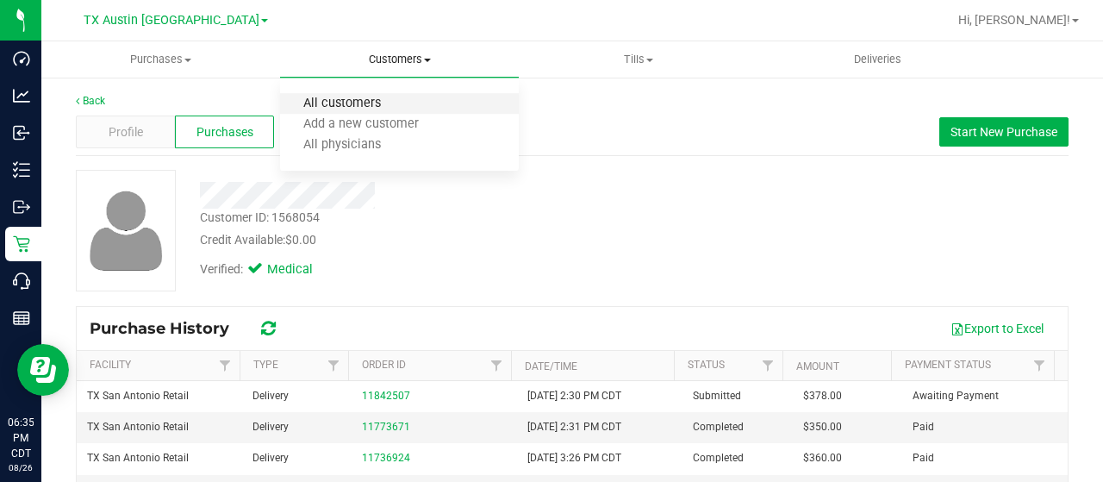
click at [374, 109] on span "All customers" at bounding box center [342, 104] width 124 height 15
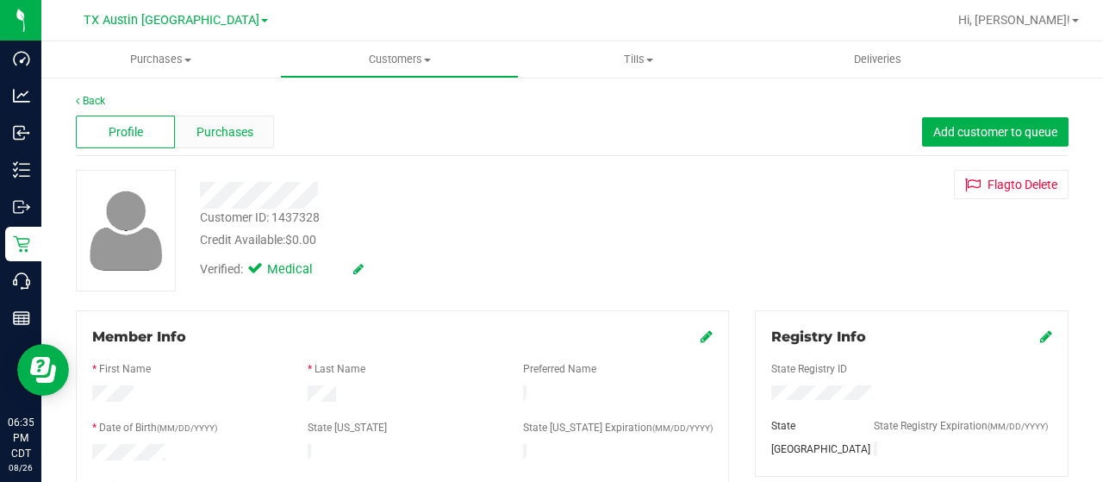
click at [222, 116] on div "Purchases" at bounding box center [224, 131] width 99 height 33
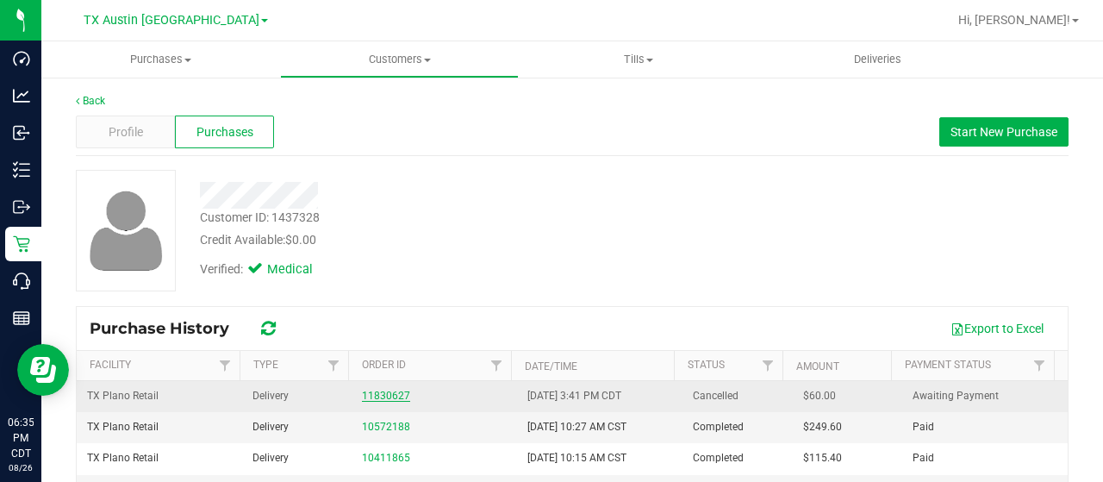
click at [381, 390] on link "11830627" at bounding box center [386, 396] width 48 height 12
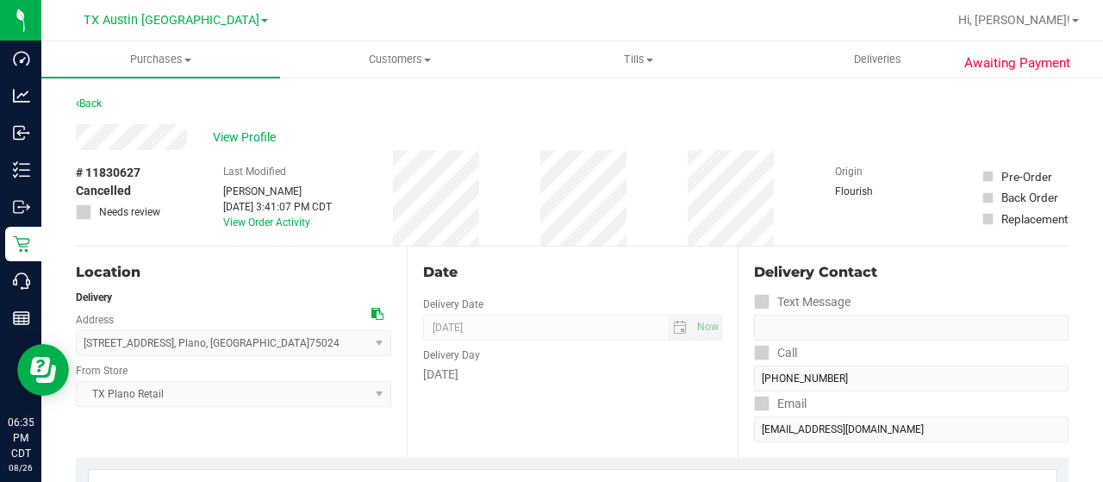
drag, startPoint x: 188, startPoint y: 136, endPoint x: 69, endPoint y: 139, distance: 119.0
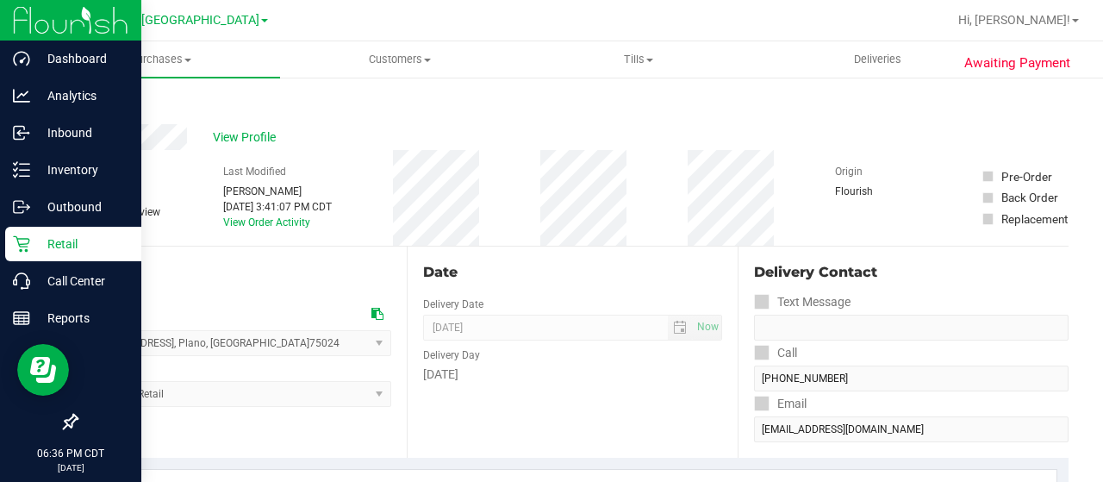
click at [29, 251] on icon at bounding box center [21, 243] width 17 height 17
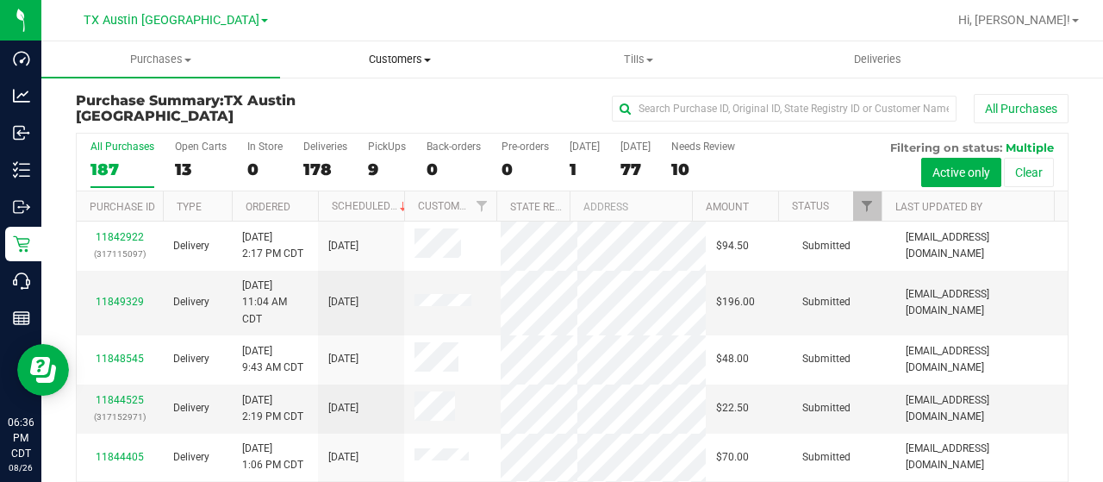
click at [390, 59] on span "Customers" at bounding box center [399, 60] width 237 height 16
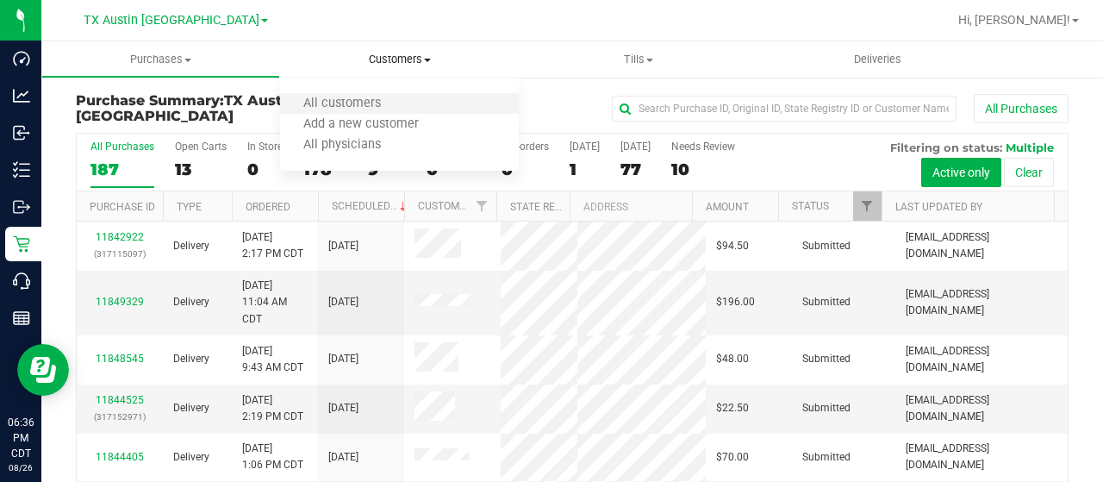
click at [369, 95] on li "All customers" at bounding box center [399, 104] width 239 height 21
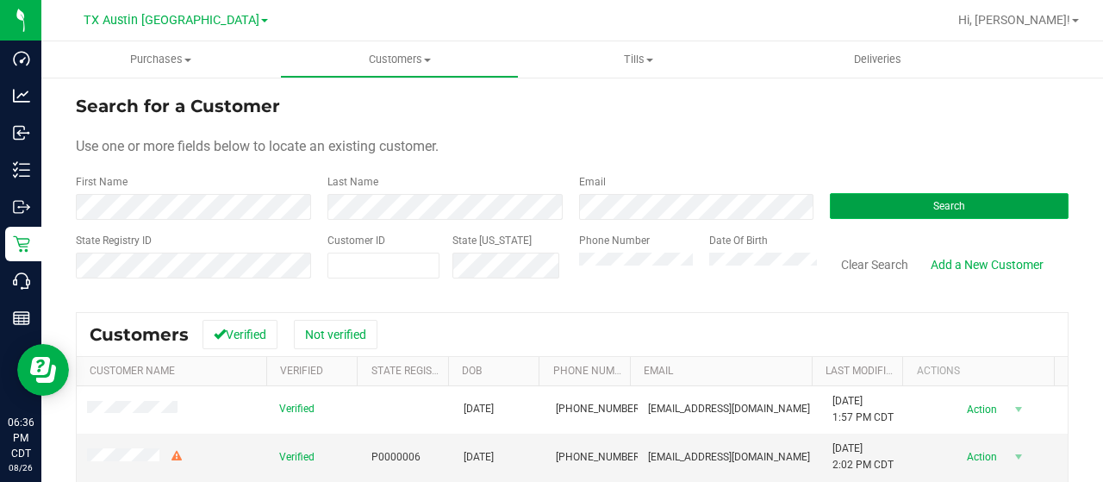
click at [864, 205] on button "Search" at bounding box center [949, 206] width 239 height 26
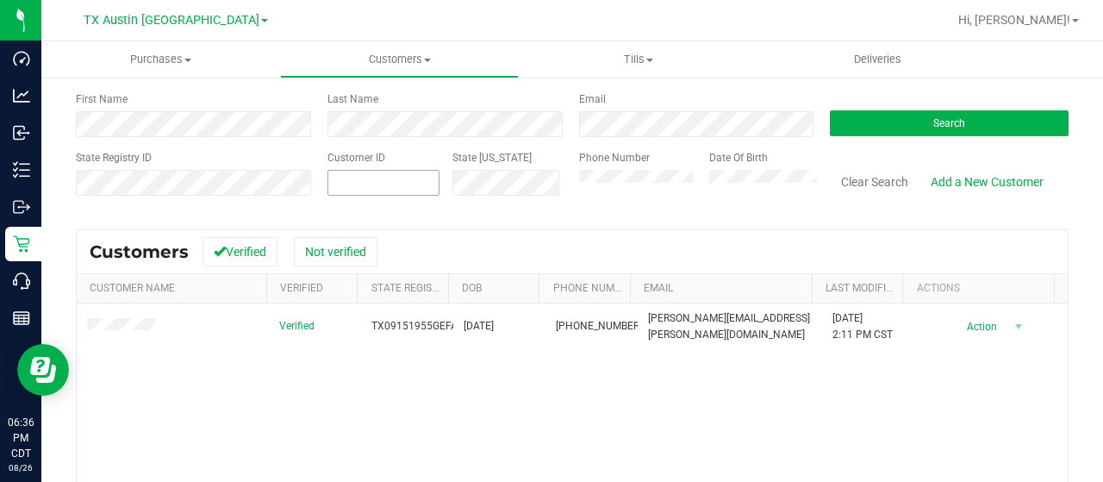
scroll to position [84, 0]
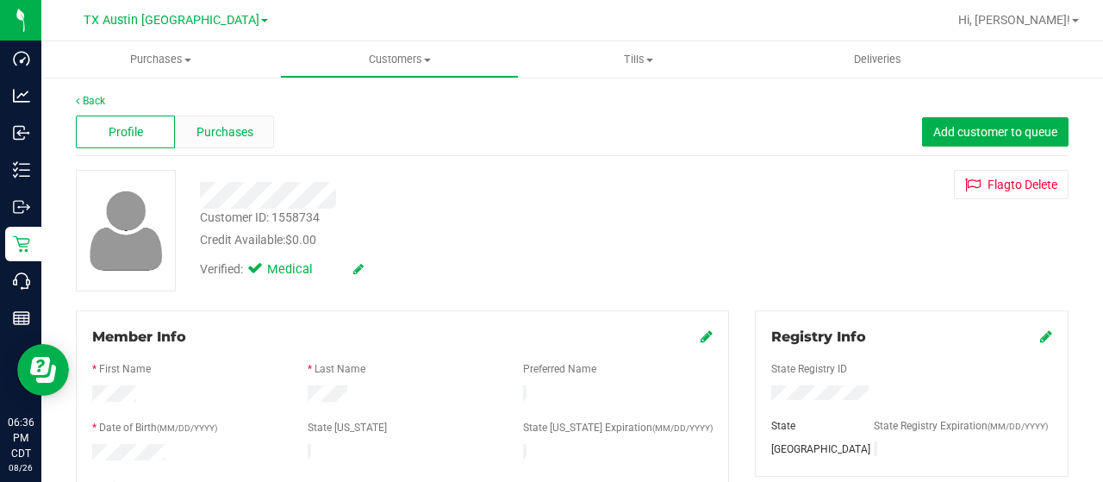
click at [211, 123] on span "Purchases" at bounding box center [225, 132] width 57 height 18
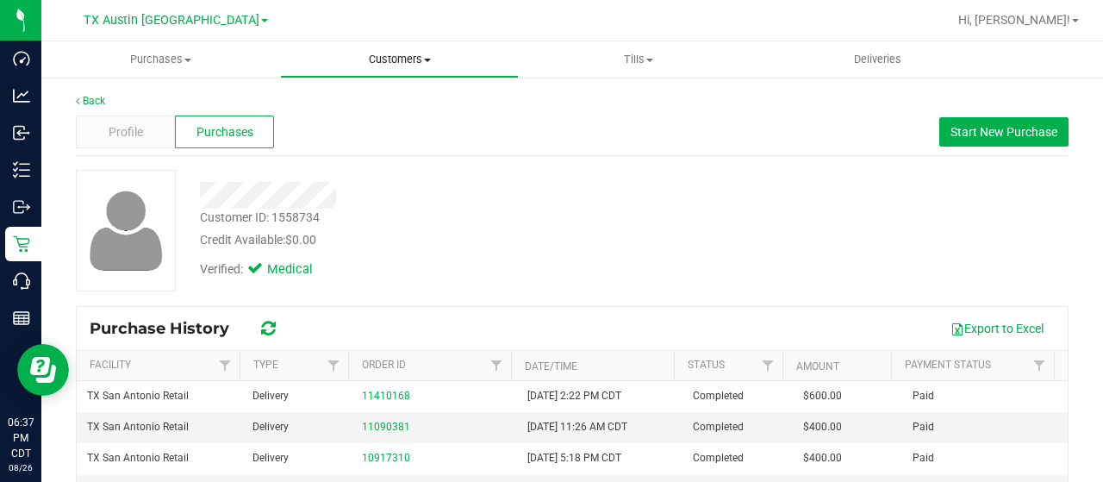
click at [408, 65] on span "Customers" at bounding box center [399, 60] width 237 height 16
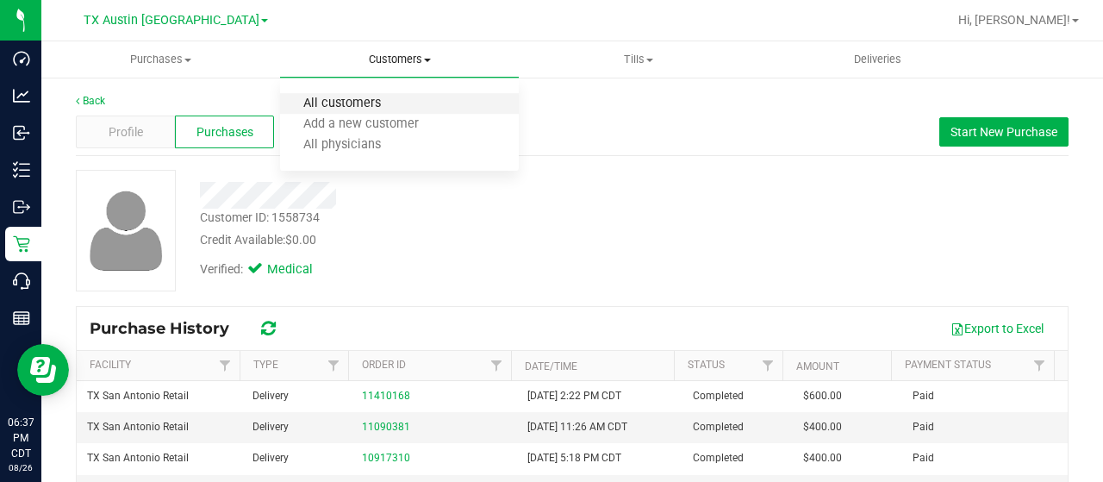
click at [377, 102] on span "All customers" at bounding box center [342, 104] width 124 height 15
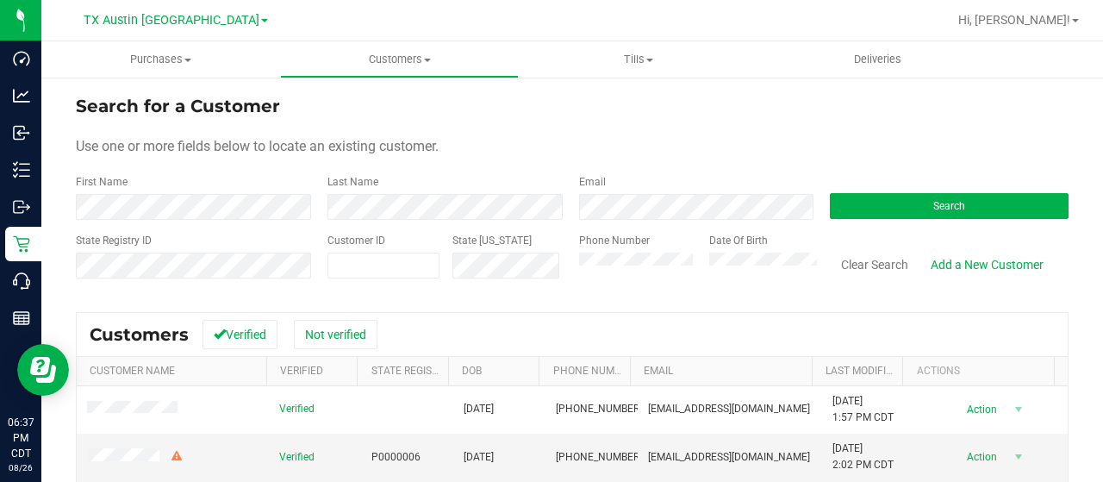
click at [591, 279] on div "Phone Number" at bounding box center [637, 263] width 117 height 61
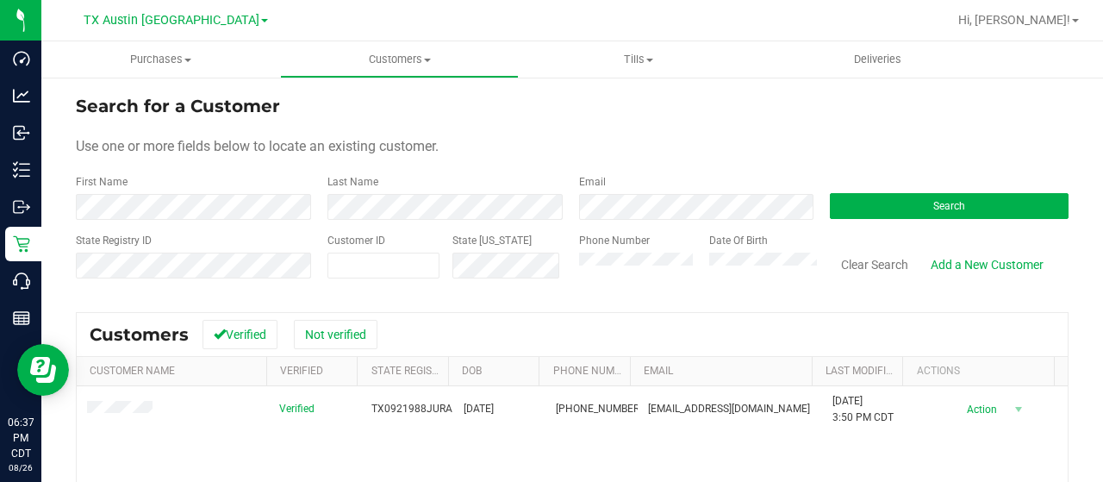
click at [414, 290] on div "State Registry ID Customer ID State [US_STATE] Phone Number Date Of Birth Clear…" at bounding box center [572, 263] width 993 height 61
click at [319, 288] on div "State Registry ID Customer ID State [US_STATE] Phone Number Date Of Birth Clear…" at bounding box center [572, 263] width 993 height 61
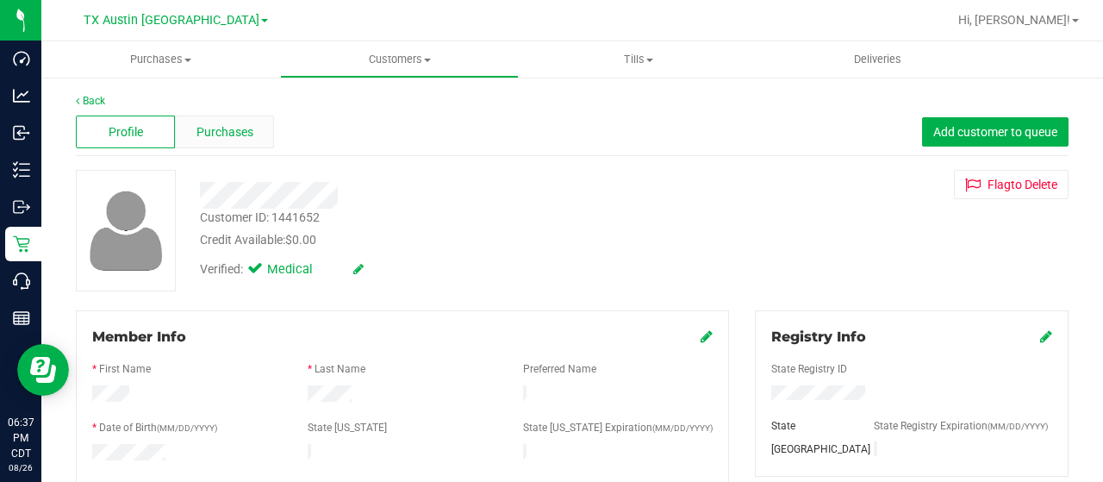
click at [226, 132] on span "Purchases" at bounding box center [225, 132] width 57 height 18
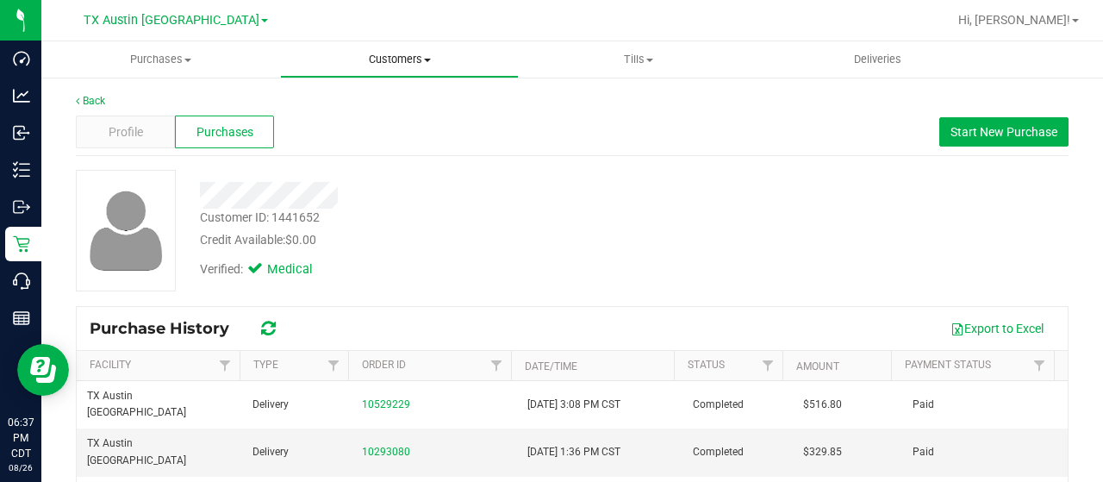
click at [405, 60] on span "Customers" at bounding box center [399, 60] width 237 height 16
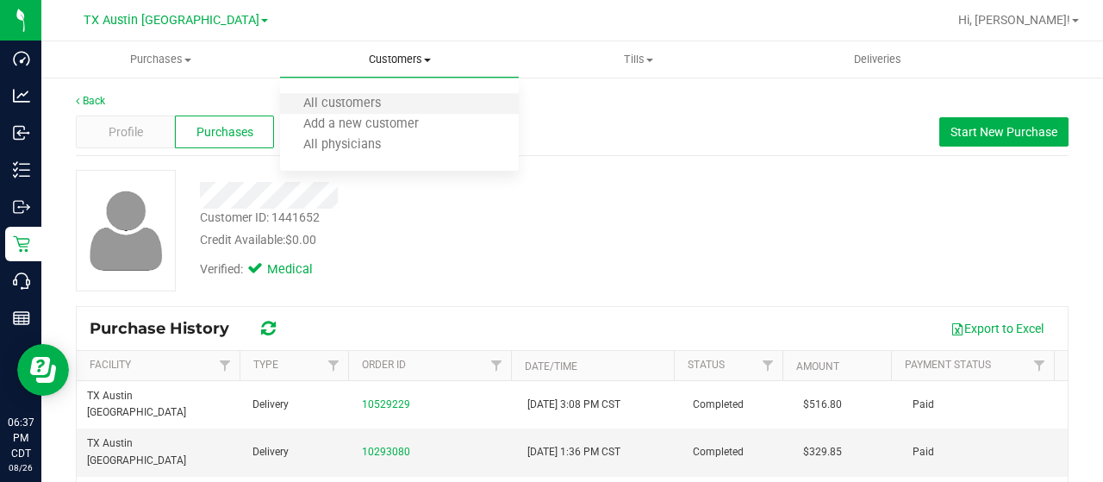
click at [379, 97] on span "All customers" at bounding box center [342, 104] width 124 height 15
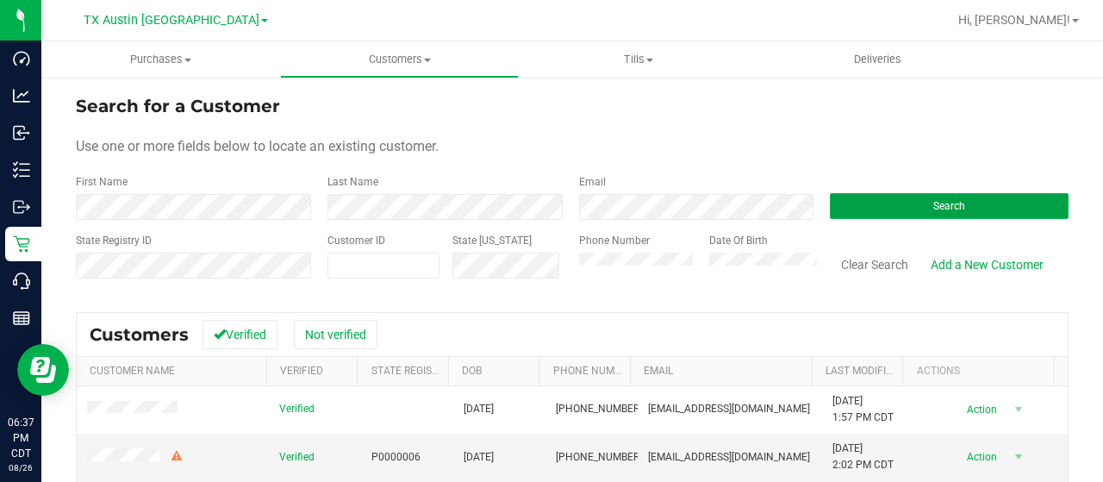
click at [858, 209] on button "Search" at bounding box center [949, 206] width 239 height 26
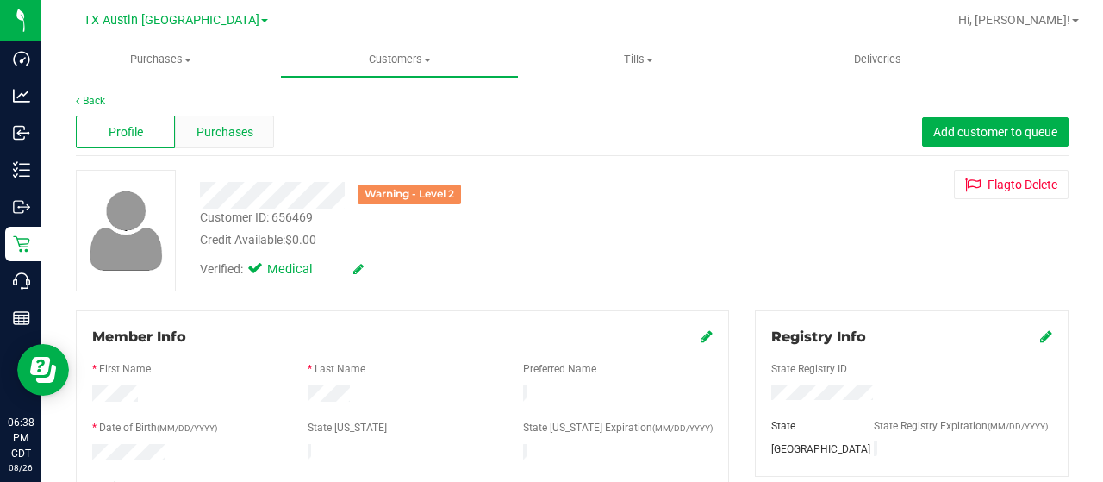
click at [240, 128] on span "Purchases" at bounding box center [225, 132] width 57 height 18
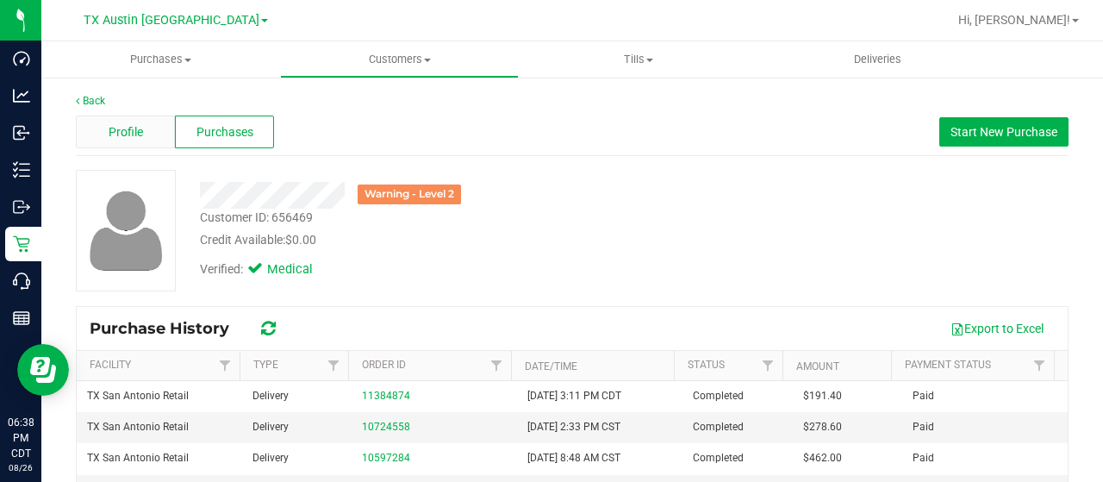
click at [103, 132] on div "Profile" at bounding box center [125, 131] width 99 height 33
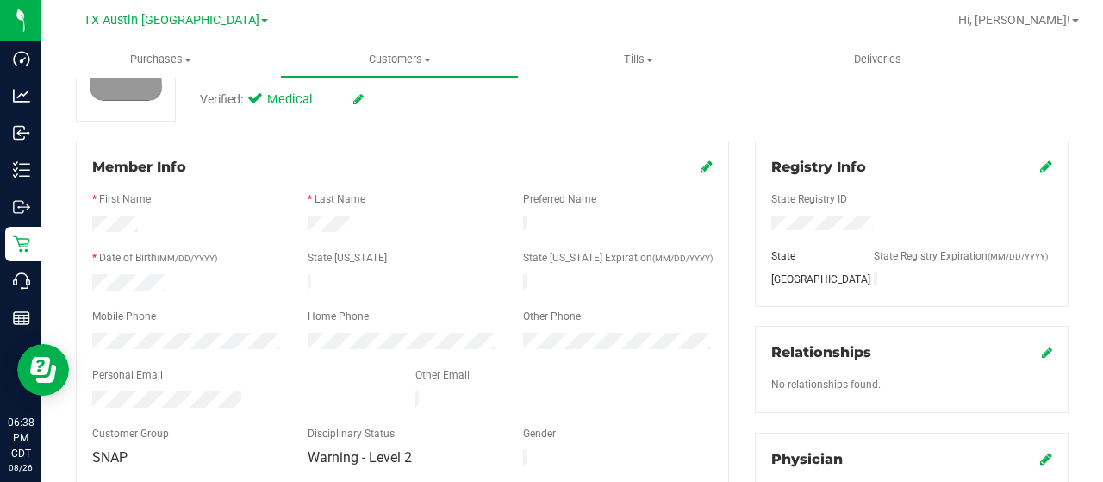
scroll to position [172, 0]
click at [390, 59] on span "Customers" at bounding box center [399, 60] width 237 height 16
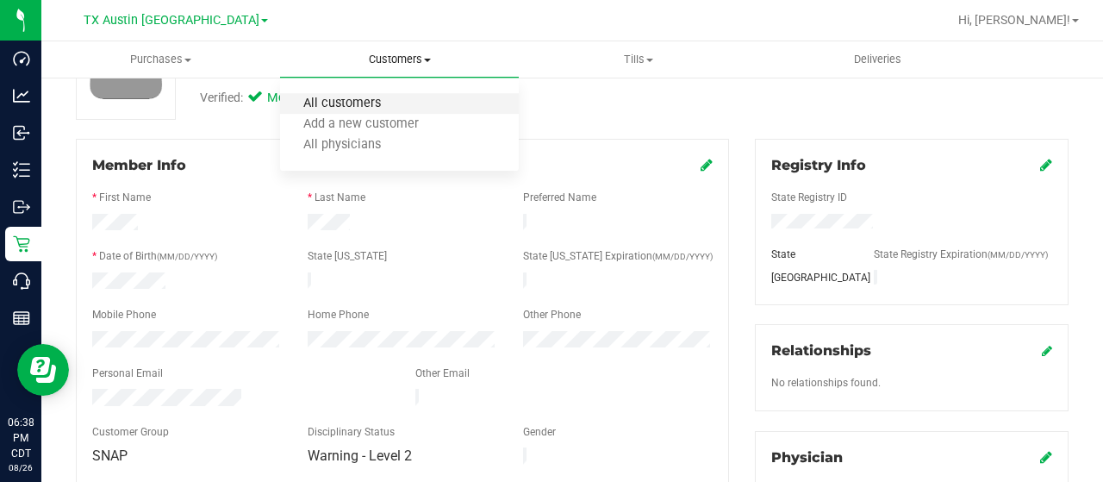
click at [376, 110] on span "All customers" at bounding box center [342, 104] width 124 height 15
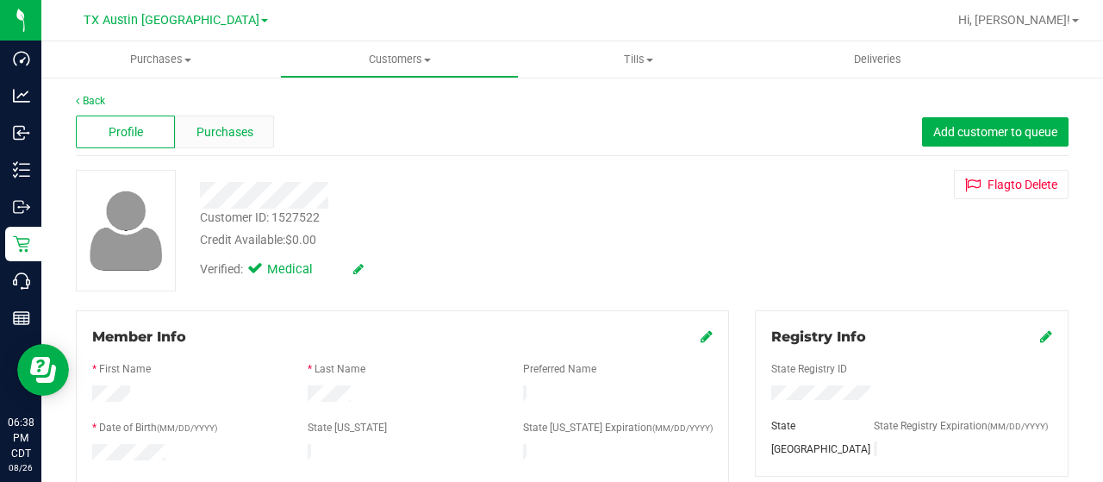
click at [217, 125] on span "Purchases" at bounding box center [225, 132] width 57 height 18
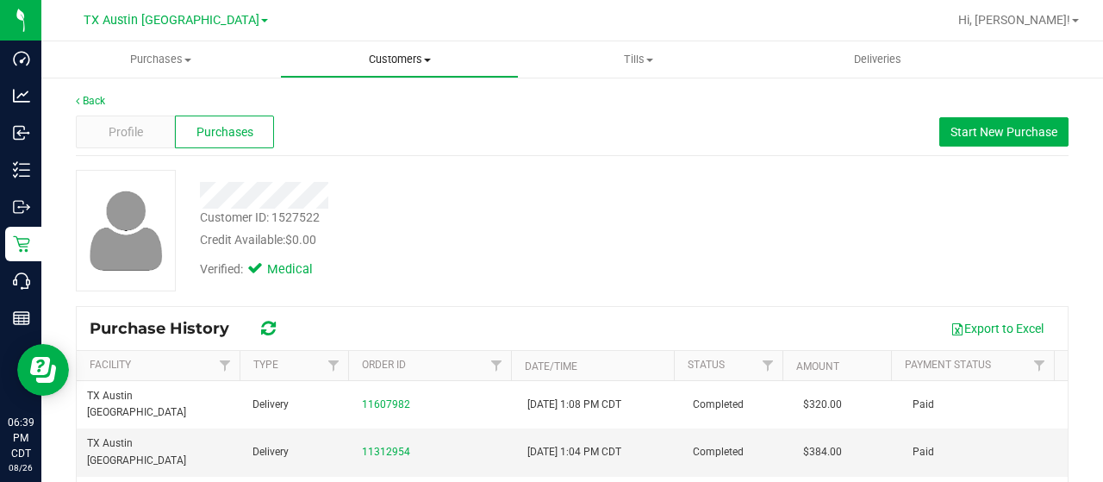
click at [385, 53] on span "Customers" at bounding box center [399, 60] width 237 height 16
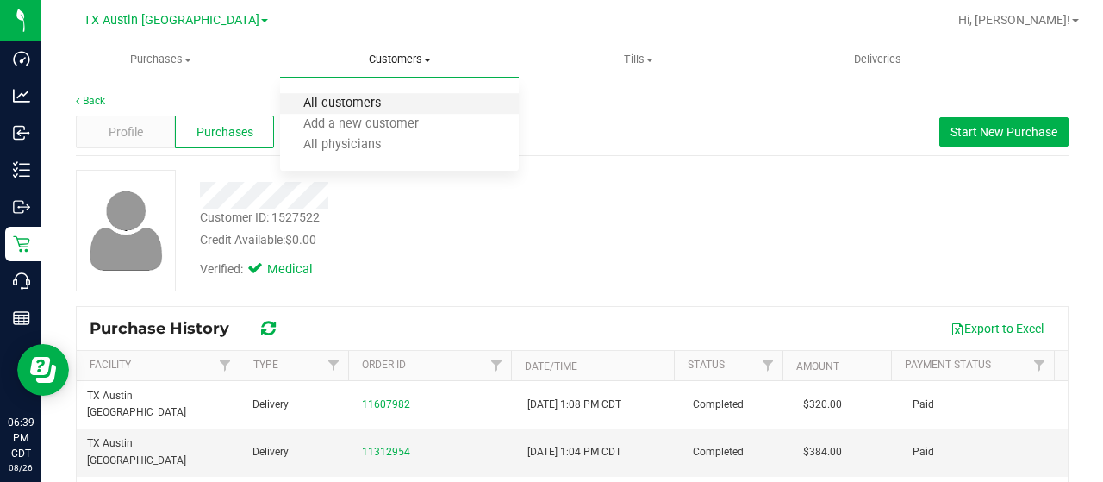
click at [363, 106] on span "All customers" at bounding box center [342, 104] width 124 height 15
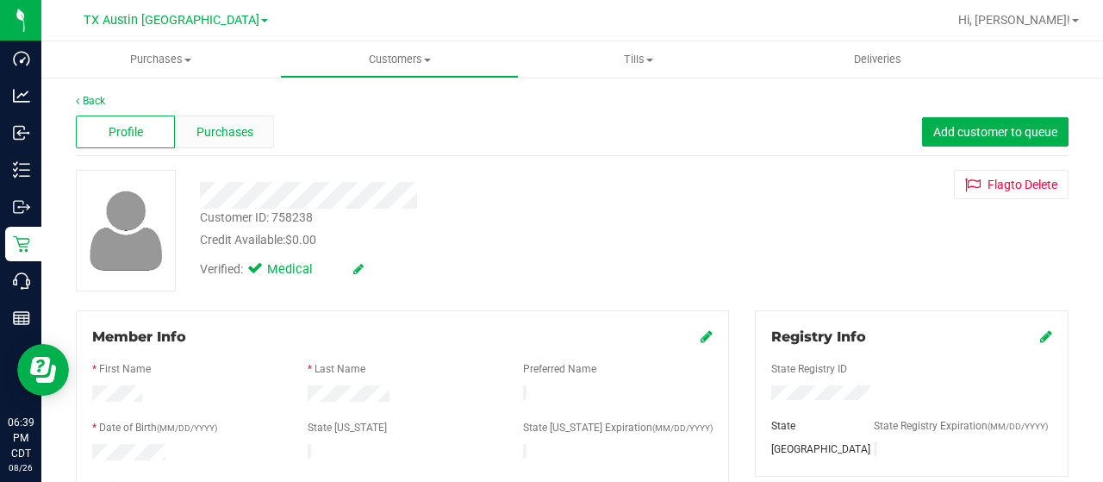
click at [235, 136] on span "Purchases" at bounding box center [225, 132] width 57 height 18
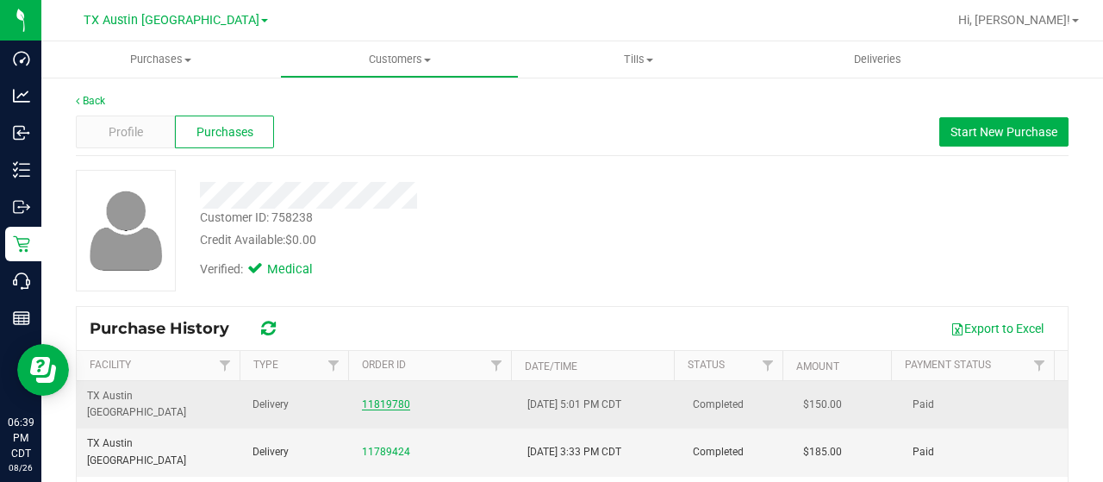
click at [365, 398] on link "11819780" at bounding box center [386, 404] width 48 height 12
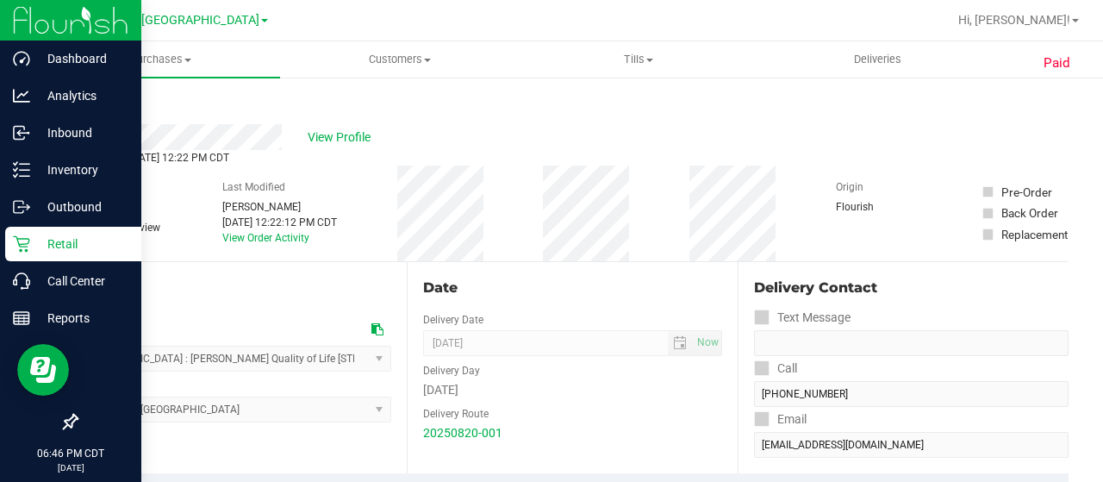
click at [38, 240] on p "Retail" at bounding box center [81, 244] width 103 height 21
